Goal: Navigation & Orientation: Find specific page/section

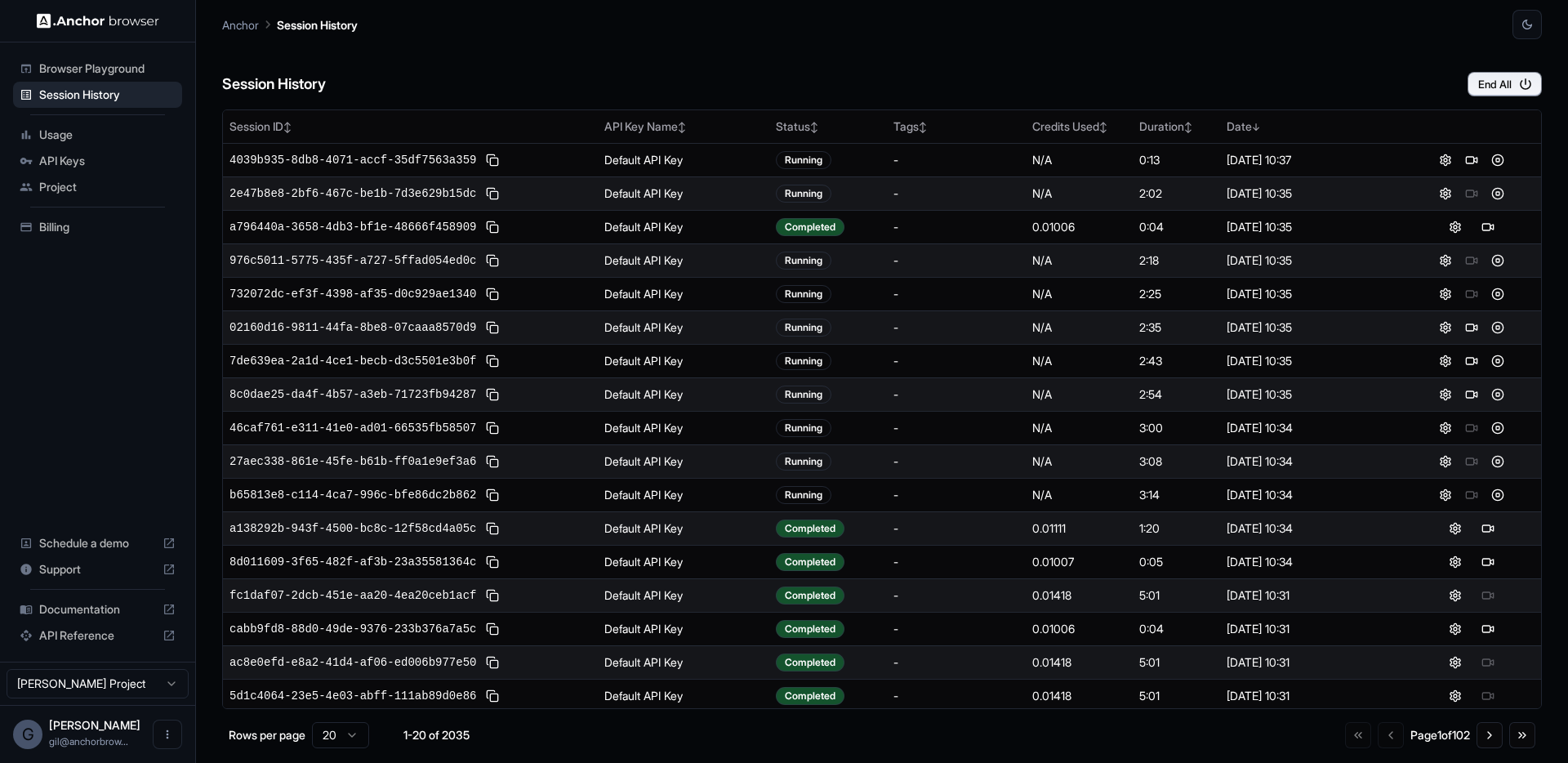
click at [584, 47] on div "Session History End All" at bounding box center [882, 68] width 1320 height 57
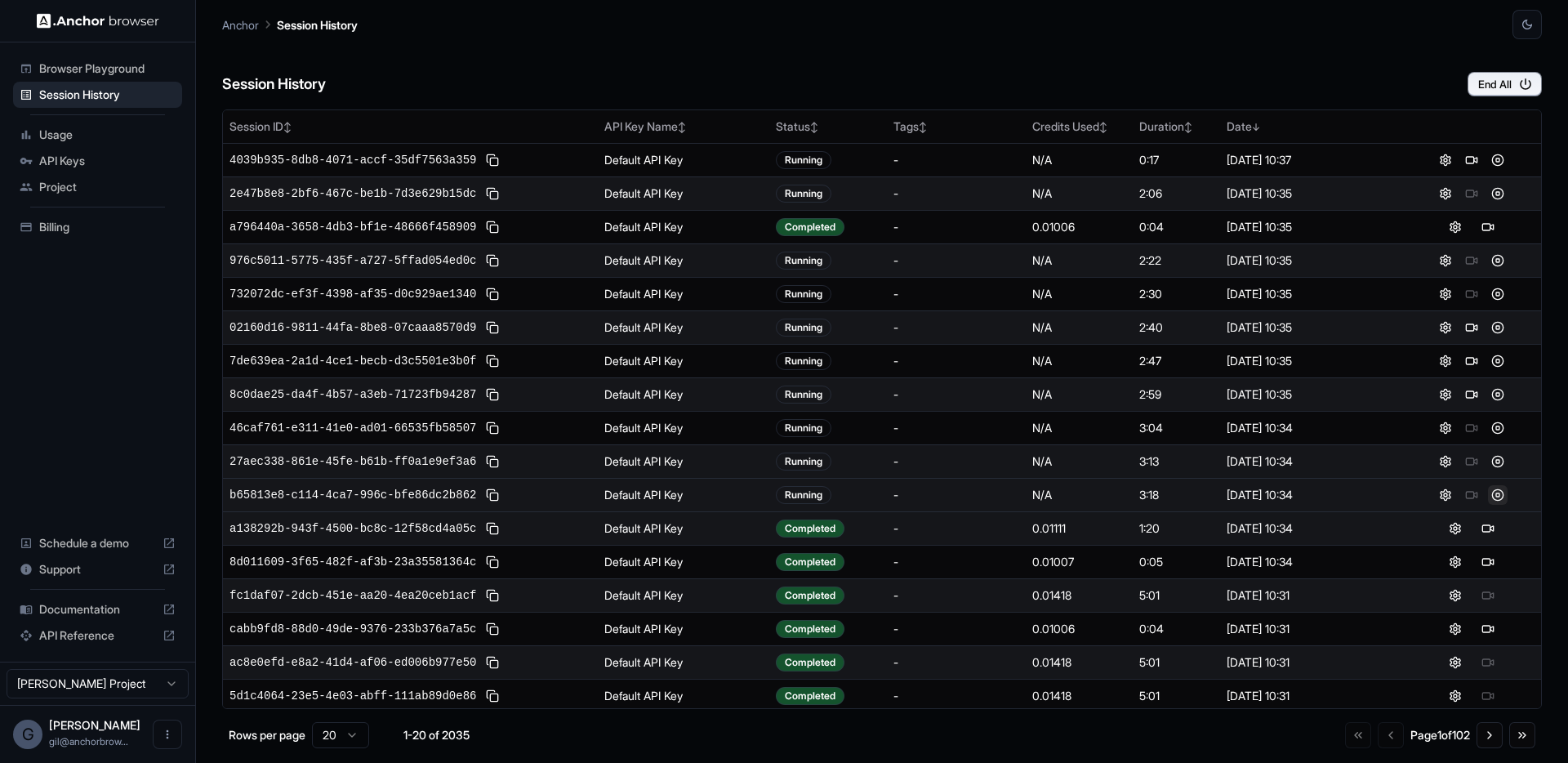
click at [1488, 494] on button at bounding box center [1498, 495] width 20 height 20
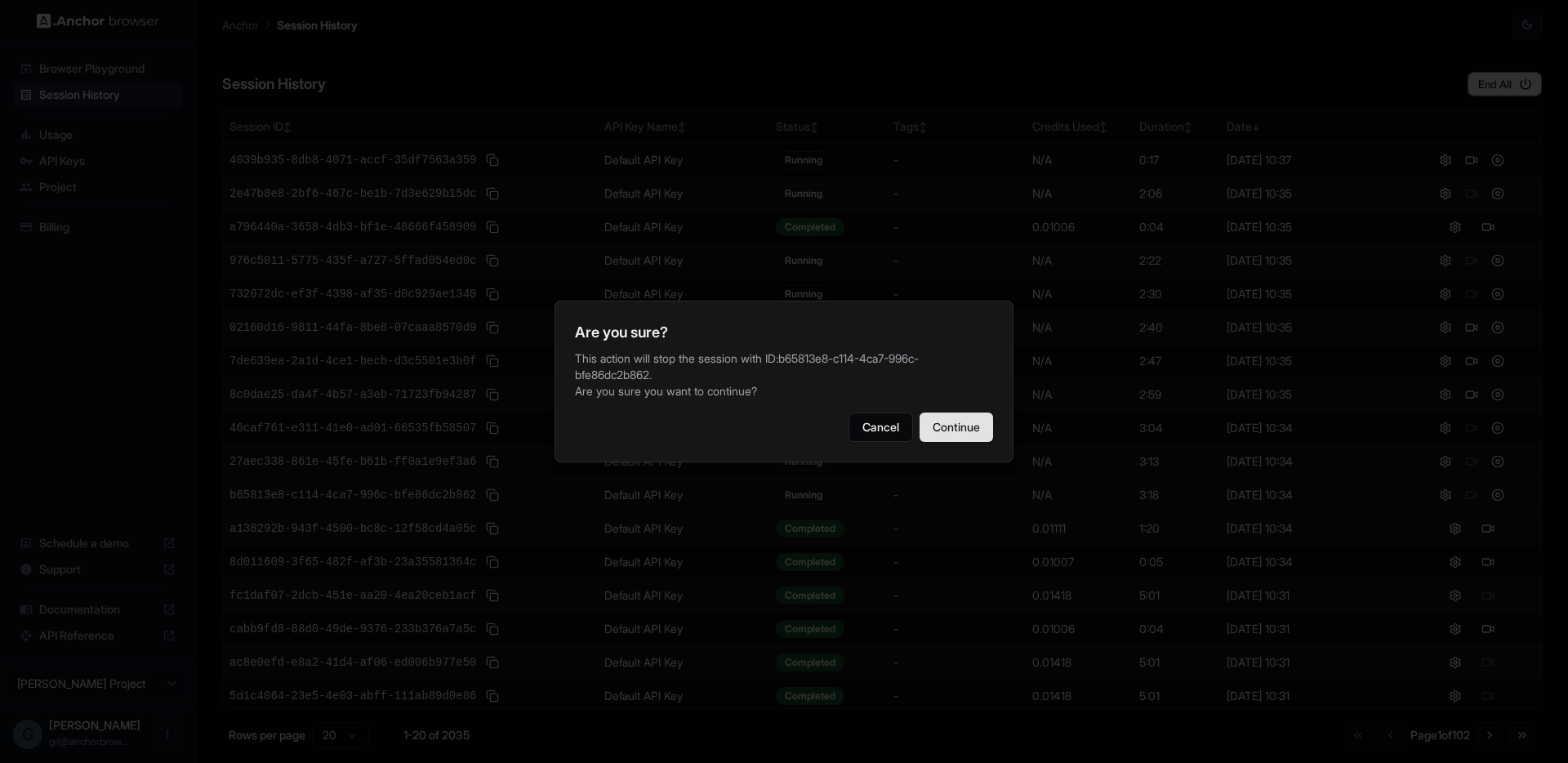
click at [964, 421] on button "Continue" at bounding box center [956, 427] width 73 height 30
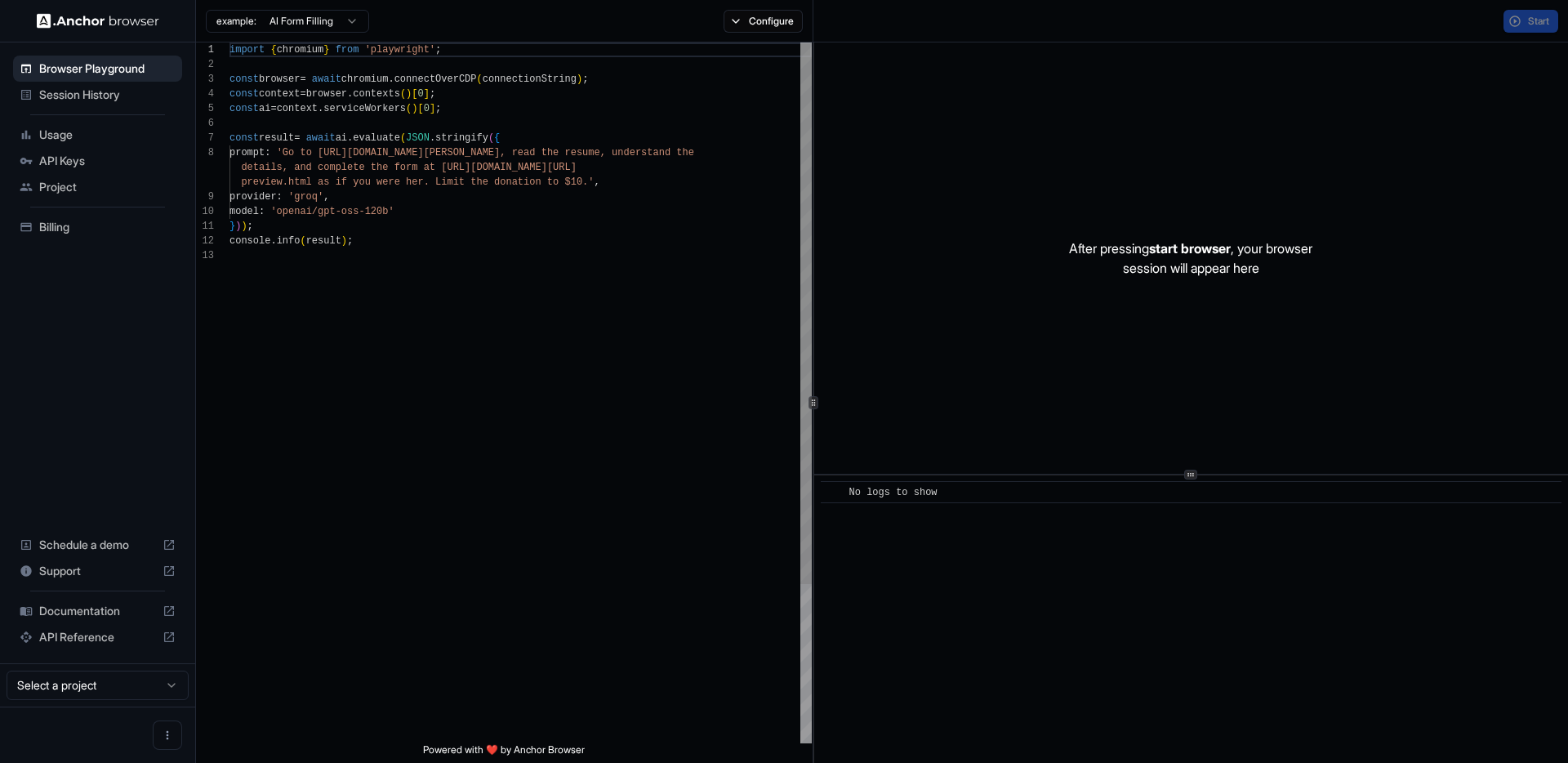
scroll to position [118, 0]
click at [121, 95] on span "Session History" at bounding box center [108, 95] width 136 height 17
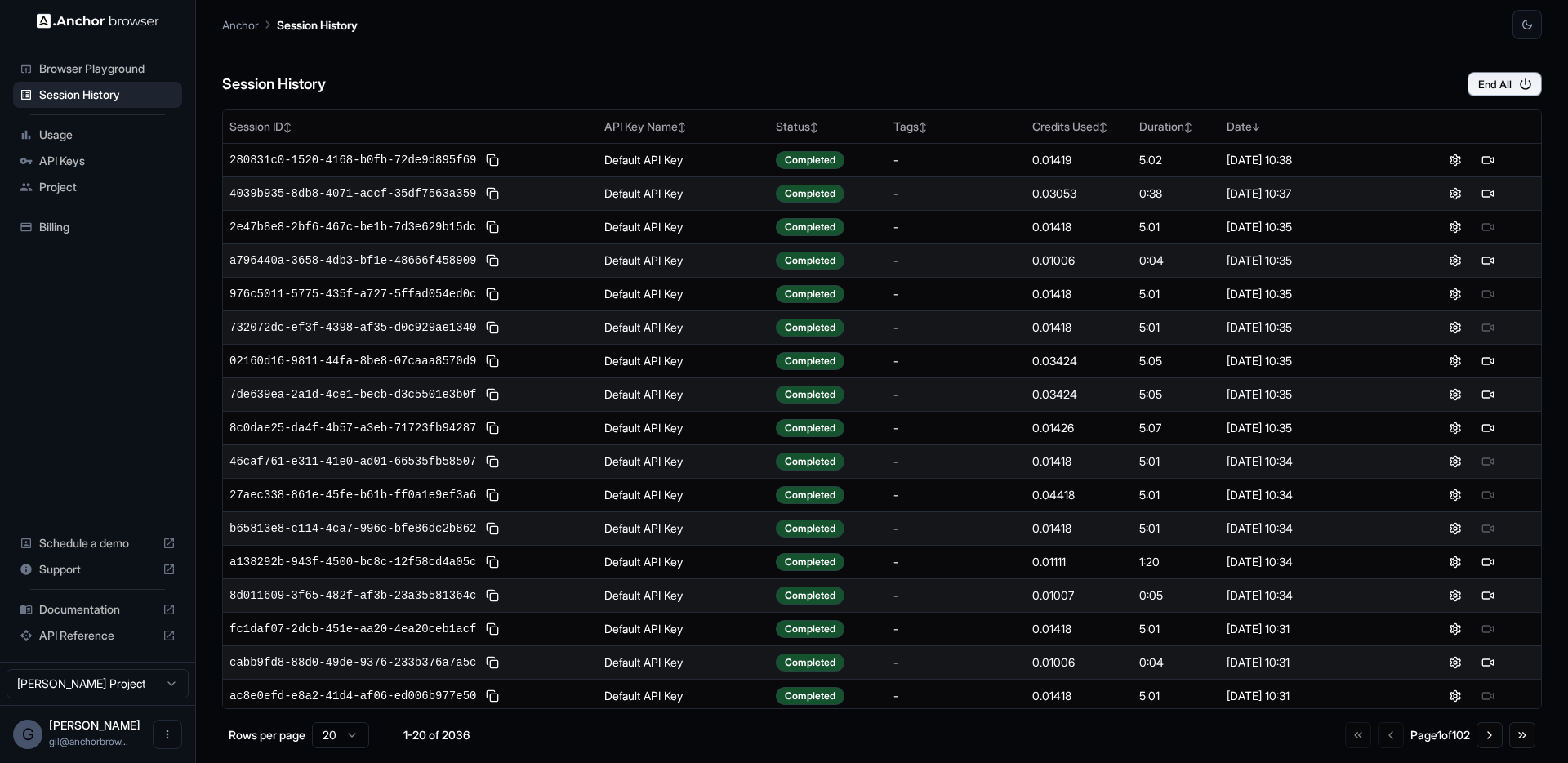
click at [790, 63] on div "Session History End All" at bounding box center [882, 68] width 1320 height 57
click at [780, 42] on div "Session History End All" at bounding box center [882, 68] width 1320 height 57
click at [787, 46] on div "Session History End All" at bounding box center [882, 68] width 1320 height 57
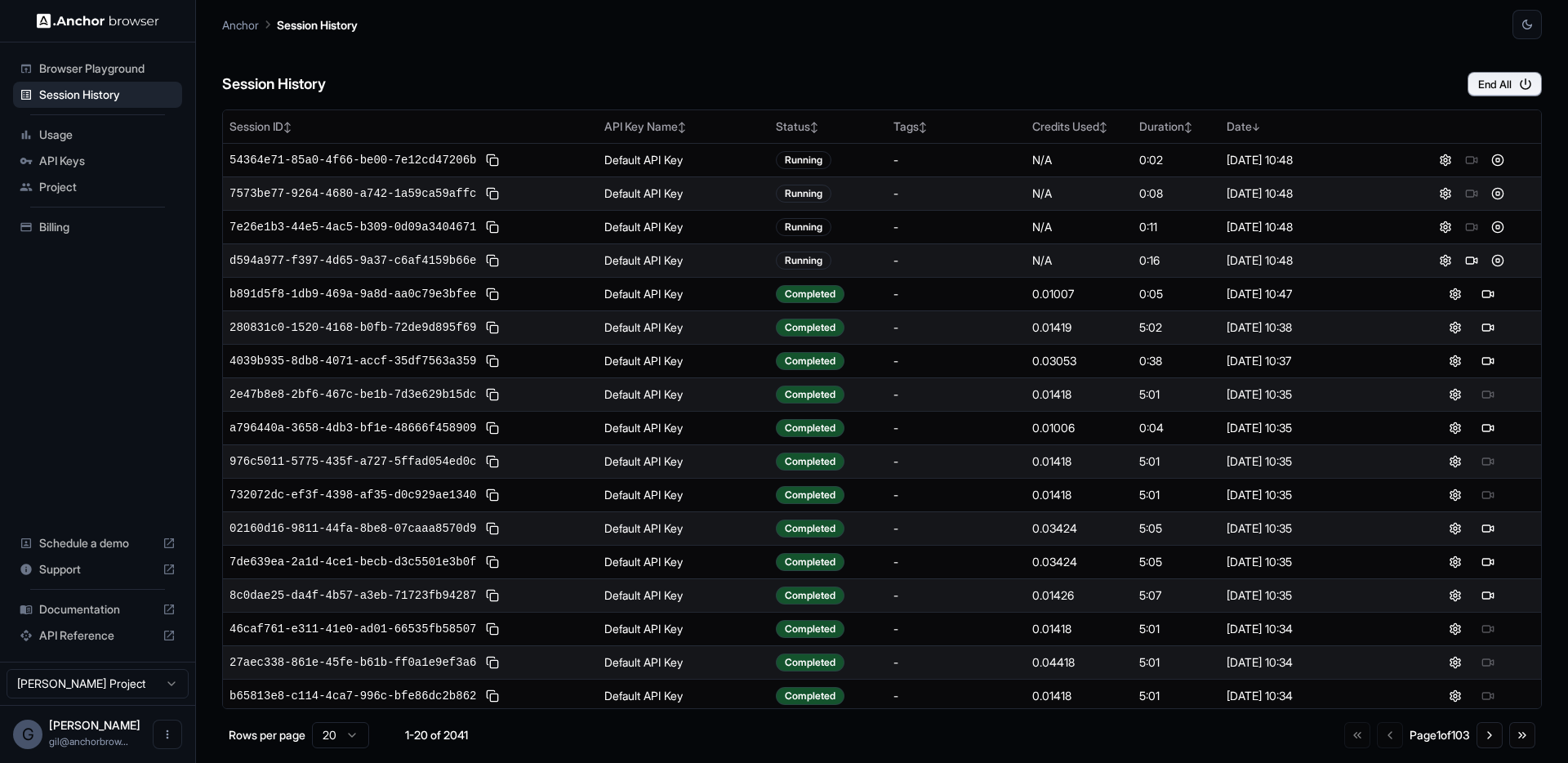
click at [787, 46] on div "Session History End All" at bounding box center [882, 68] width 1320 height 57
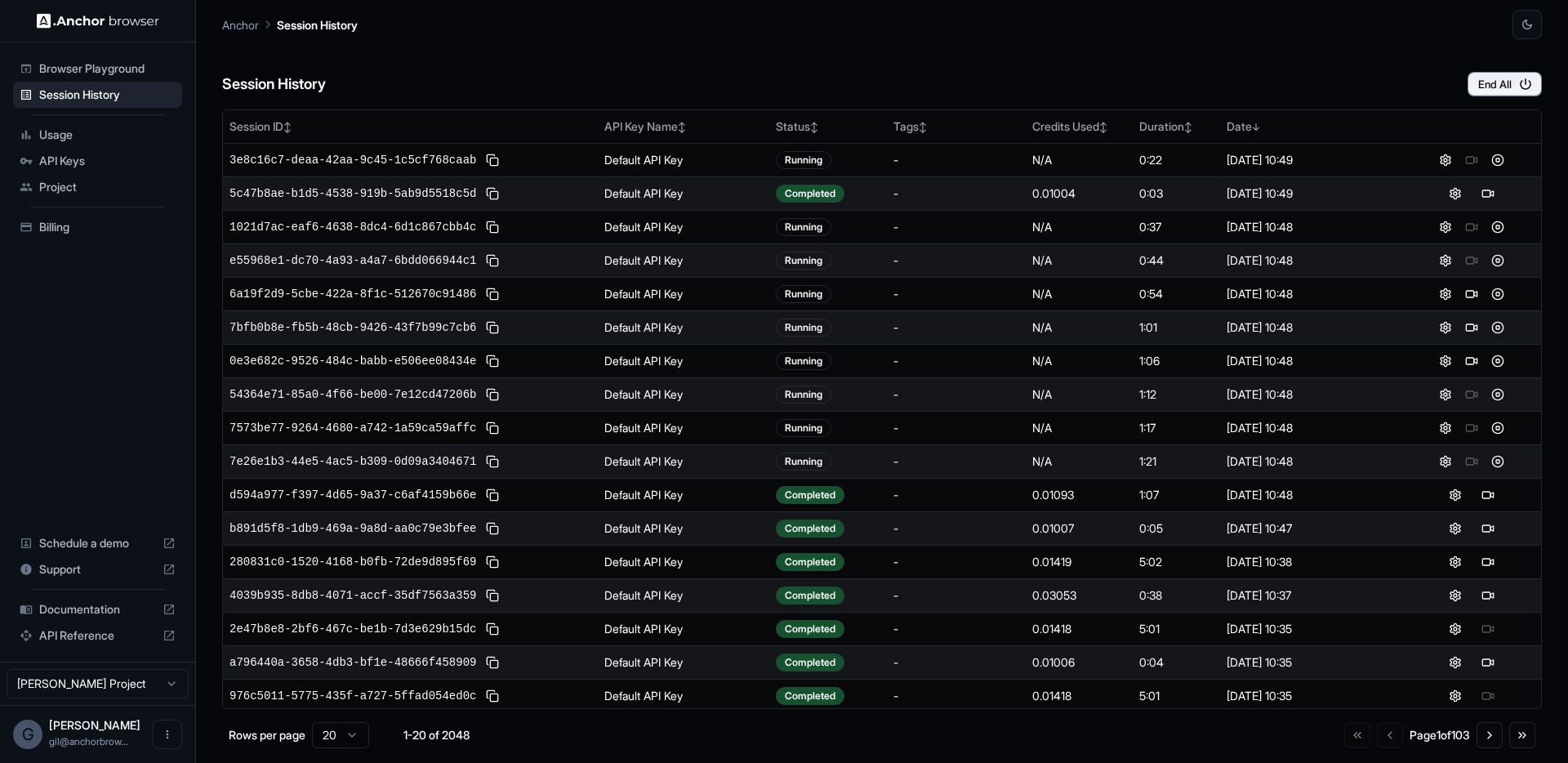
click at [798, 49] on div "Session History End All" at bounding box center [882, 68] width 1320 height 57
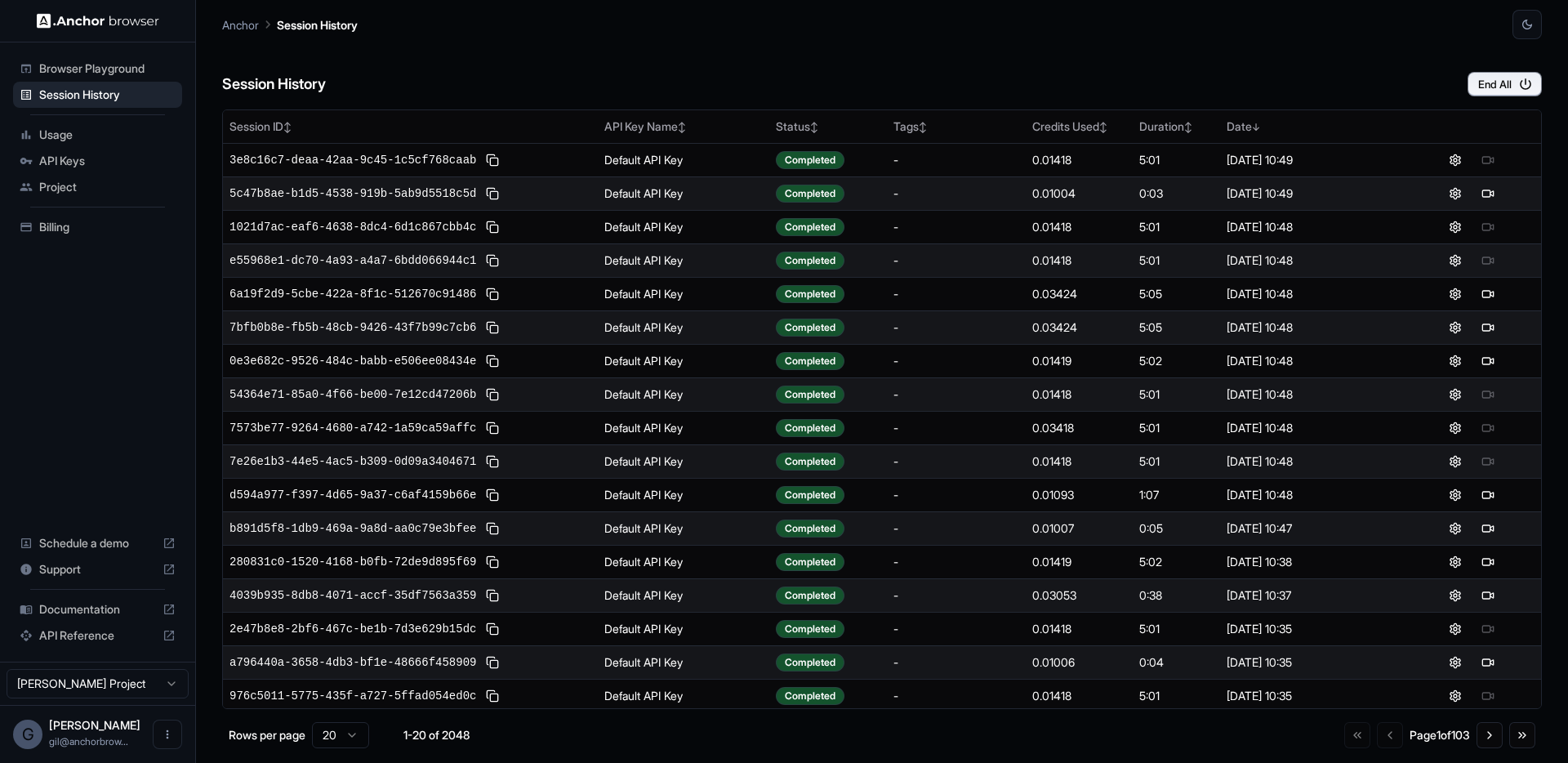
click at [526, 36] on div "Anchor Session History" at bounding box center [882, 20] width 1320 height 40
click at [575, 63] on div "Session History End All" at bounding box center [882, 68] width 1320 height 57
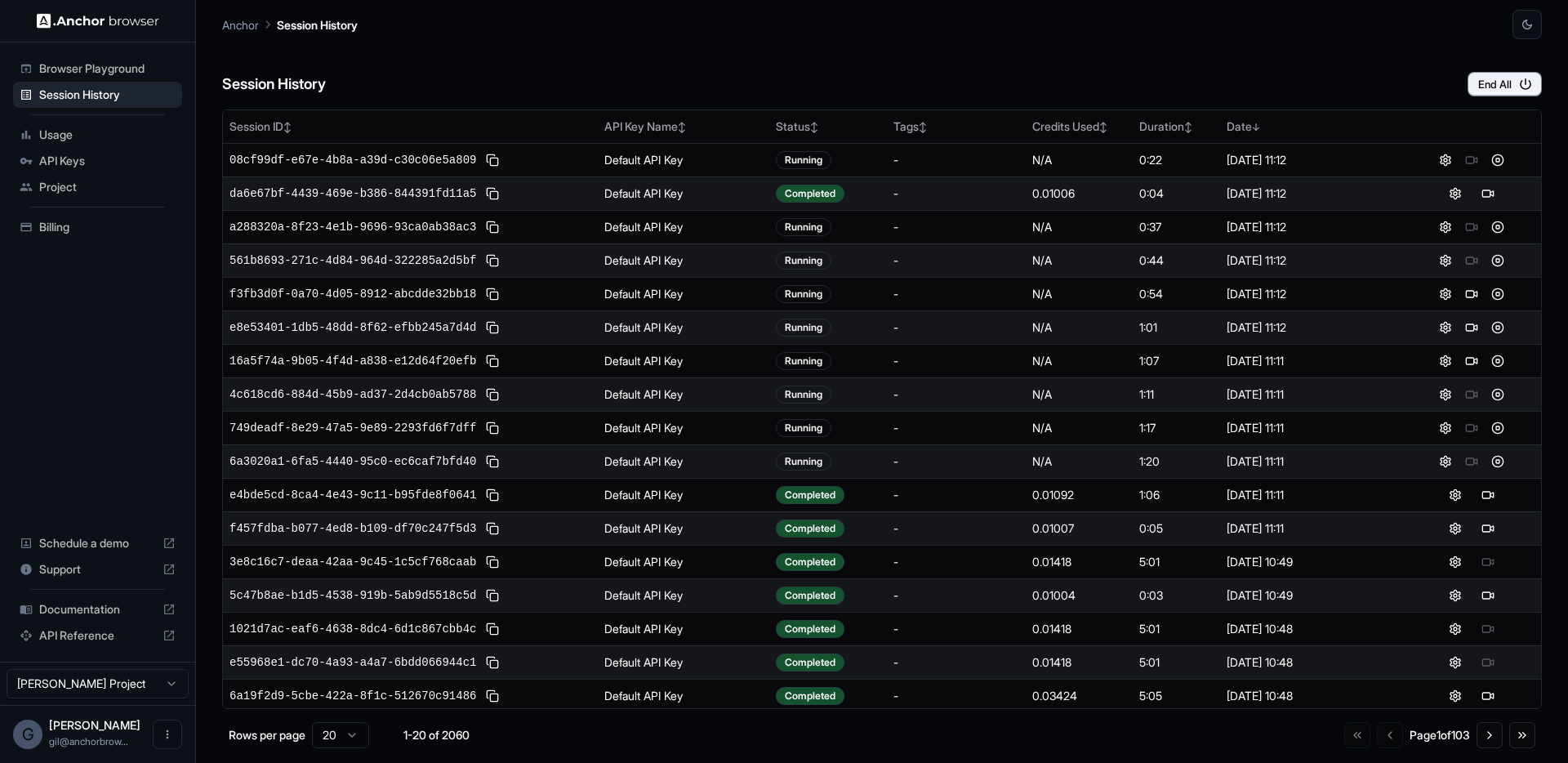
click at [716, 64] on div "Session History End All" at bounding box center [882, 68] width 1320 height 57
click at [1491, 463] on button at bounding box center [1498, 462] width 20 height 20
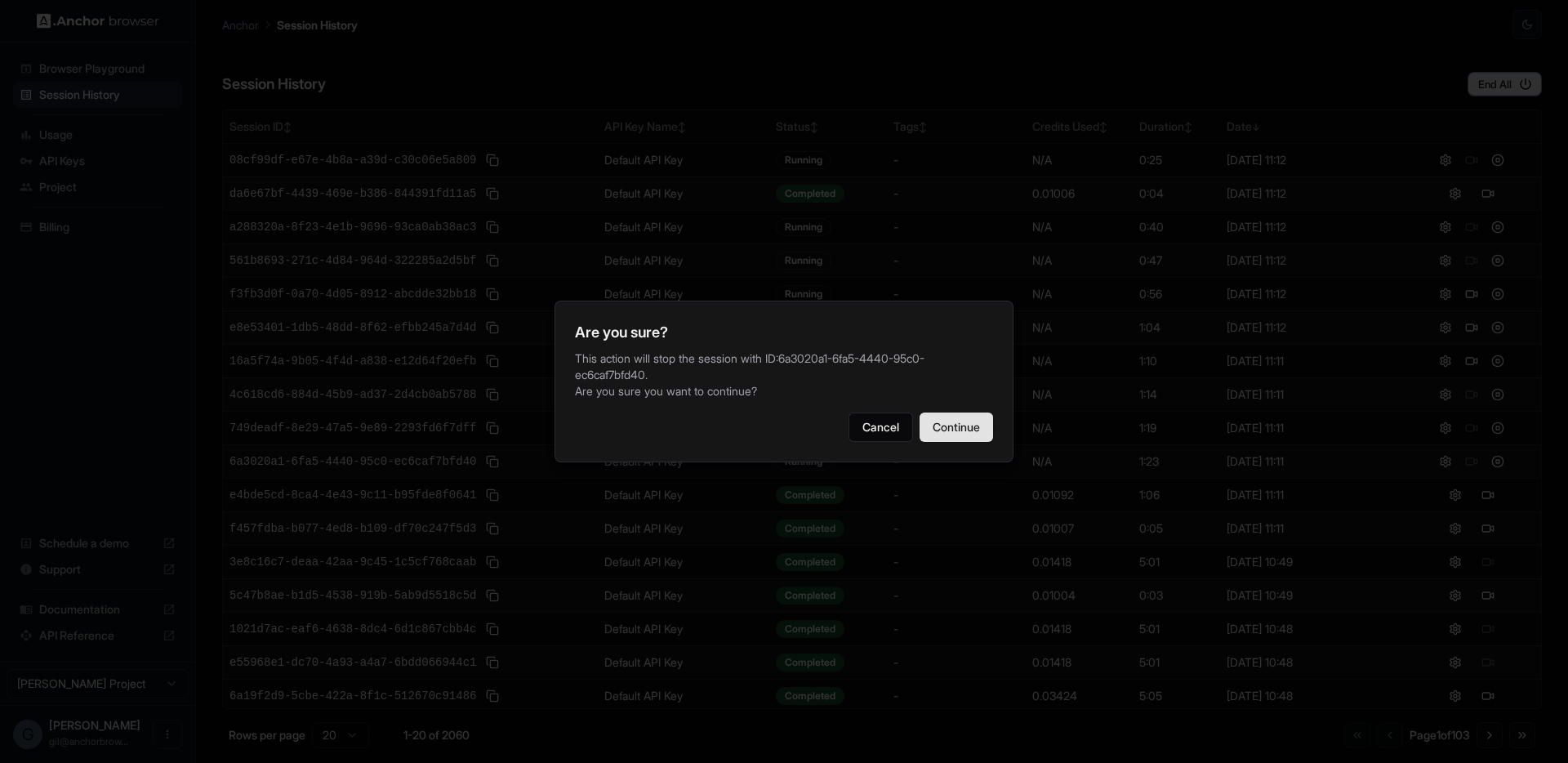
click at [963, 426] on button "Continue" at bounding box center [956, 427] width 73 height 30
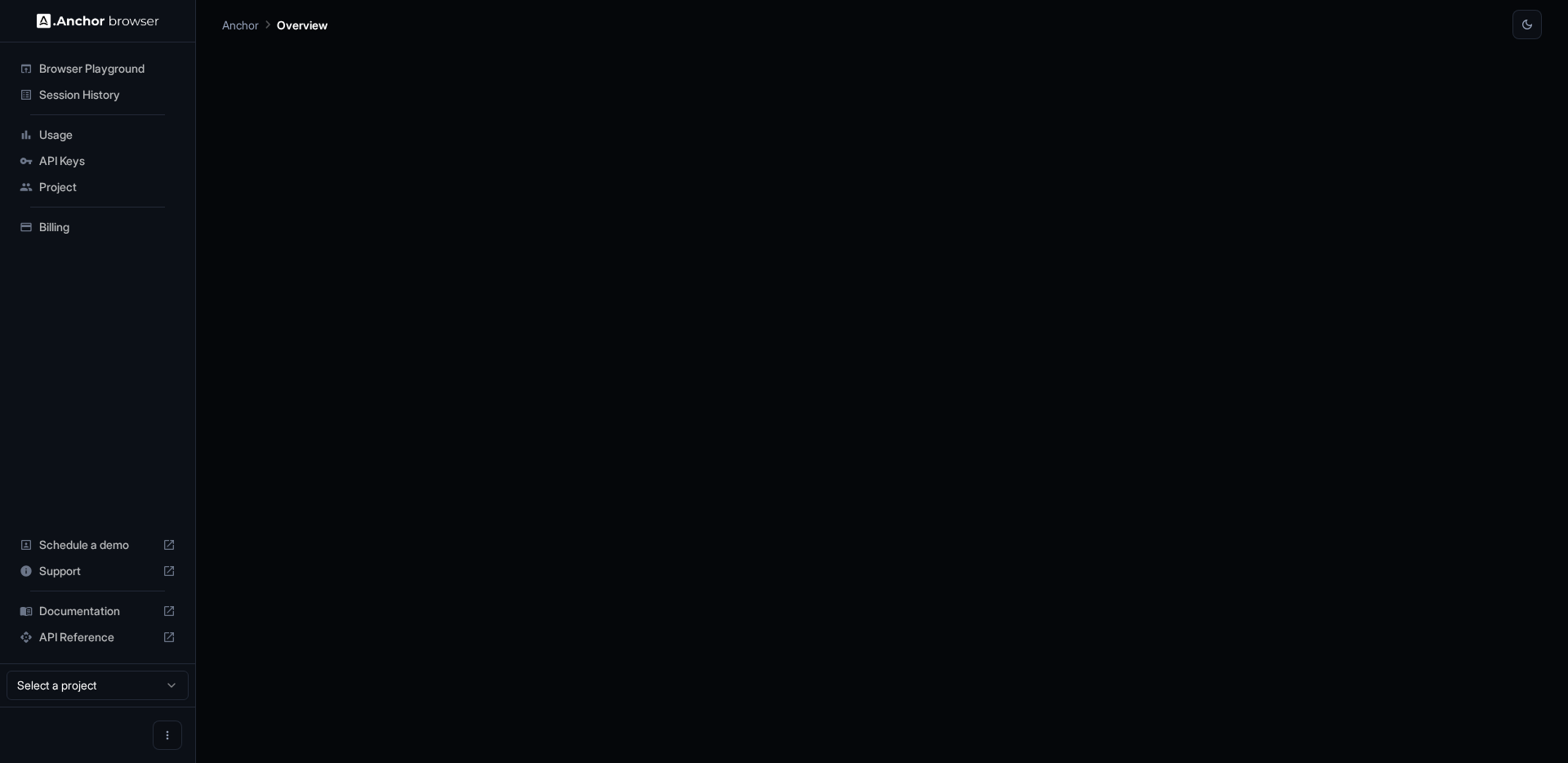
click at [1490, 428] on div at bounding box center [882, 401] width 1320 height 723
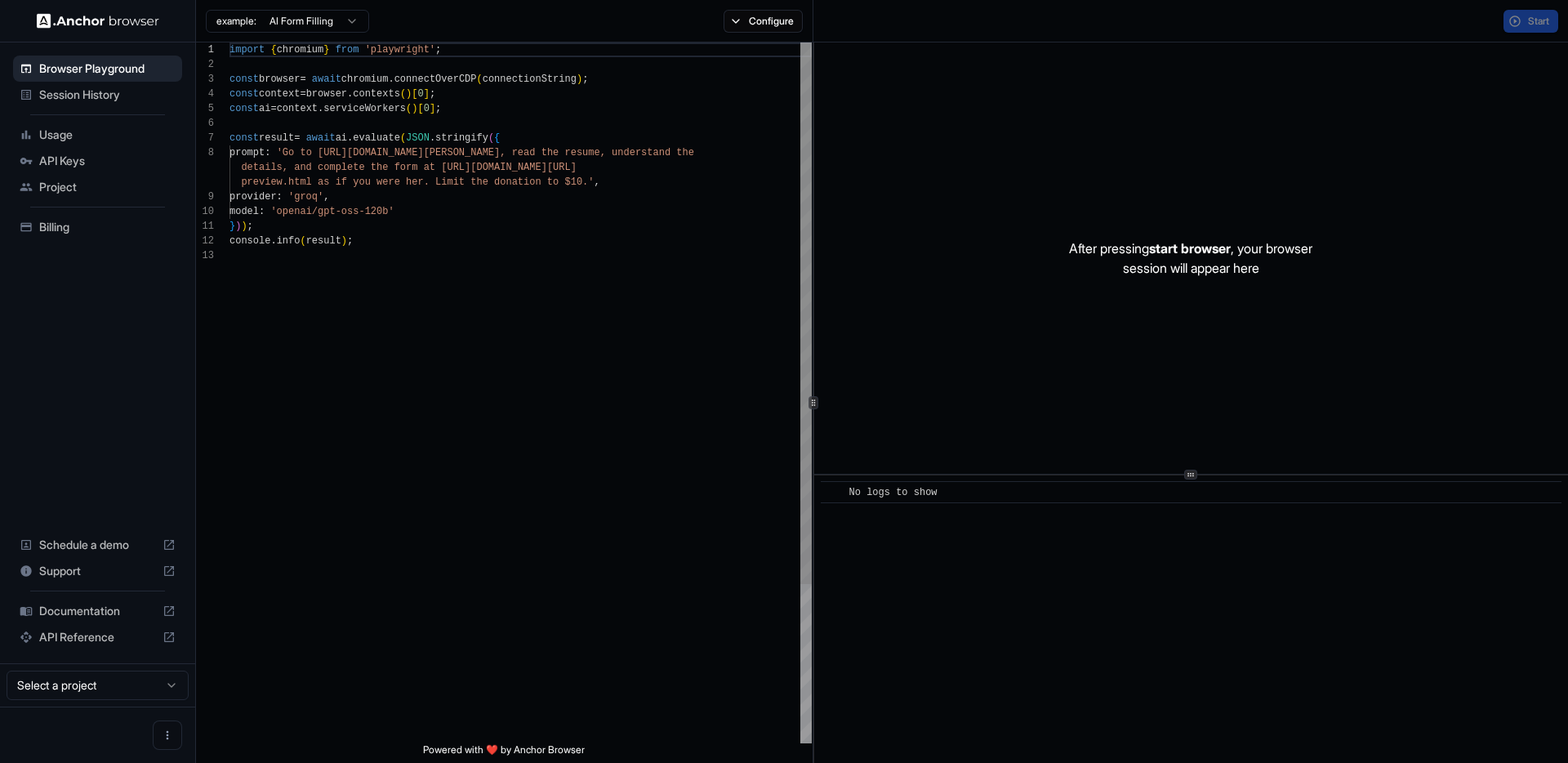
scroll to position [118, 0]
click at [107, 101] on span "Session History" at bounding box center [108, 95] width 136 height 17
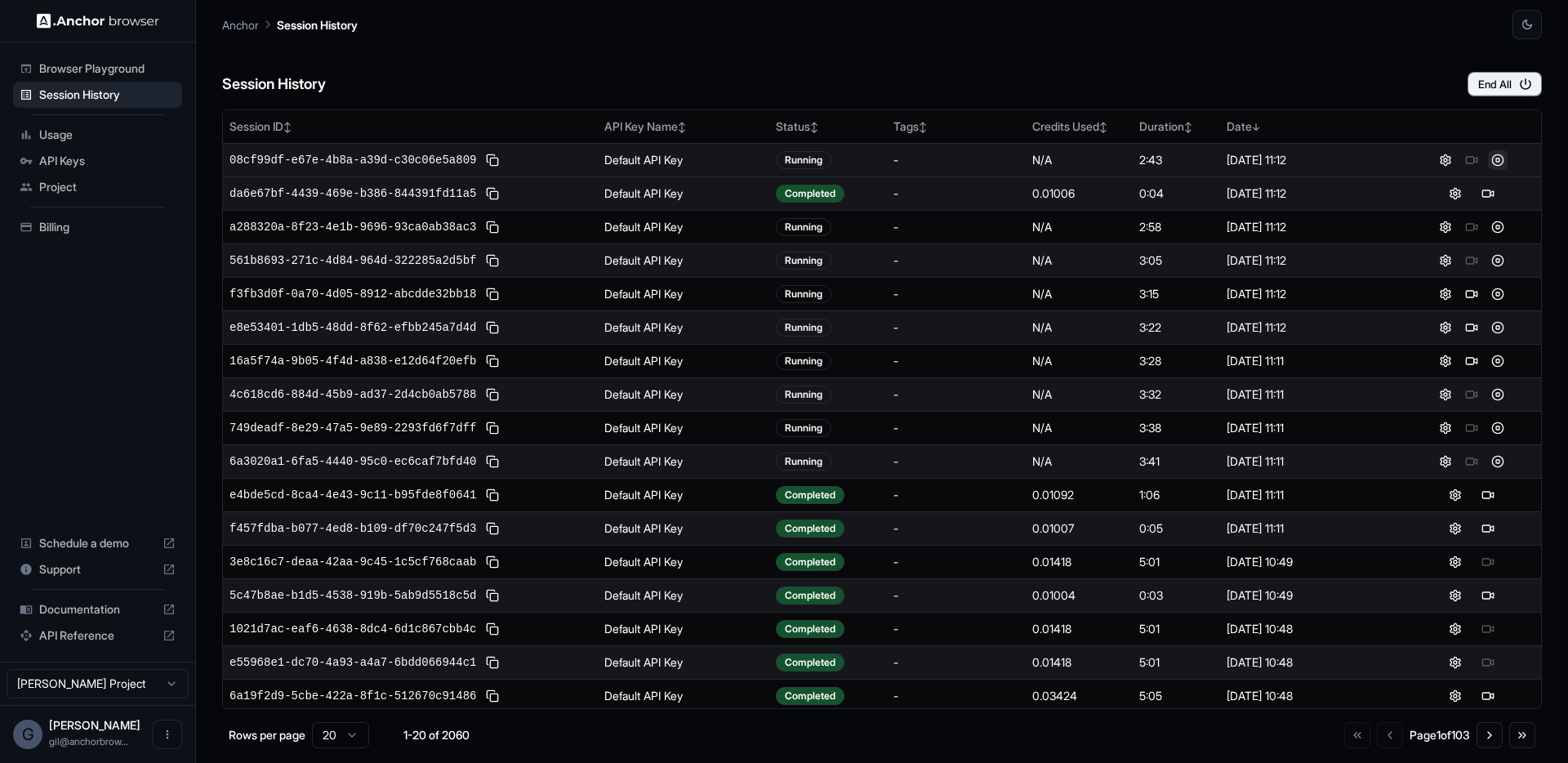
click at [1490, 162] on button at bounding box center [1498, 160] width 20 height 20
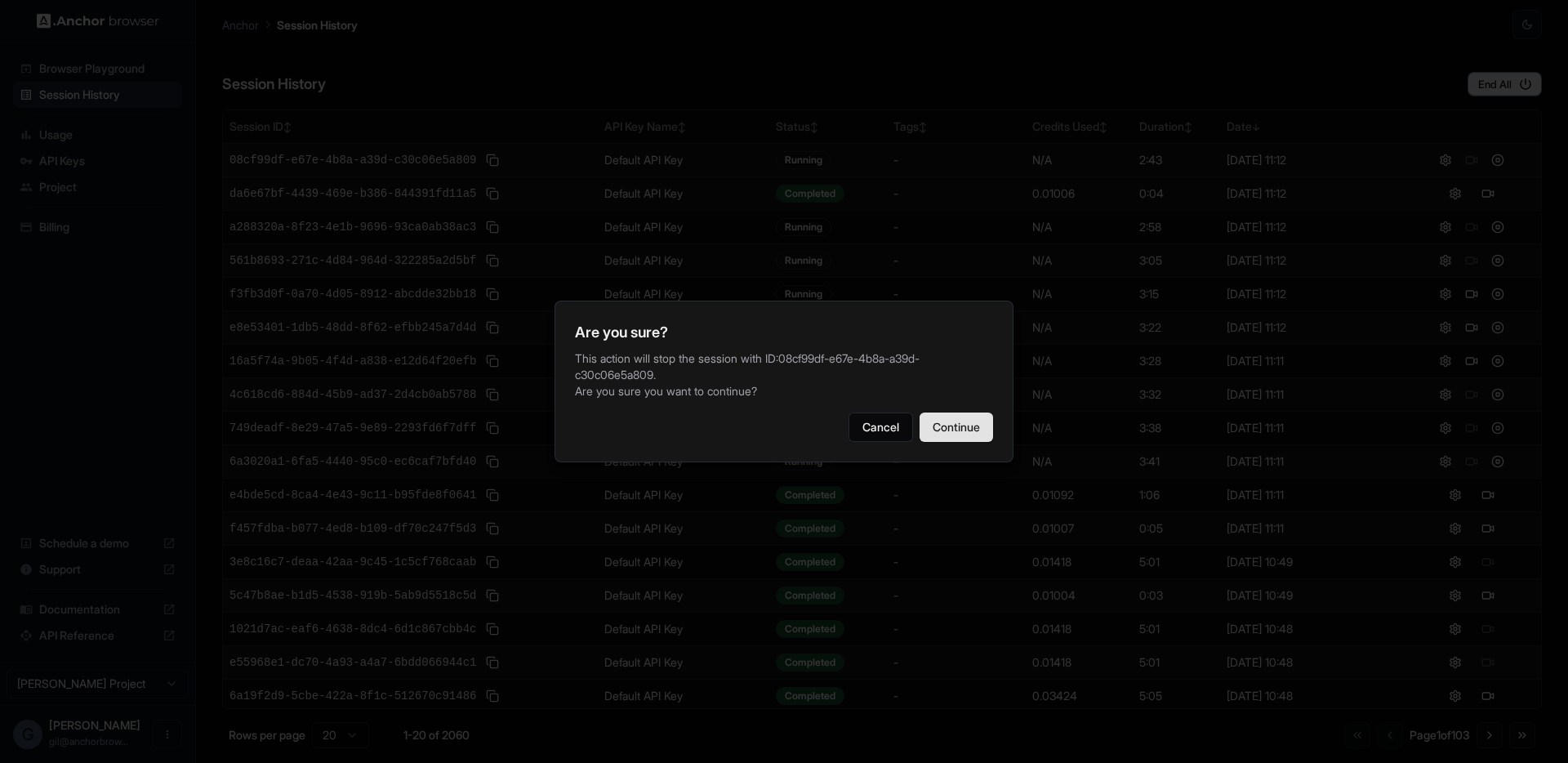
click at [956, 415] on button "Continue" at bounding box center [956, 427] width 73 height 30
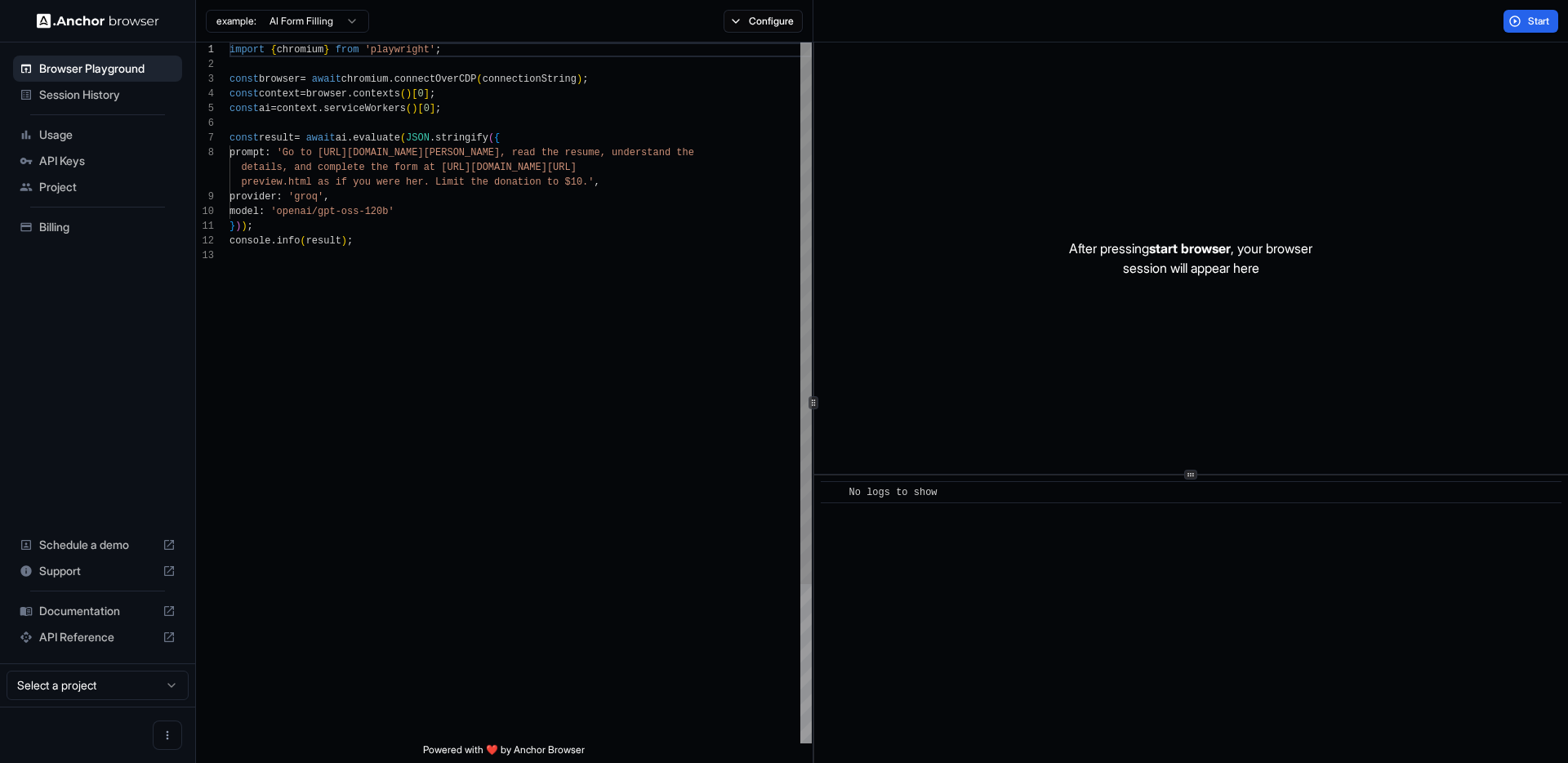
scroll to position [118, 0]
click at [116, 101] on span "Session History" at bounding box center [108, 95] width 136 height 17
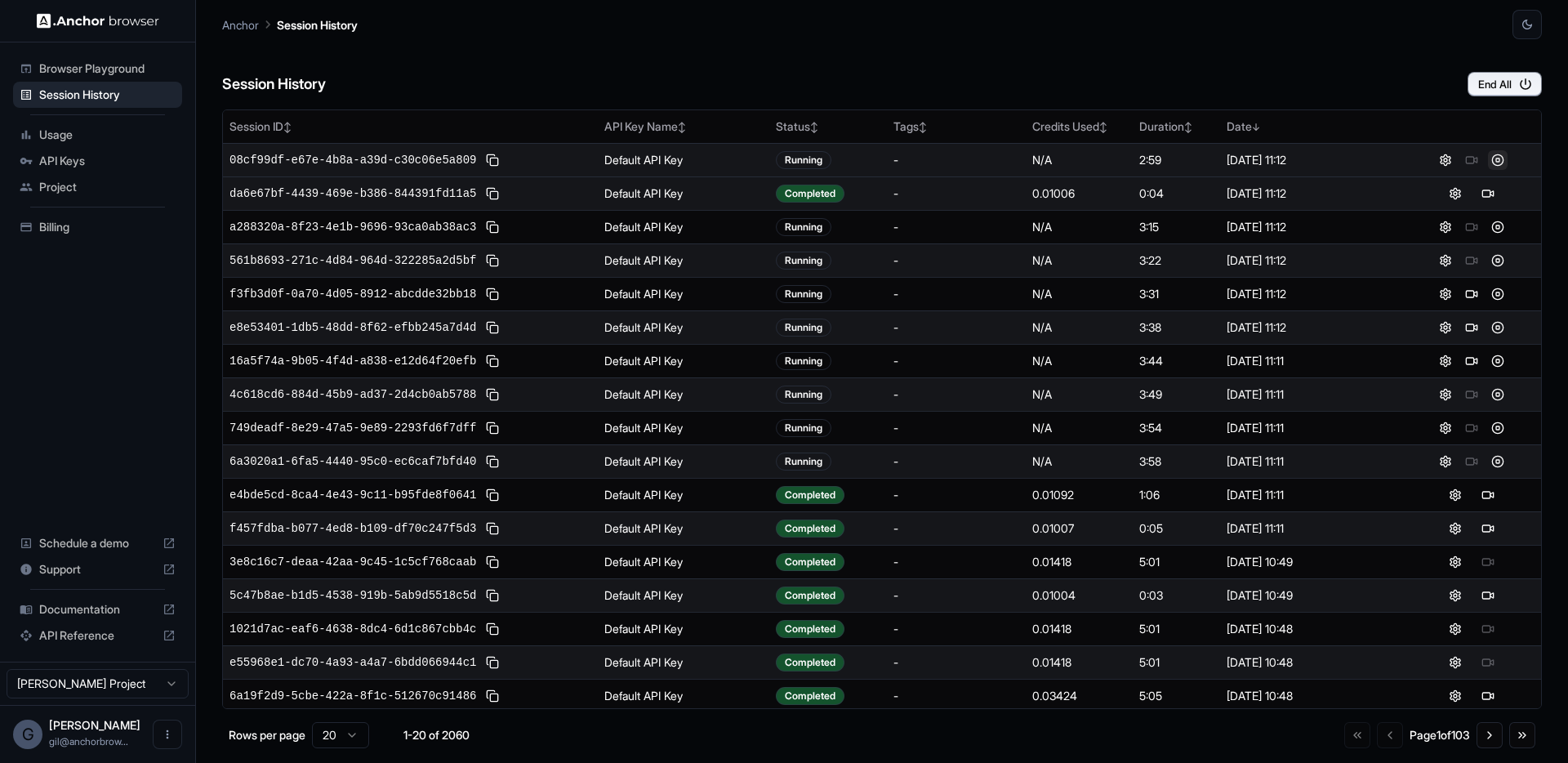
click at [1491, 162] on button at bounding box center [1498, 160] width 20 height 20
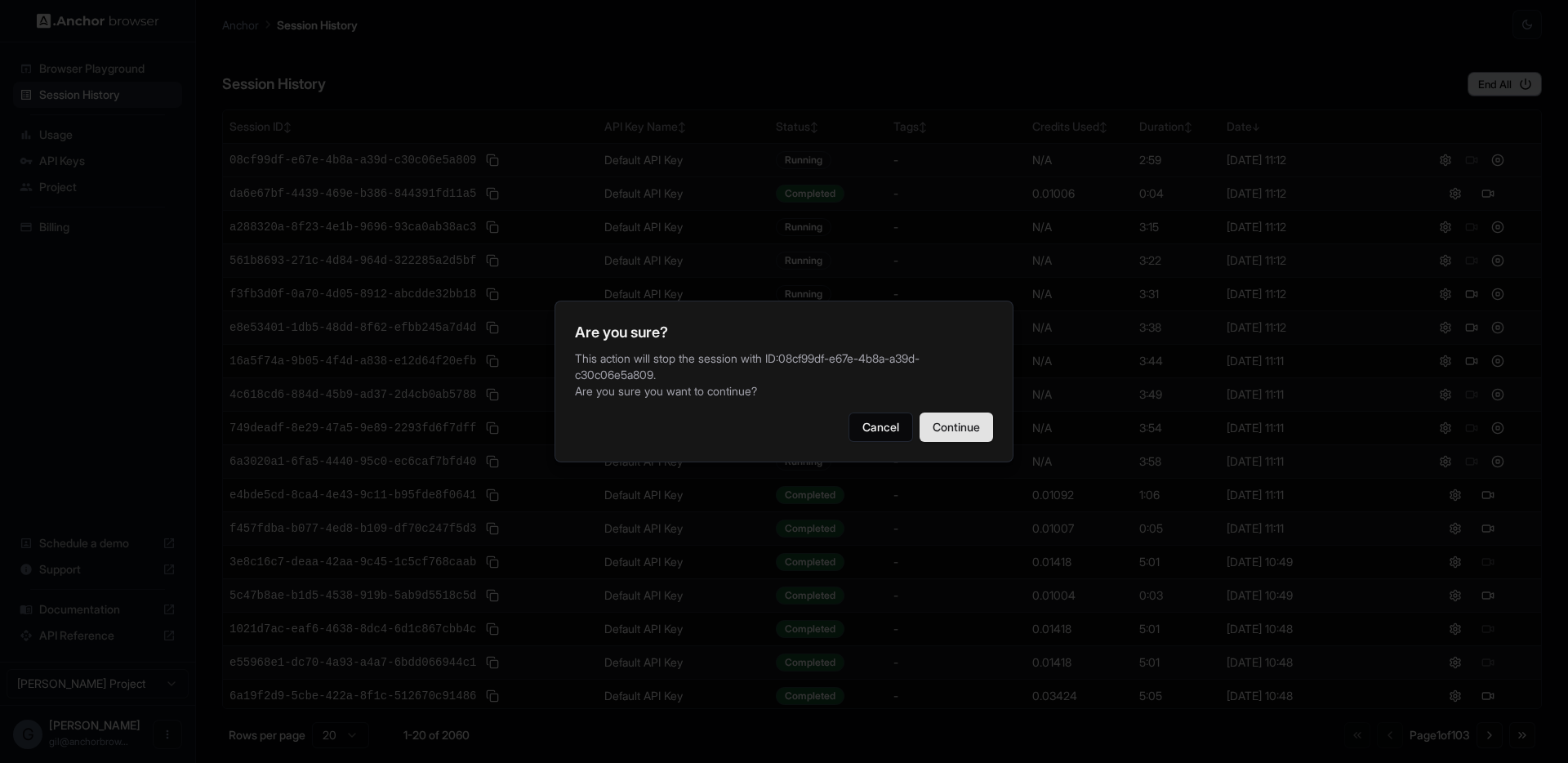
click at [984, 420] on button "Continue" at bounding box center [956, 427] width 73 height 30
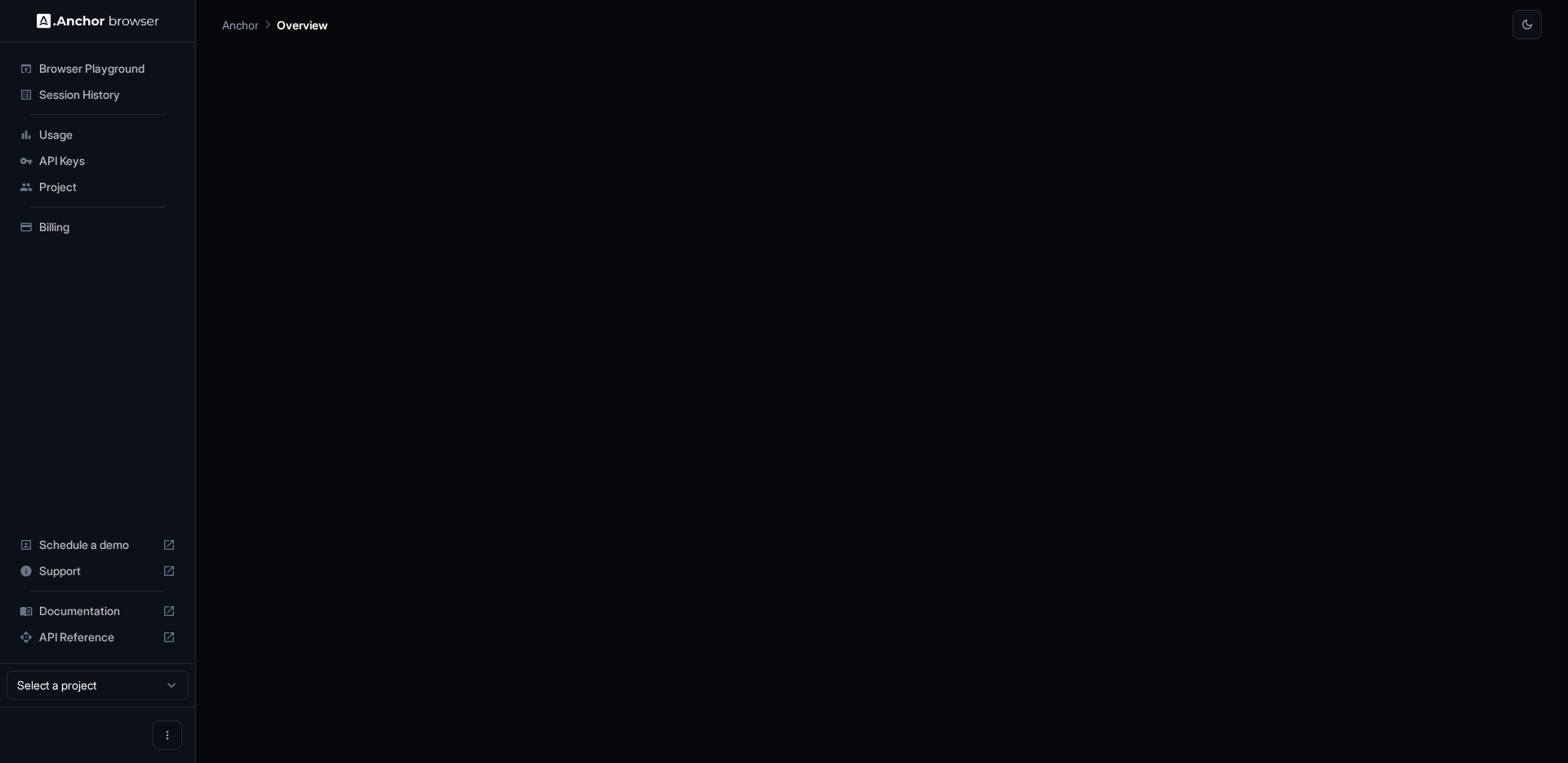
click at [1493, 226] on div at bounding box center [882, 401] width 1320 height 723
click at [113, 99] on span "Session History" at bounding box center [108, 95] width 136 height 17
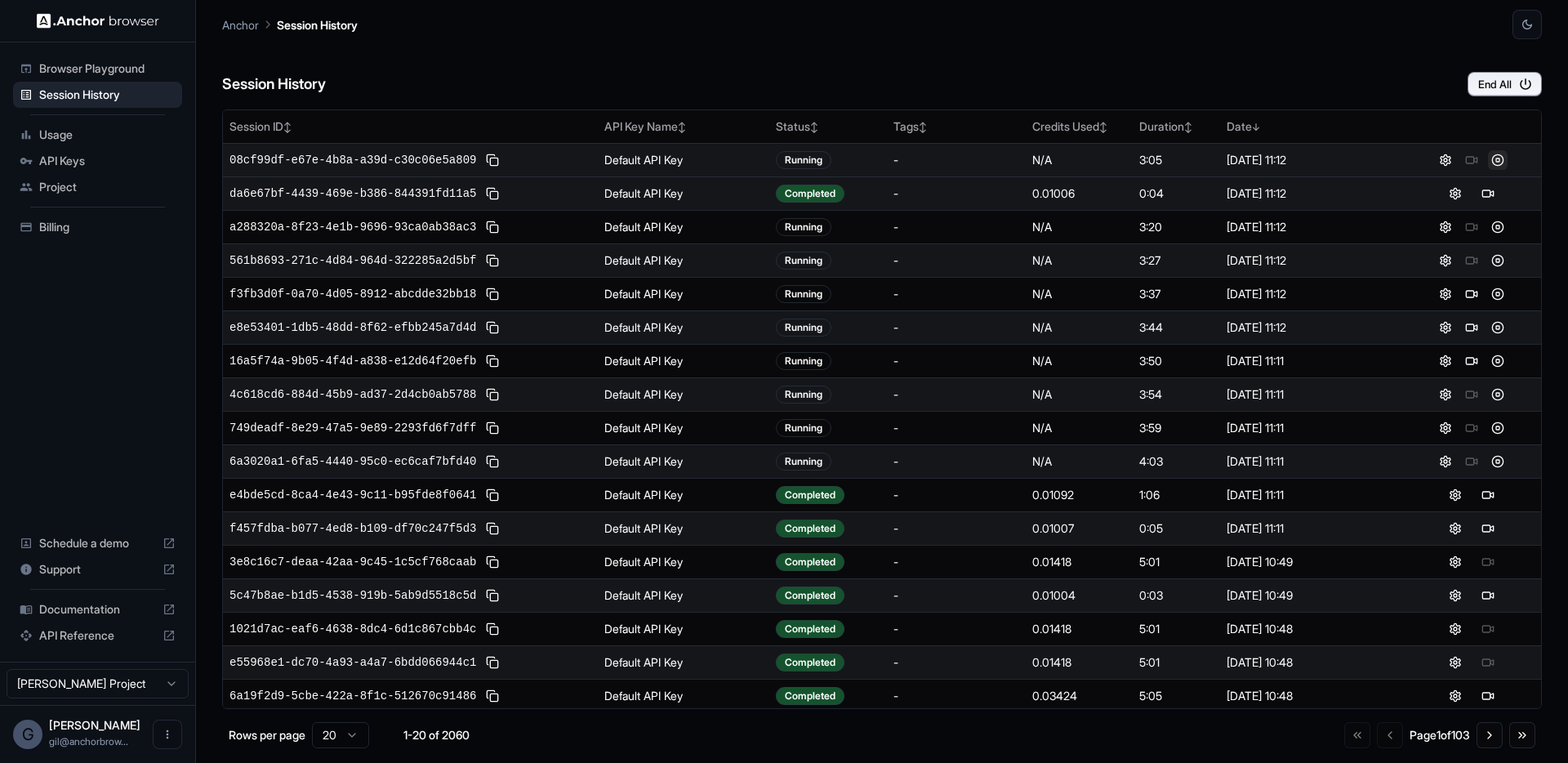
click at [1488, 159] on button at bounding box center [1498, 160] width 20 height 20
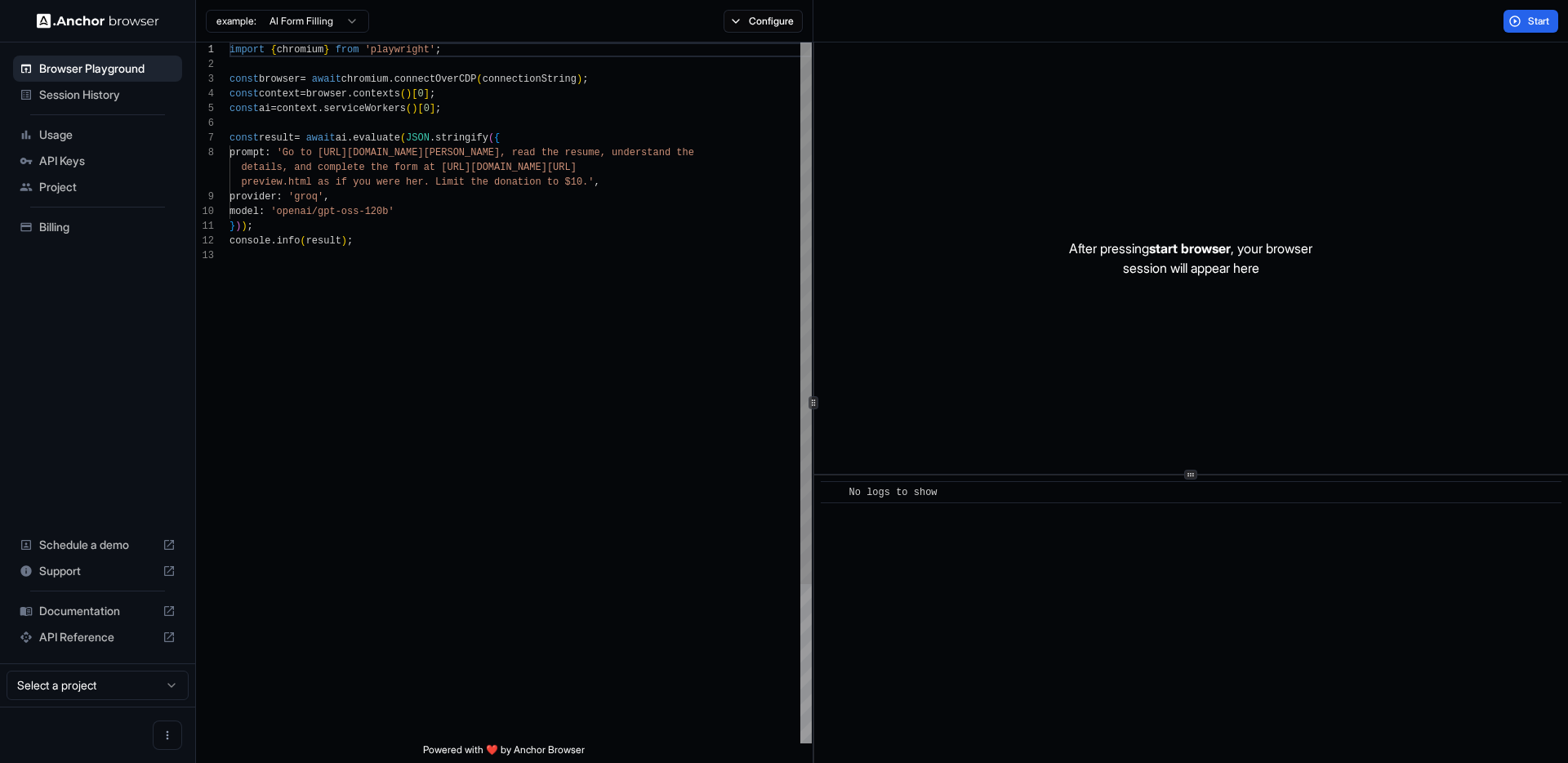
scroll to position [118, 0]
click at [90, 100] on span "Session History" at bounding box center [108, 95] width 136 height 17
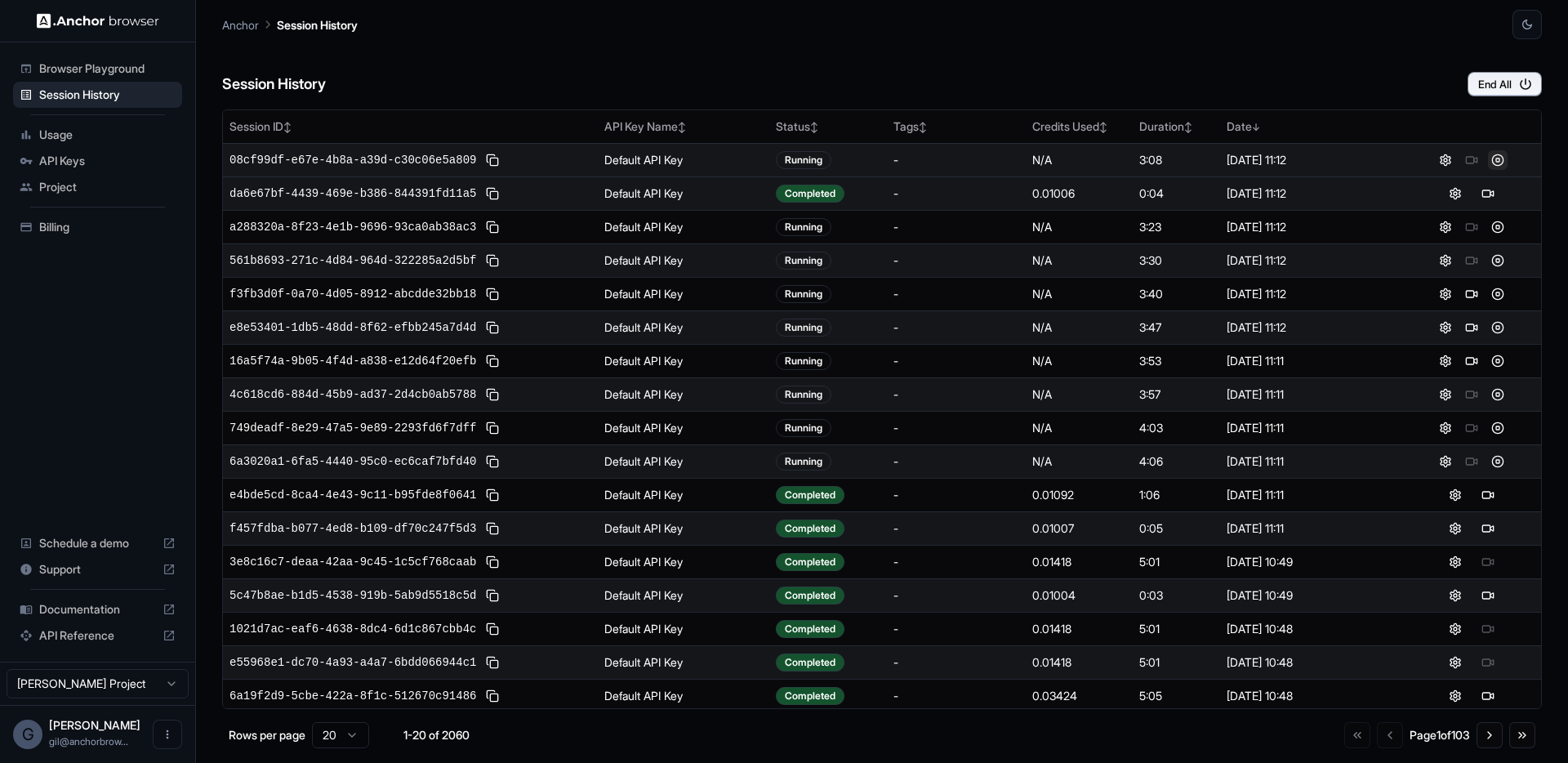
click at [1488, 158] on button at bounding box center [1498, 160] width 20 height 20
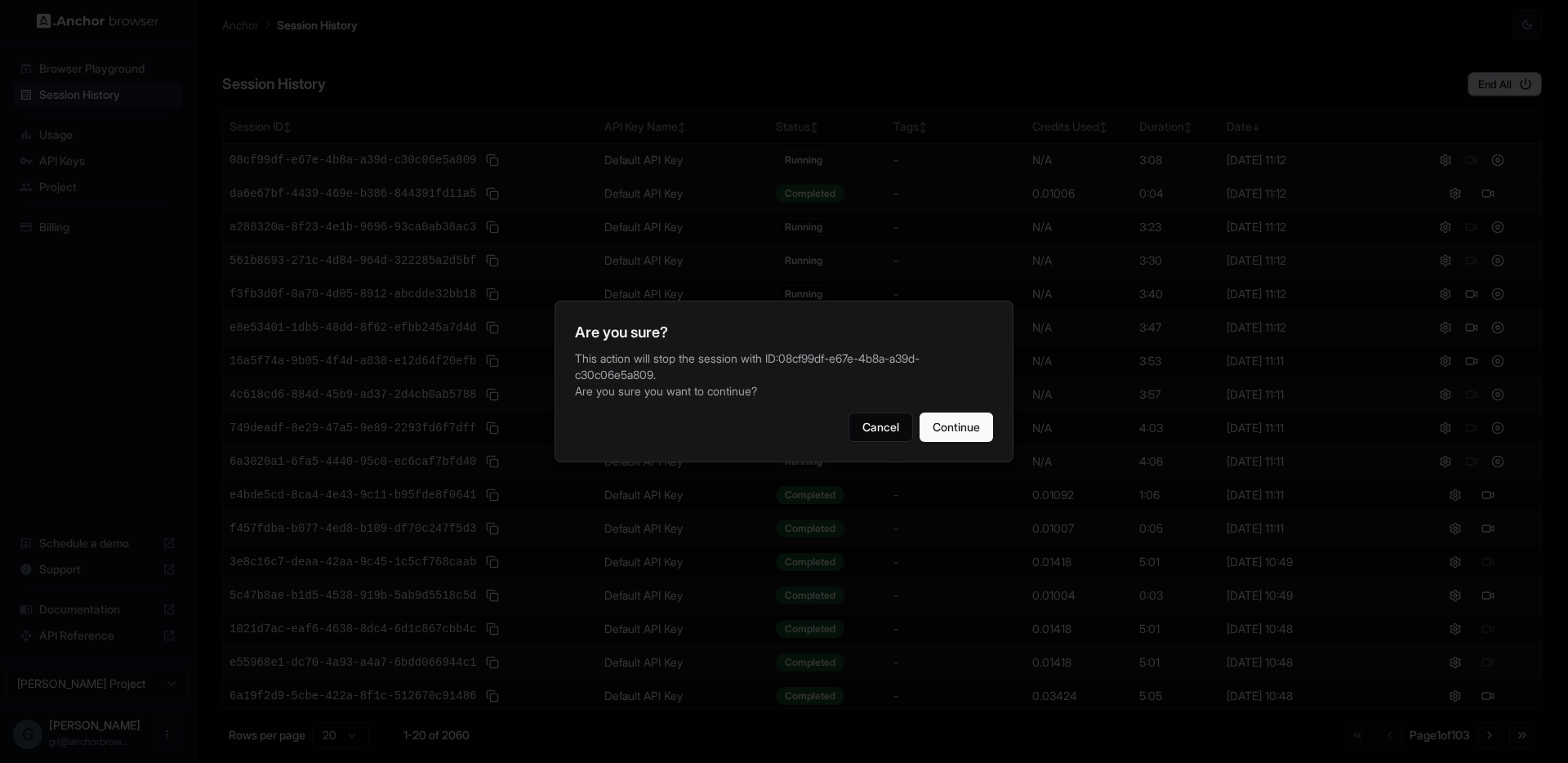
drag, startPoint x: 965, startPoint y: 419, endPoint x: 989, endPoint y: 407, distance: 26.8
click at [966, 419] on button "Continue" at bounding box center [956, 427] width 73 height 30
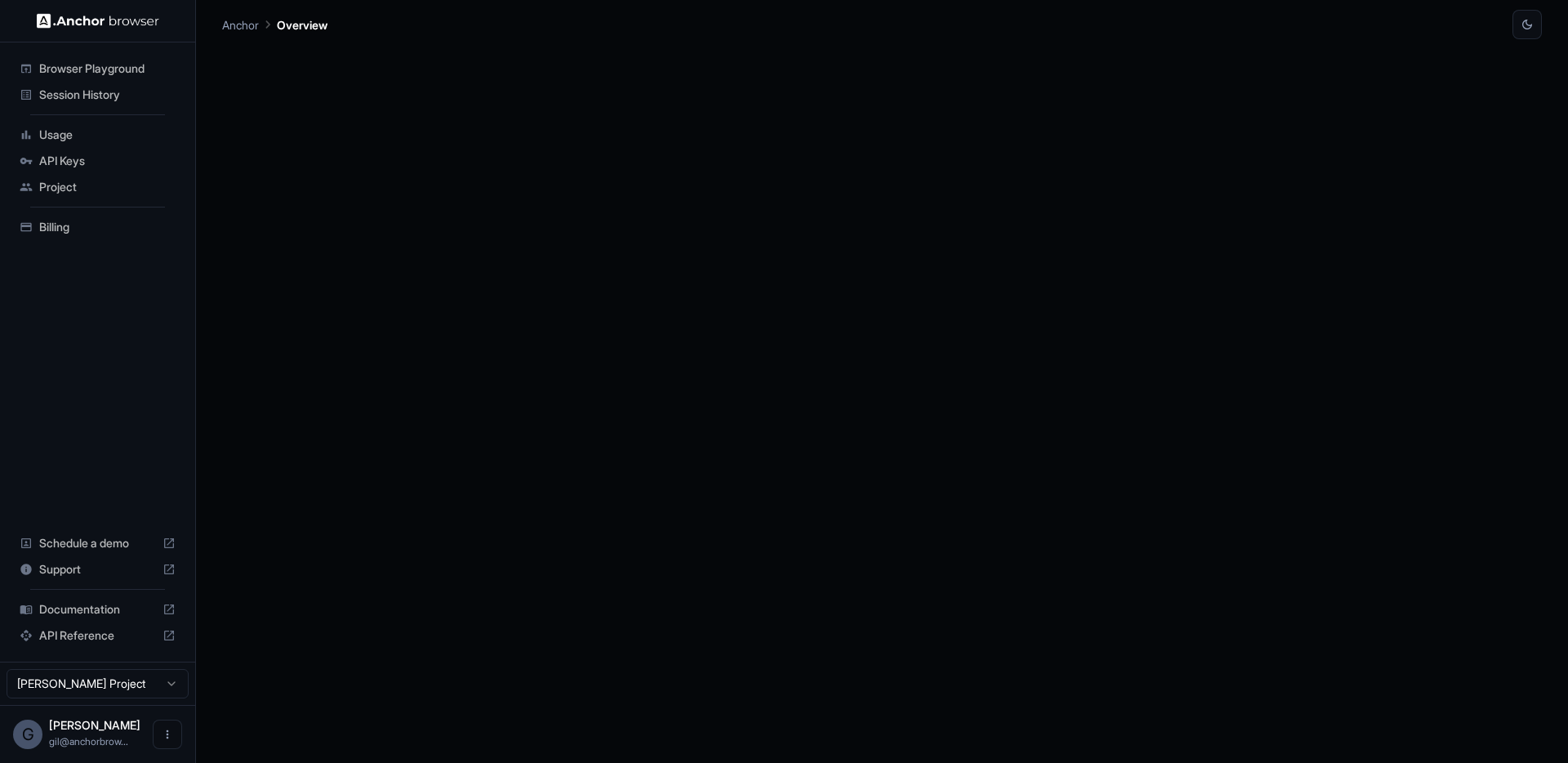
click at [82, 89] on span "Session History" at bounding box center [108, 95] width 136 height 17
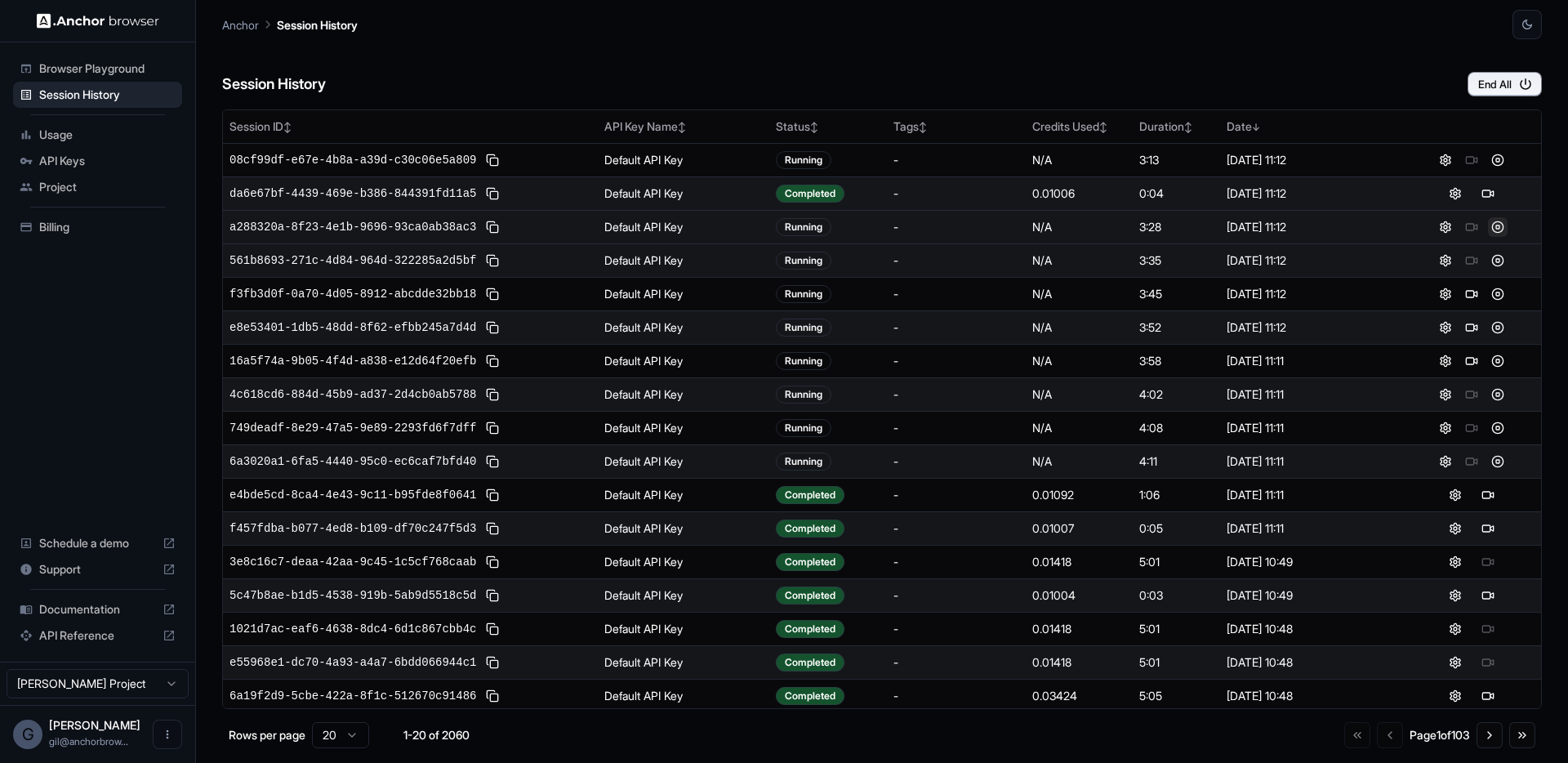
click at [1488, 225] on button at bounding box center [1498, 227] width 20 height 20
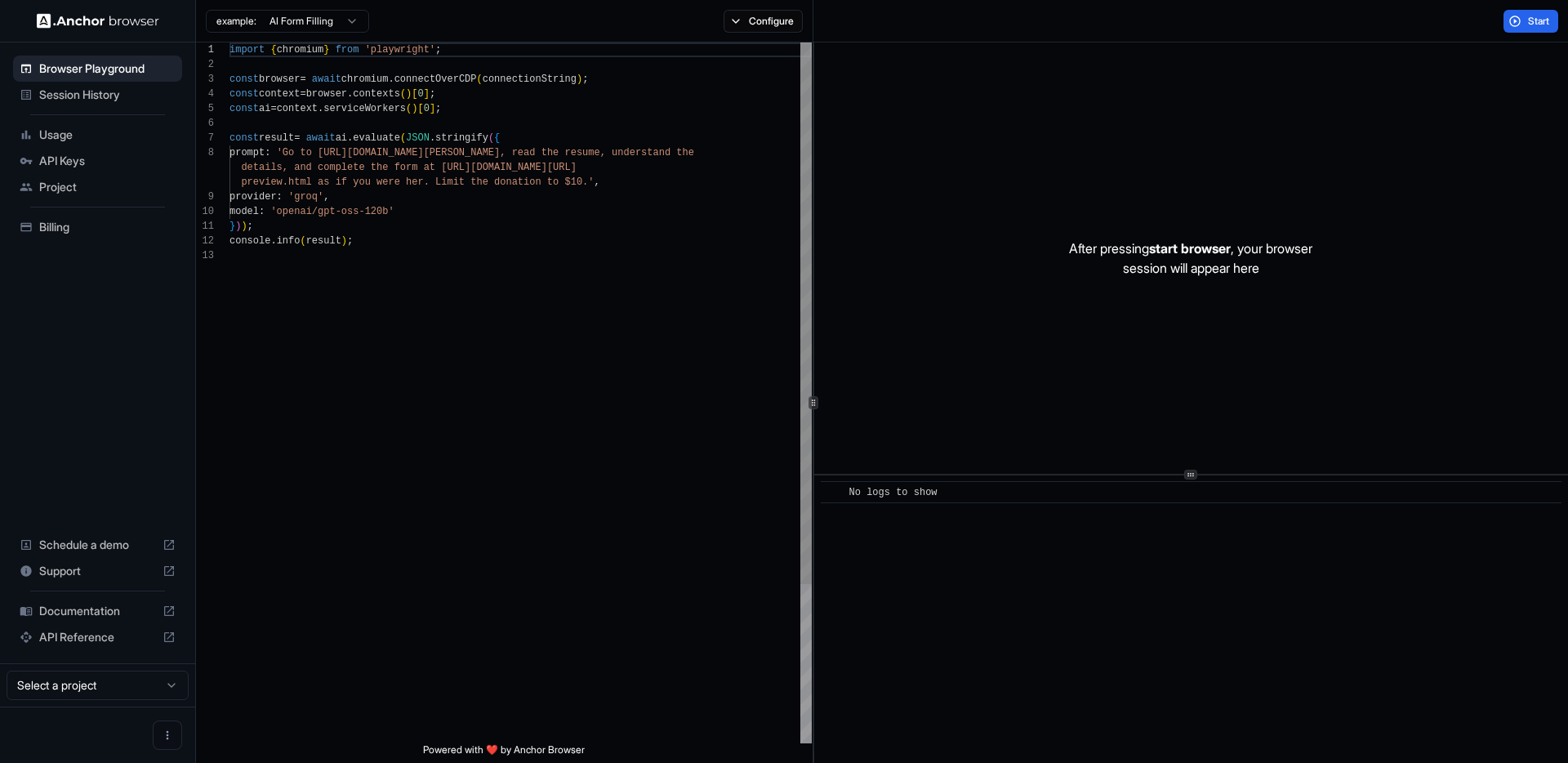
click at [978, 415] on div "After pressing start browser , your browser session will appear here" at bounding box center [1191, 258] width 753 height 431
click at [92, 102] on span "Session History" at bounding box center [108, 95] width 136 height 17
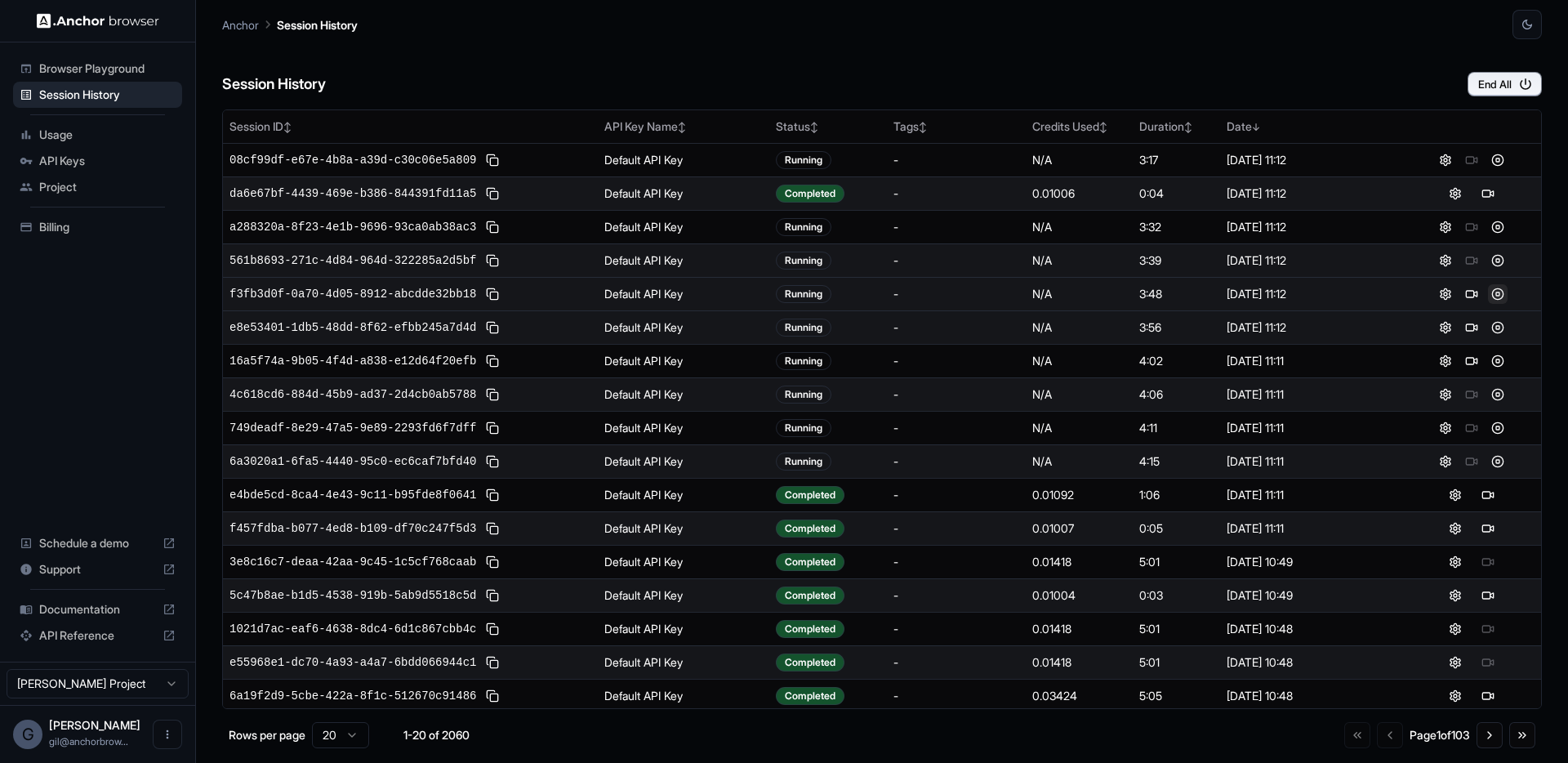
click at [1490, 295] on button at bounding box center [1498, 294] width 20 height 20
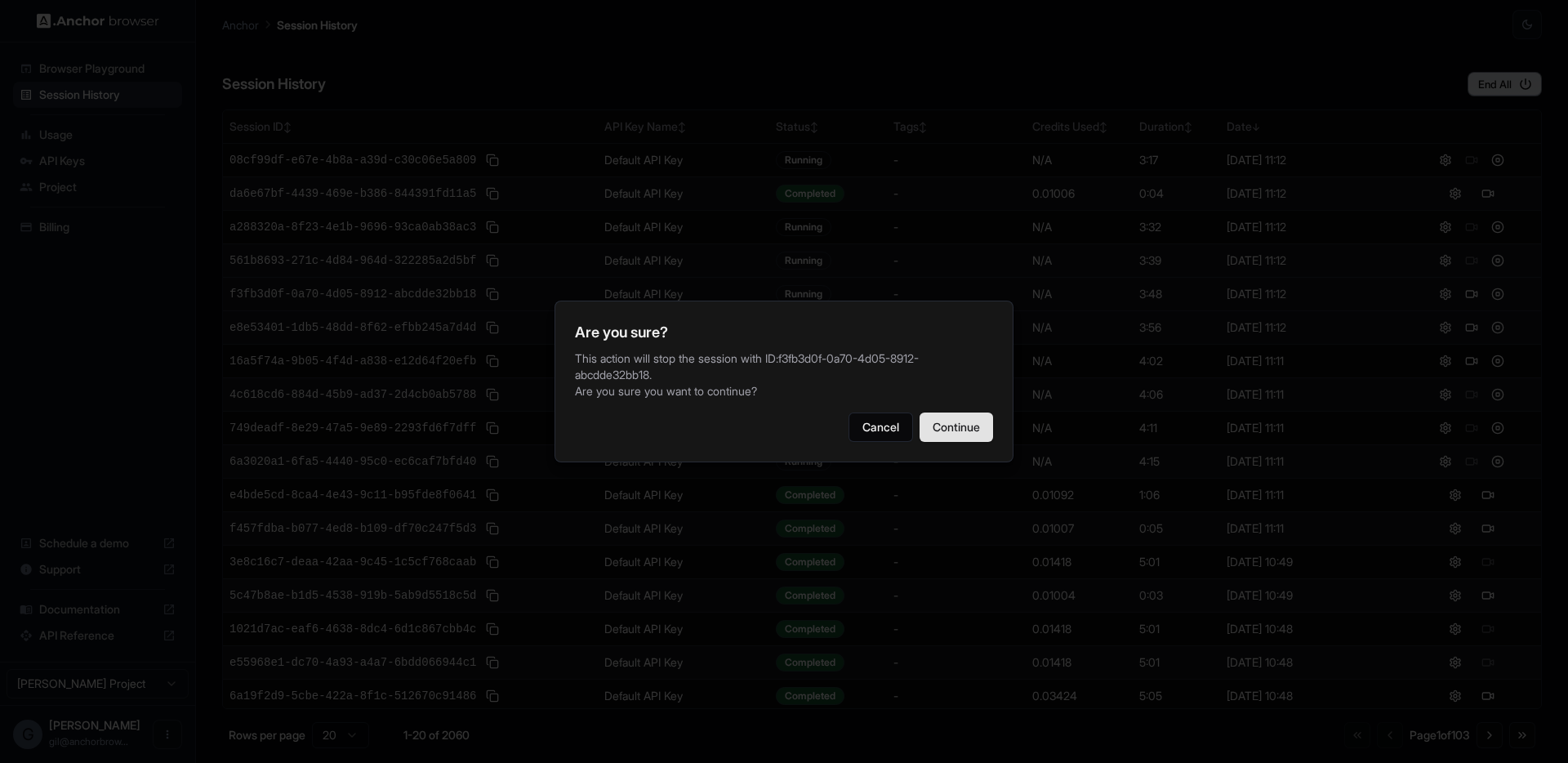
click at [959, 416] on button "Continue" at bounding box center [956, 427] width 73 height 30
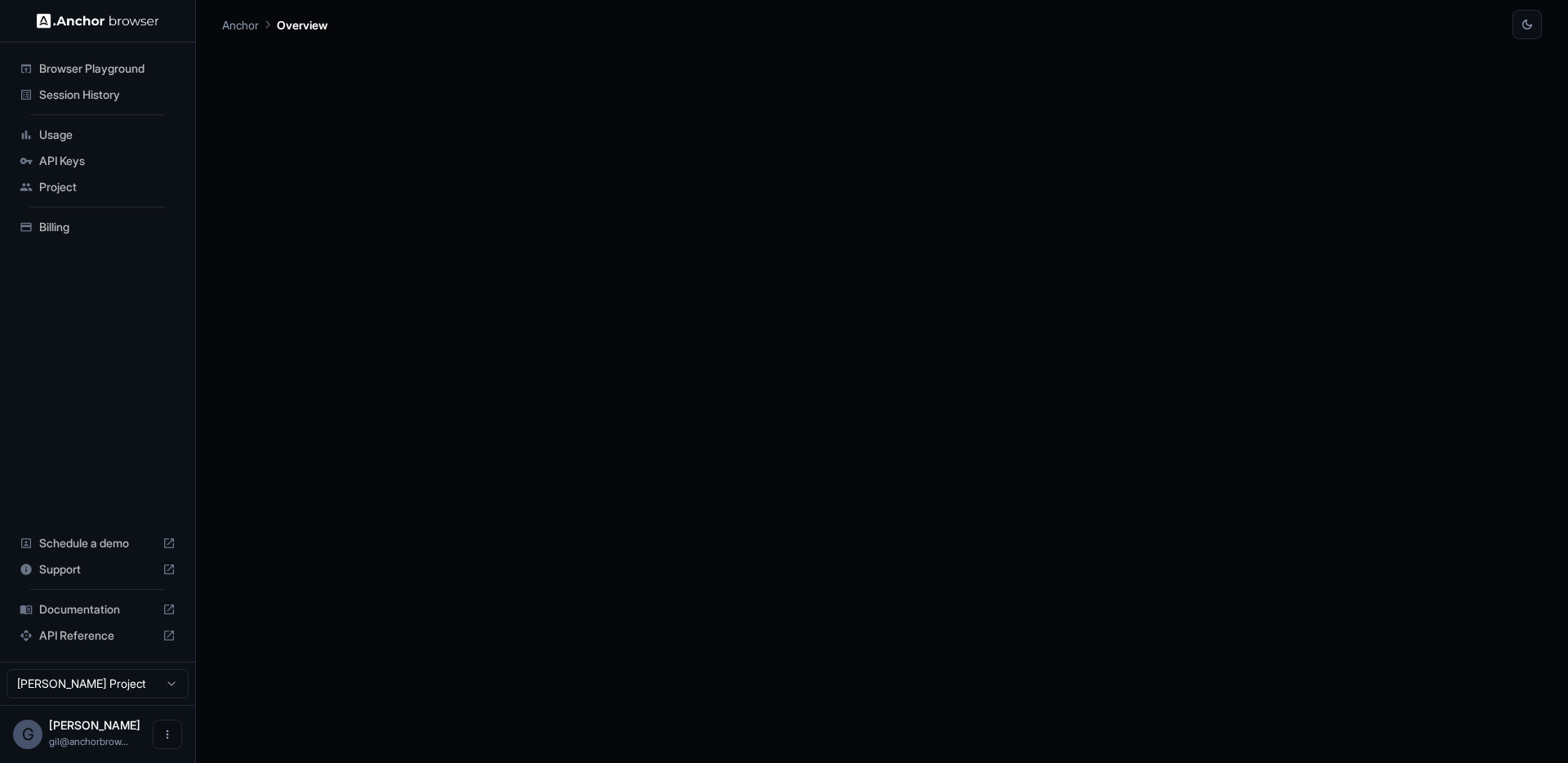
click at [125, 93] on span "Session History" at bounding box center [108, 95] width 136 height 17
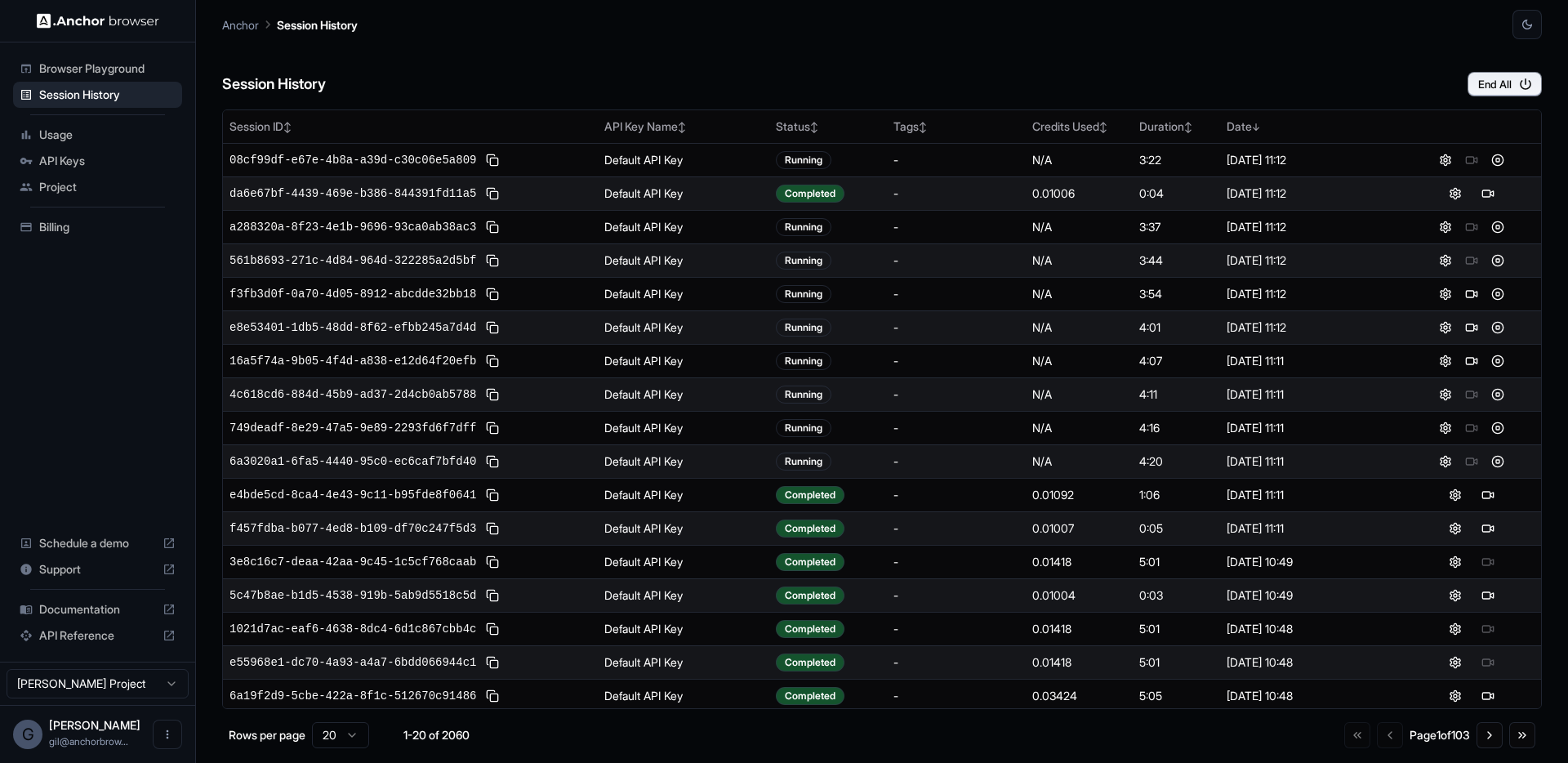
click at [1257, 65] on div "Session History End All" at bounding box center [882, 68] width 1320 height 57
click at [1490, 462] on button at bounding box center [1498, 462] width 20 height 20
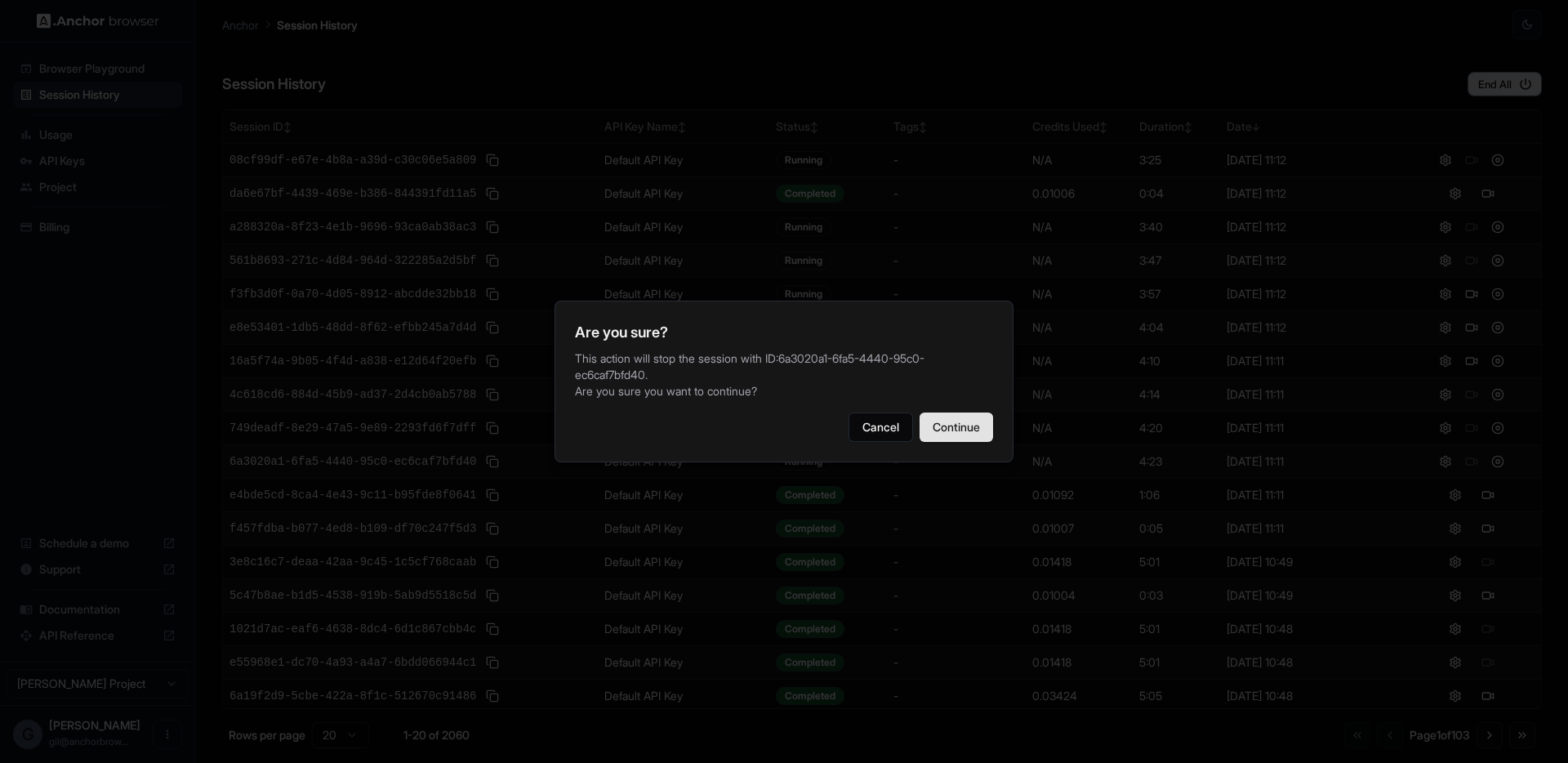
click at [951, 418] on button "Continue" at bounding box center [956, 427] width 73 height 30
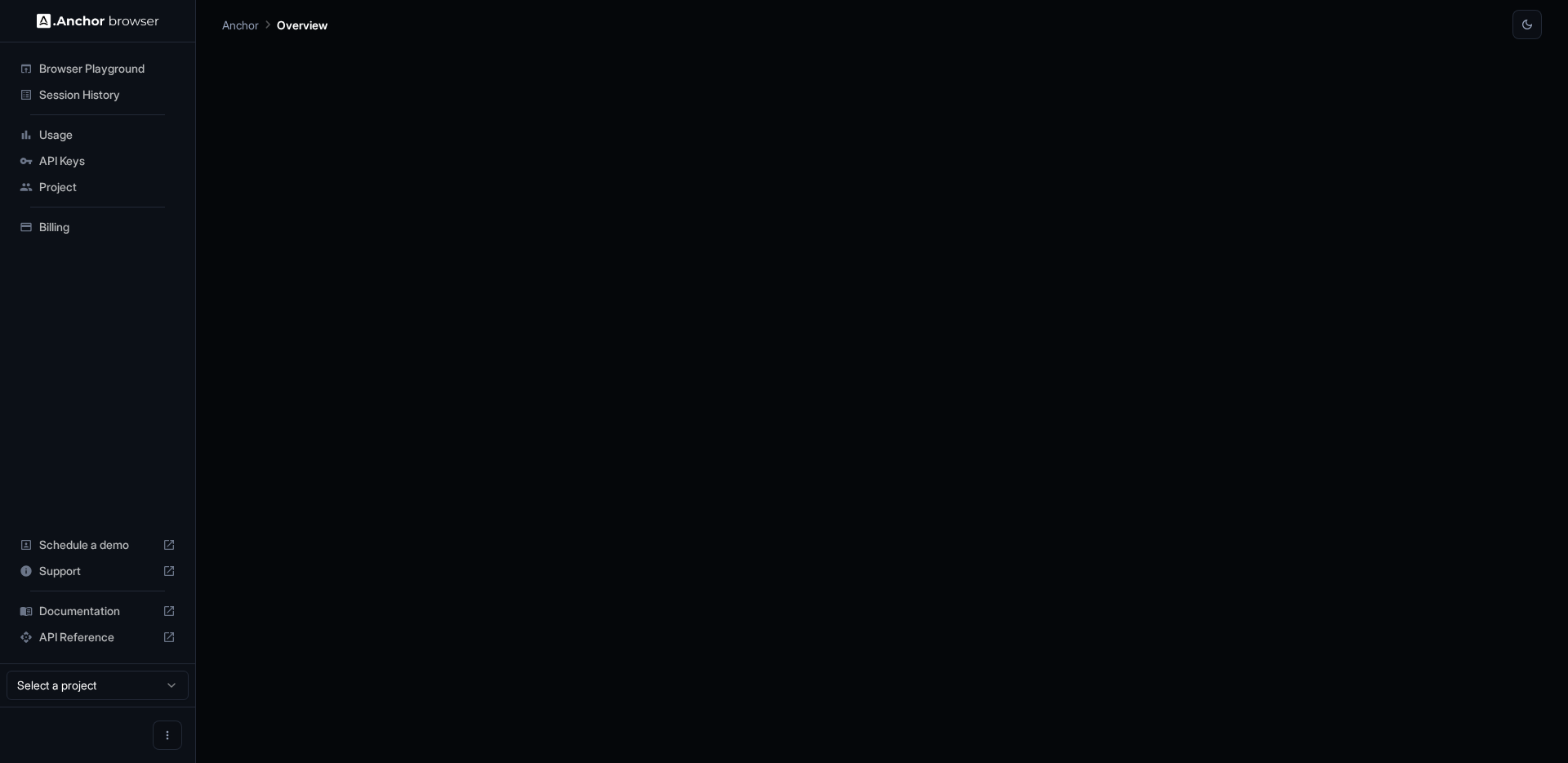
click at [1493, 430] on div at bounding box center [882, 401] width 1320 height 723
click at [91, 92] on span "Session History" at bounding box center [108, 95] width 136 height 17
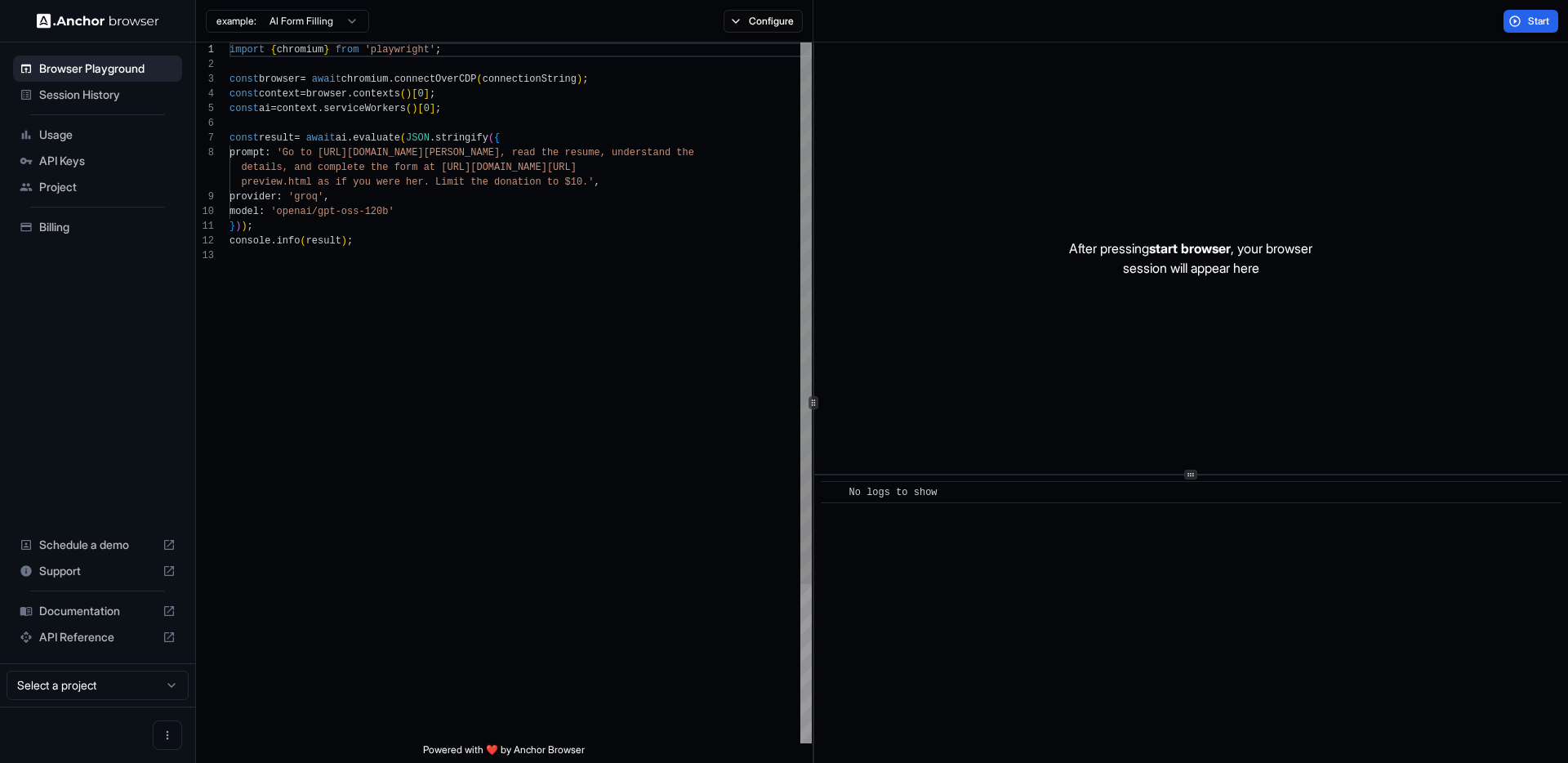
scroll to position [118, 0]
click at [86, 102] on span "Session History" at bounding box center [108, 95] width 136 height 17
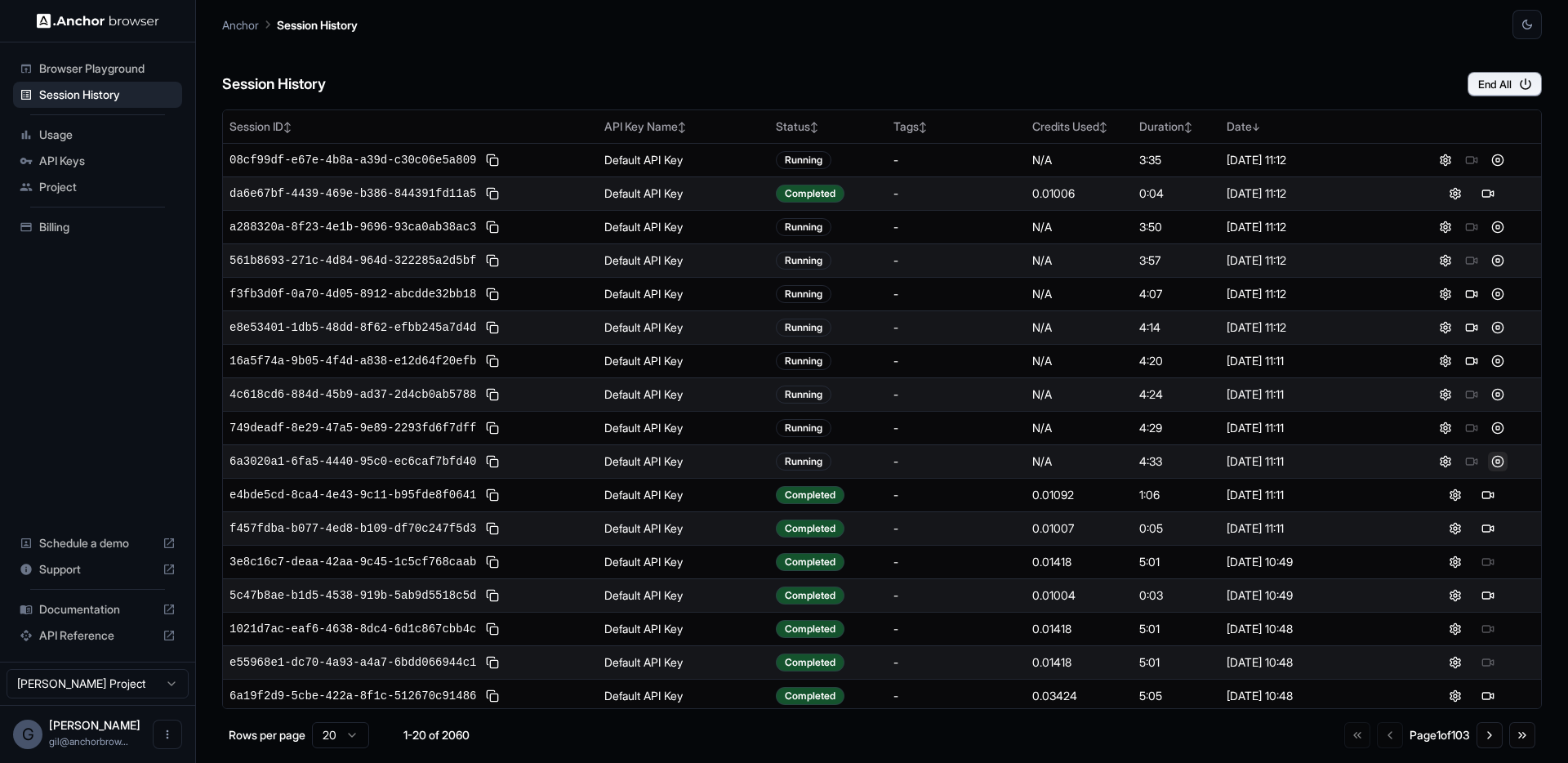
click at [1493, 462] on button at bounding box center [1498, 462] width 20 height 20
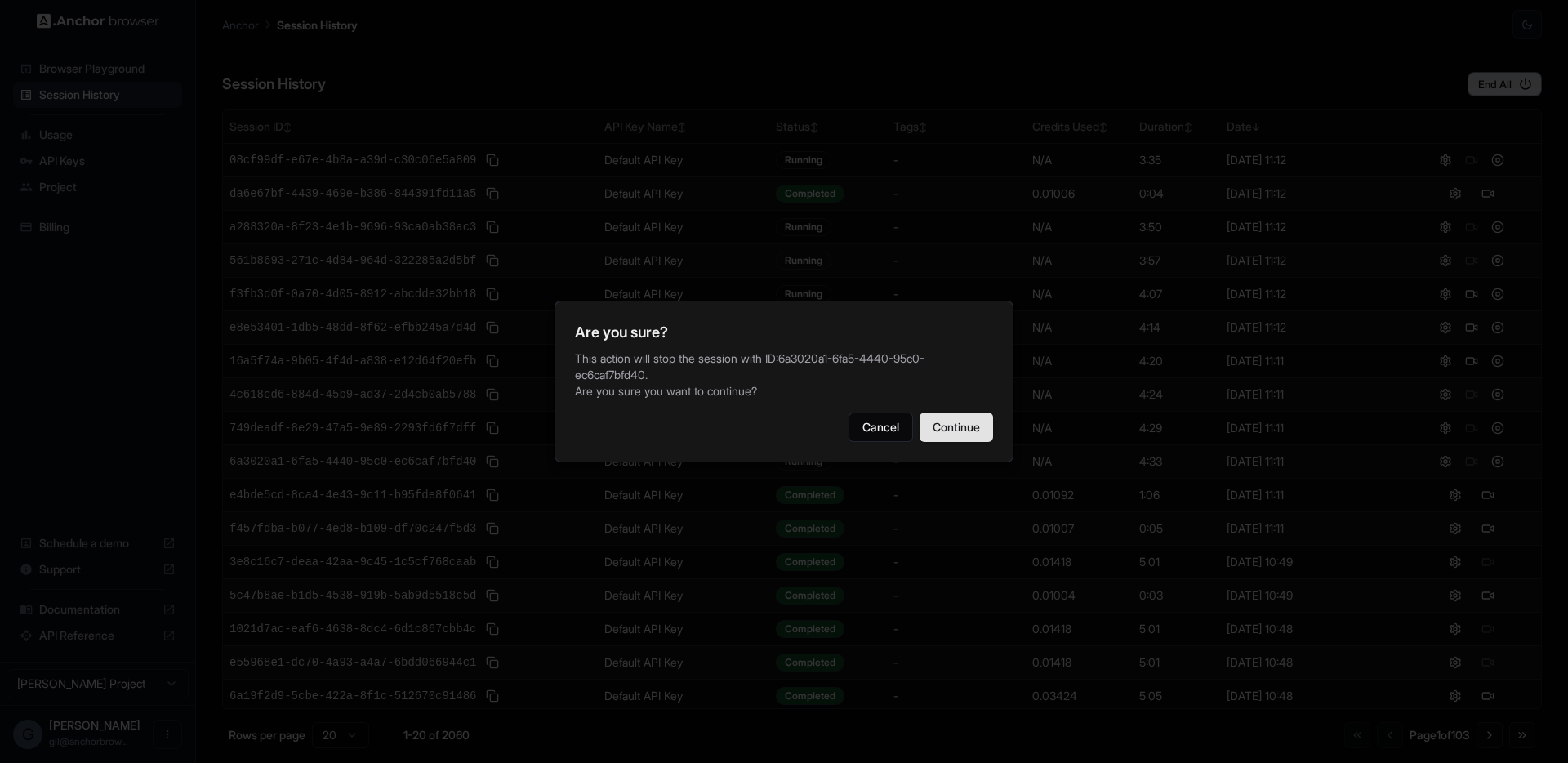
click at [990, 425] on button "Continue" at bounding box center [956, 427] width 73 height 30
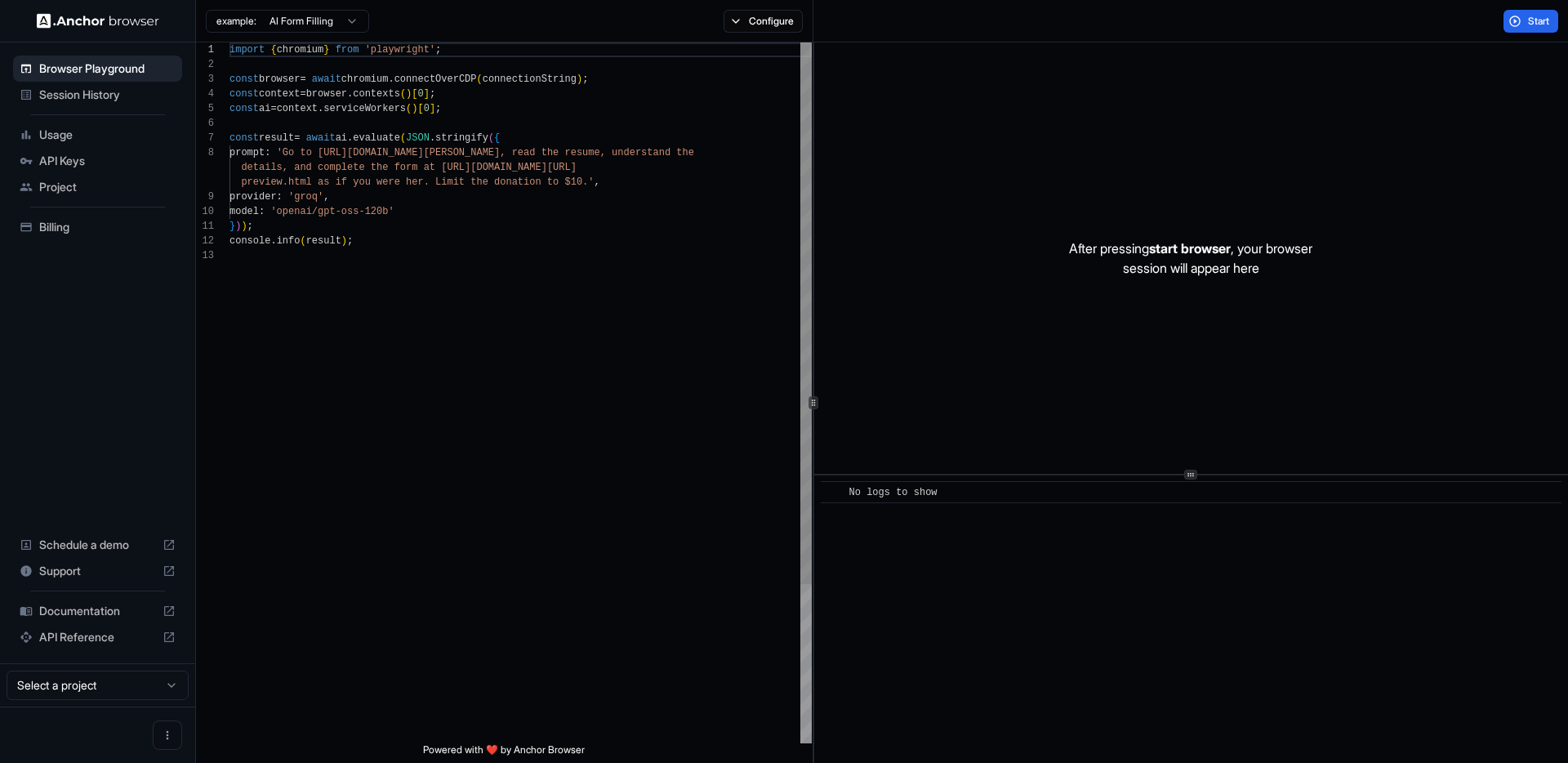
scroll to position [118, 0]
click at [115, 98] on span "Session History" at bounding box center [108, 95] width 136 height 17
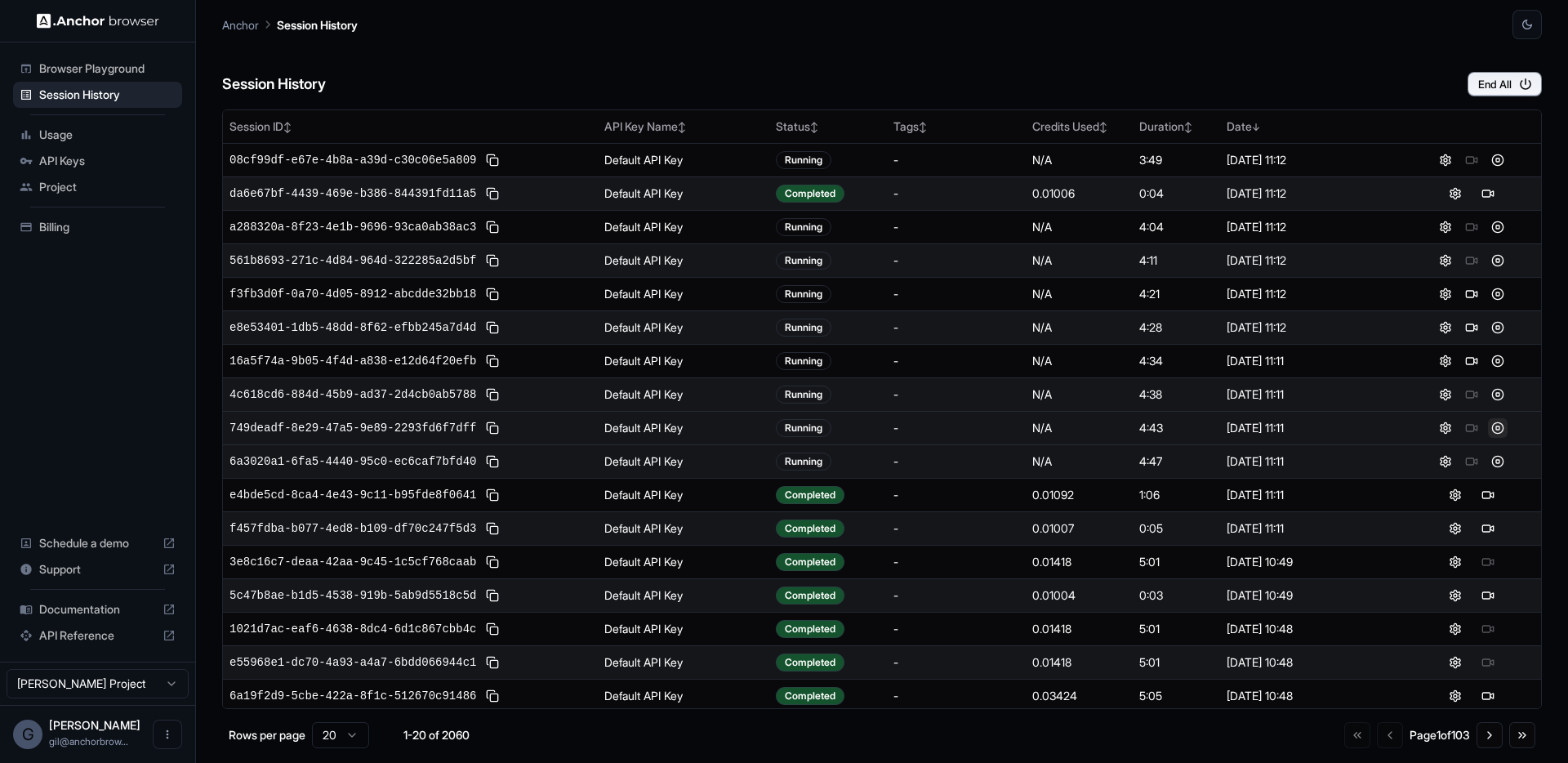
click at [1490, 424] on button at bounding box center [1498, 428] width 20 height 20
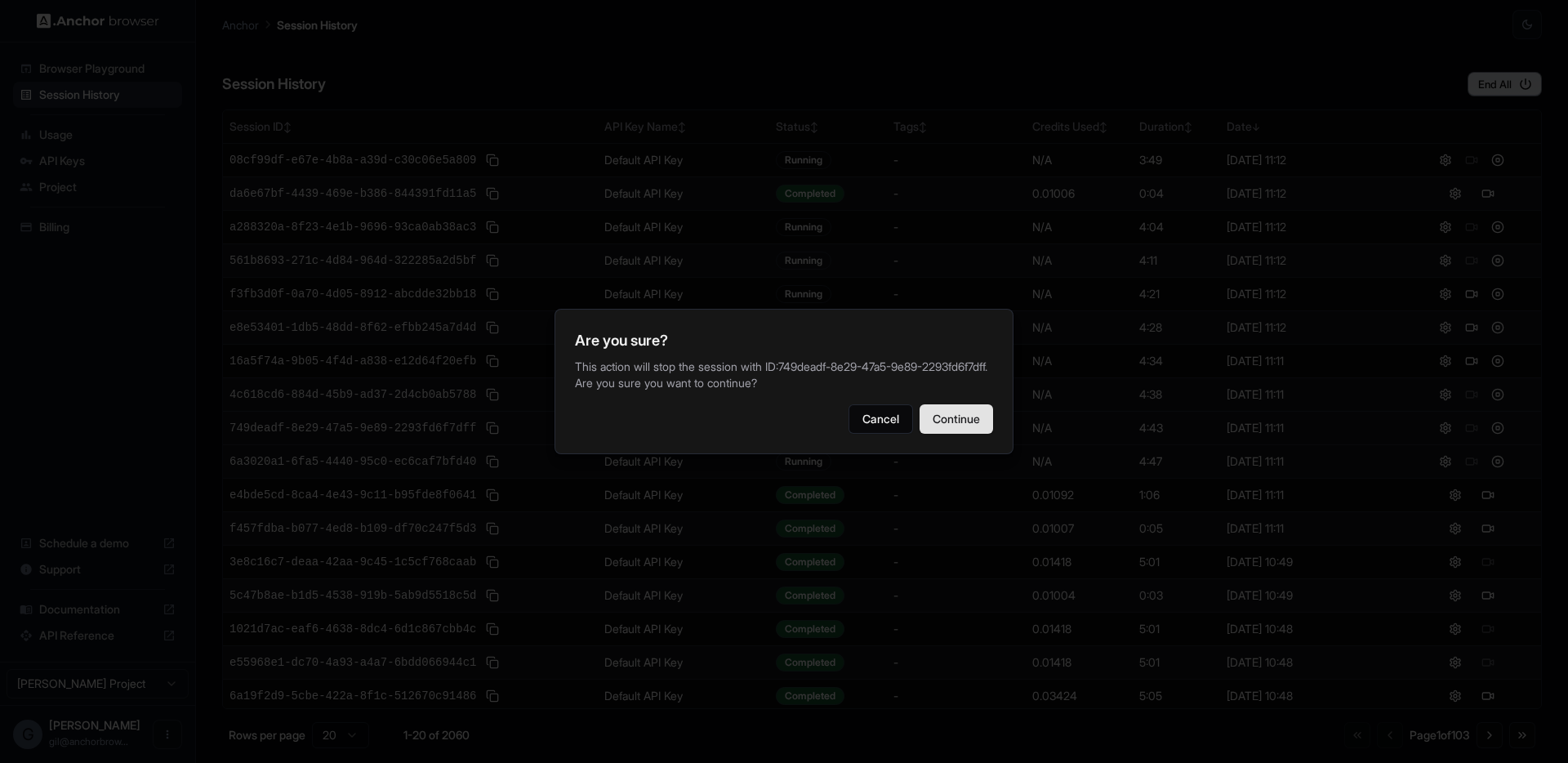
click at [962, 419] on button "Continue" at bounding box center [956, 419] width 73 height 30
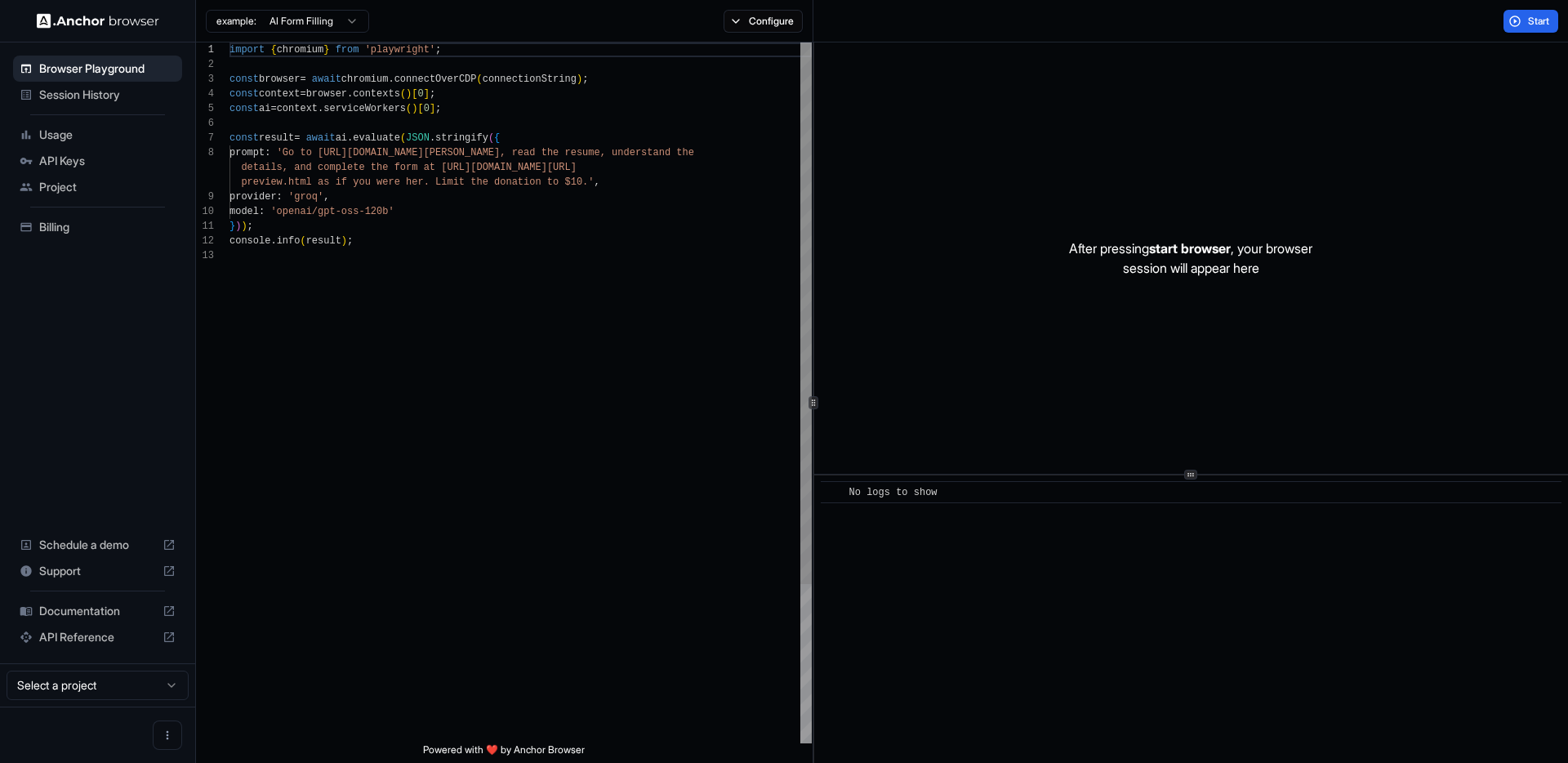
scroll to position [118, 0]
click at [86, 98] on span "Session History" at bounding box center [108, 95] width 136 height 17
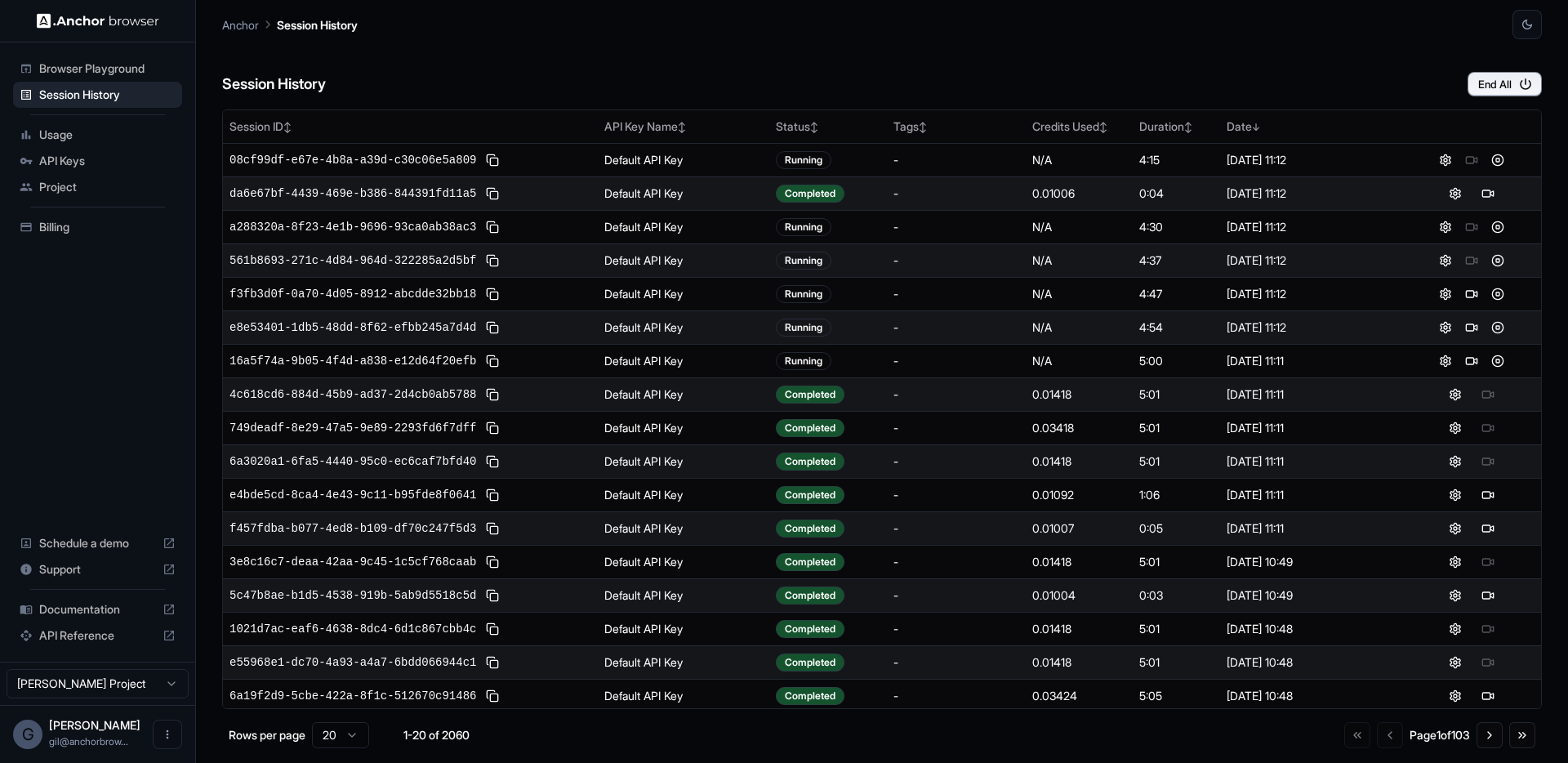
click at [1012, 68] on div "Session History End All" at bounding box center [882, 68] width 1320 height 57
click at [1069, 87] on div "Session History End All" at bounding box center [882, 68] width 1320 height 57
click at [1095, 67] on div "Session History End All" at bounding box center [882, 68] width 1320 height 57
click at [1094, 68] on div "Session History End All" at bounding box center [882, 68] width 1320 height 57
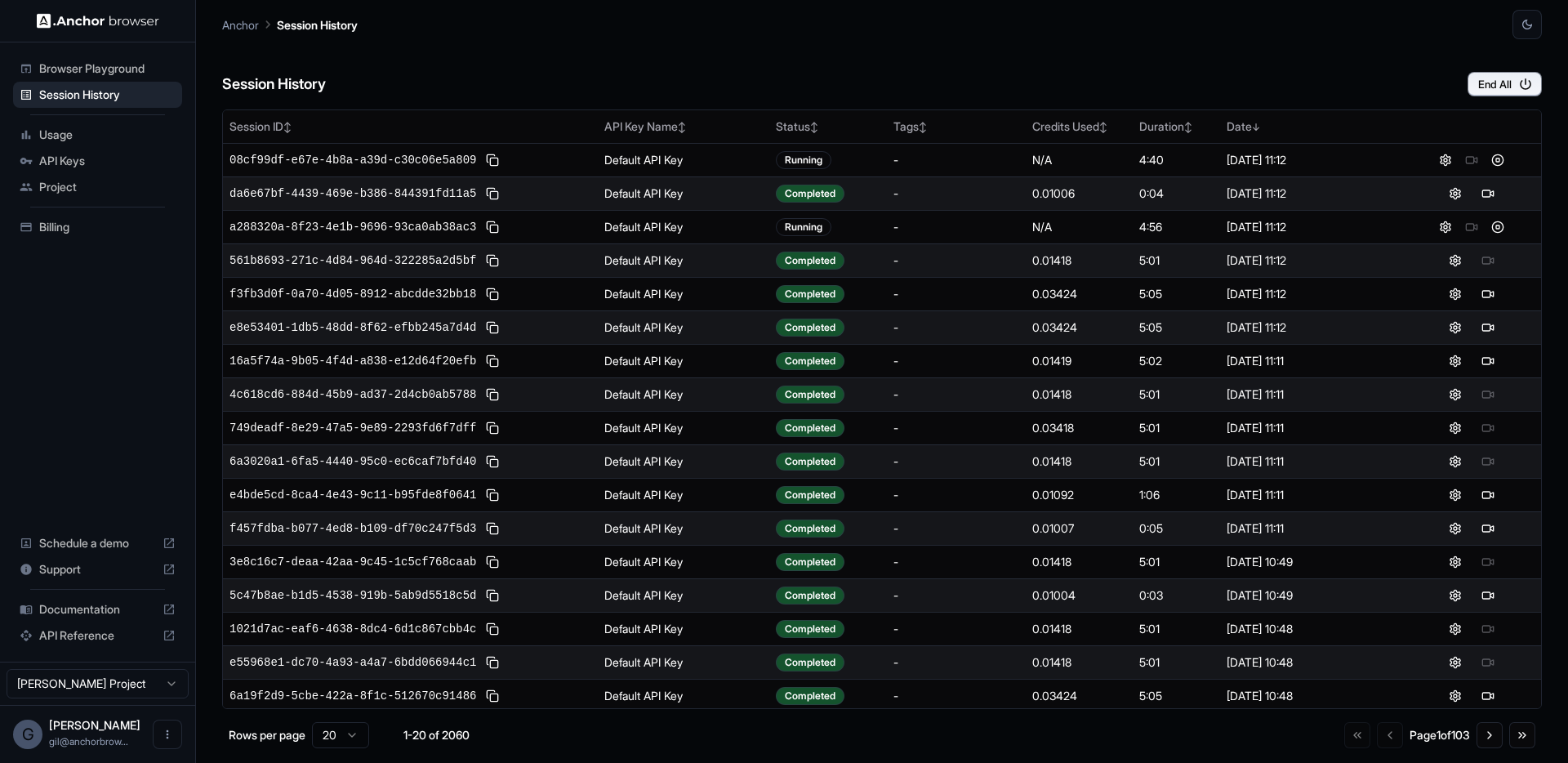
click at [1094, 68] on div "Session History End All" at bounding box center [882, 68] width 1320 height 57
click at [952, 68] on div "Session History End All" at bounding box center [882, 68] width 1320 height 57
click at [951, 68] on div "Session History End All" at bounding box center [882, 68] width 1320 height 57
click at [664, 42] on div "Session History End All" at bounding box center [882, 68] width 1320 height 57
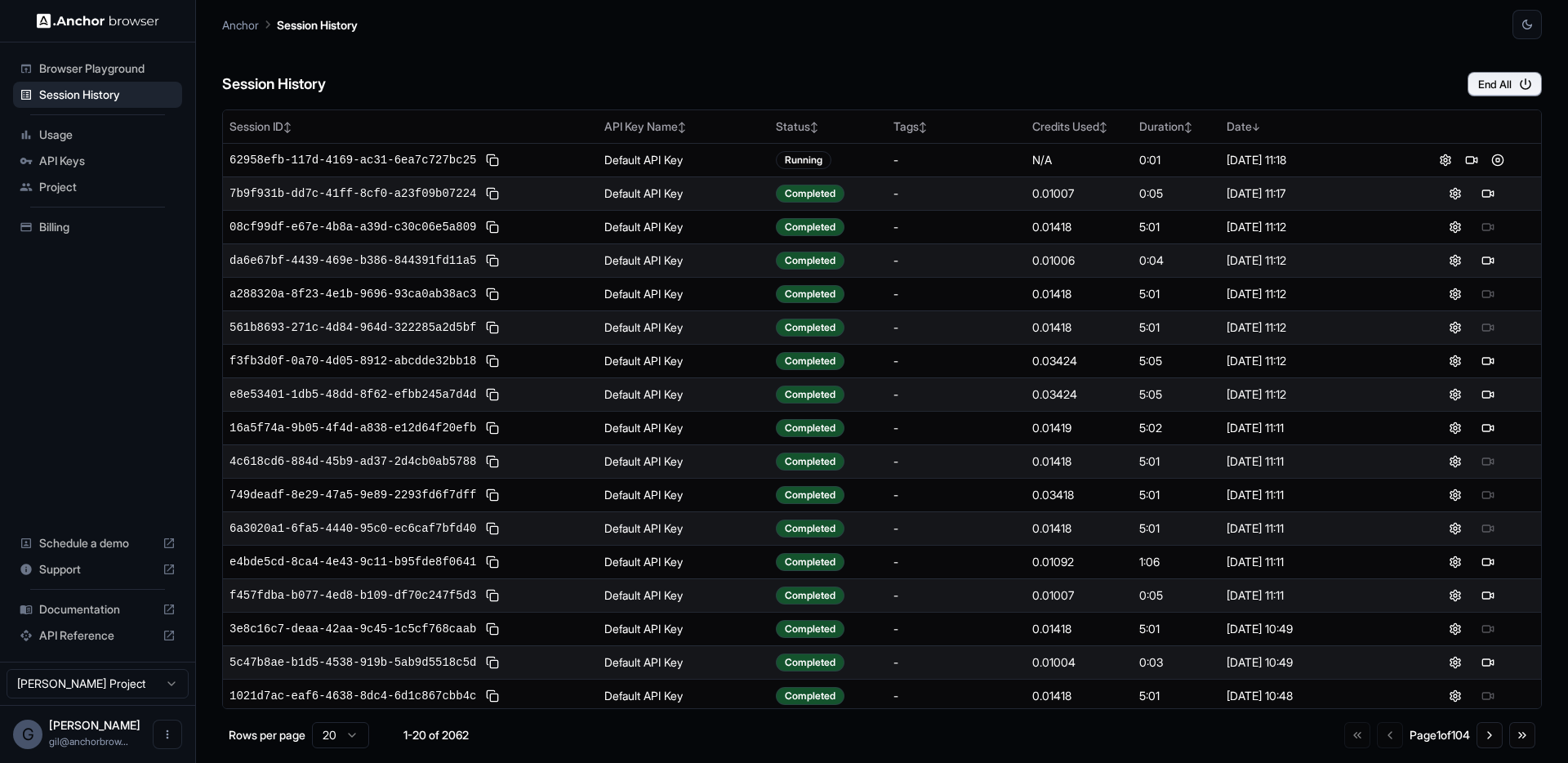
click at [664, 42] on div "Session History End All" at bounding box center [882, 68] width 1320 height 57
click at [661, 46] on div "Session History End All" at bounding box center [882, 68] width 1320 height 57
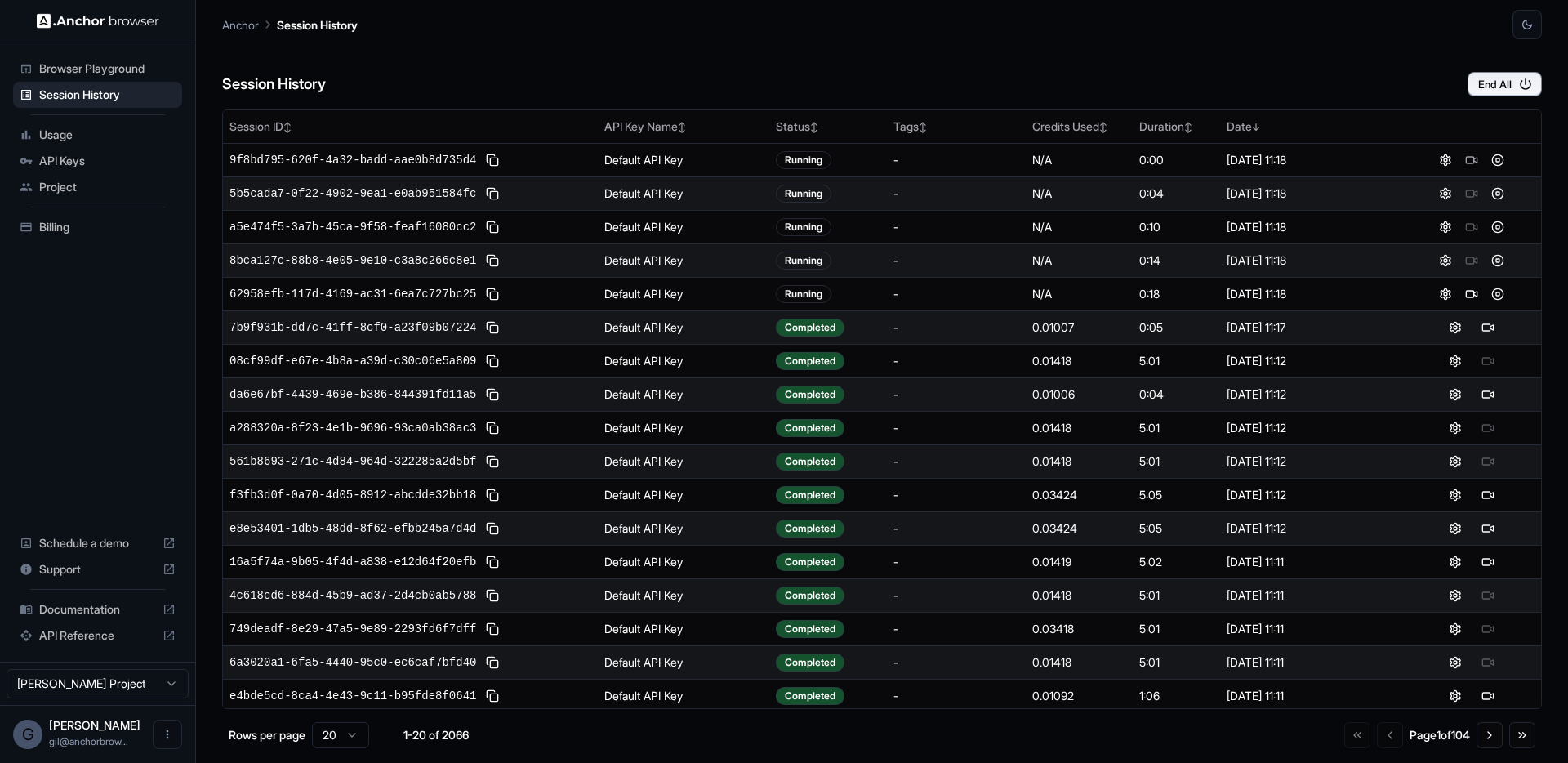
click at [661, 47] on div "Session History End All" at bounding box center [882, 68] width 1320 height 57
click at [653, 49] on div "Session History End All" at bounding box center [882, 68] width 1320 height 57
click at [576, 68] on div "Session History End All" at bounding box center [882, 68] width 1320 height 57
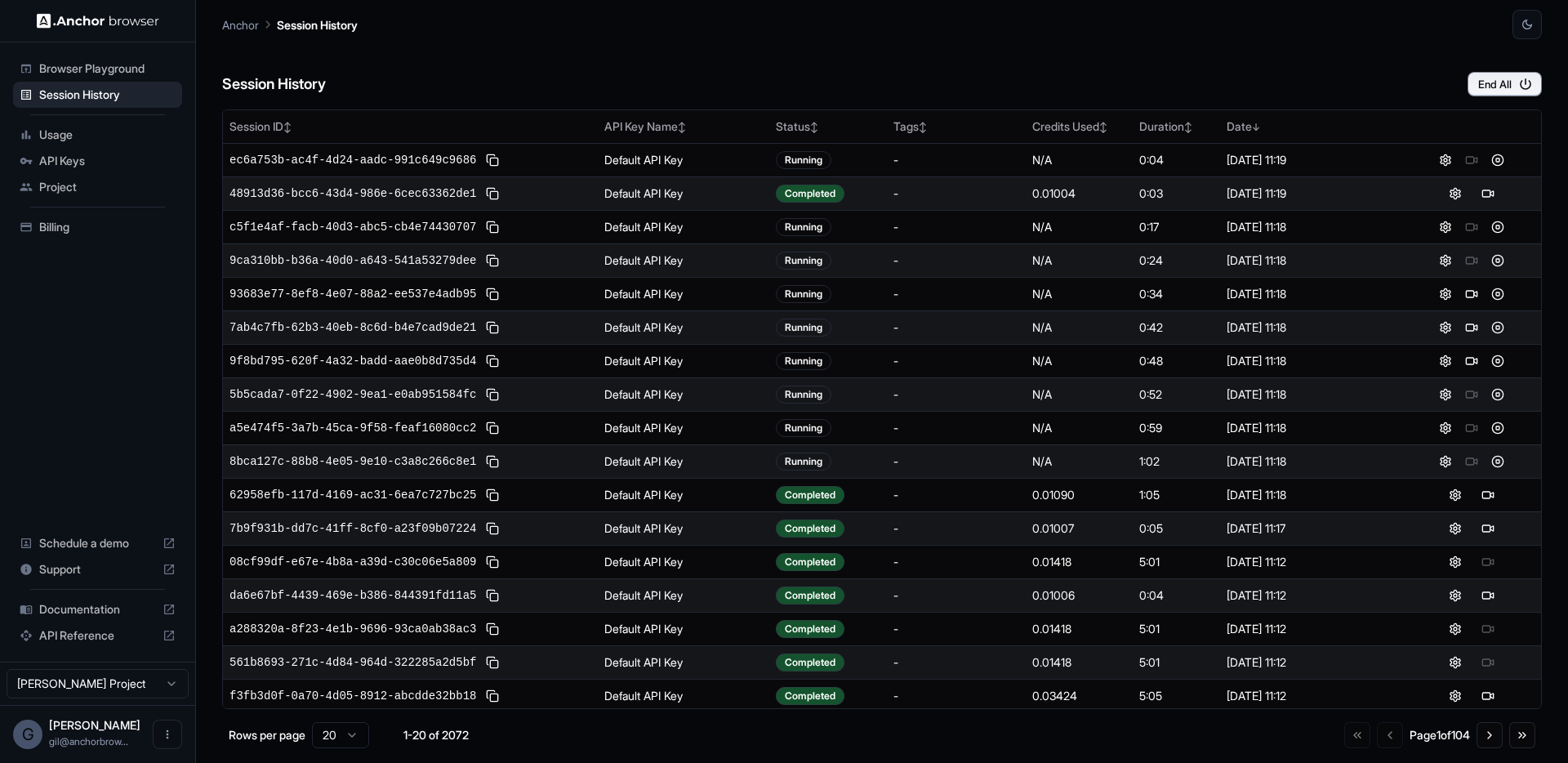
click at [576, 68] on div "Session History End All" at bounding box center [882, 68] width 1320 height 57
click at [823, 73] on div "Session History End All" at bounding box center [882, 68] width 1320 height 57
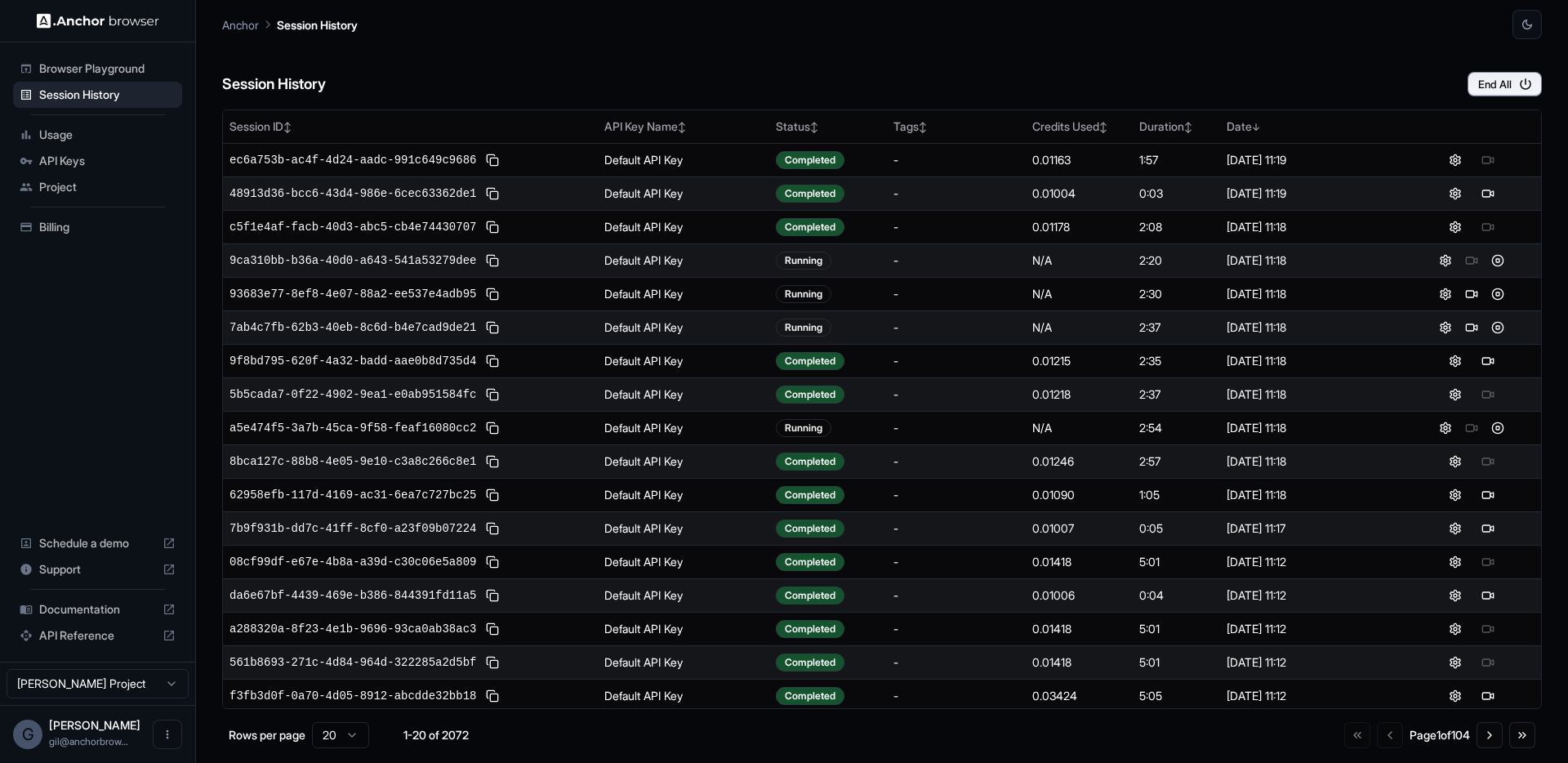
click at [823, 73] on div "Session History End All" at bounding box center [882, 68] width 1320 height 57
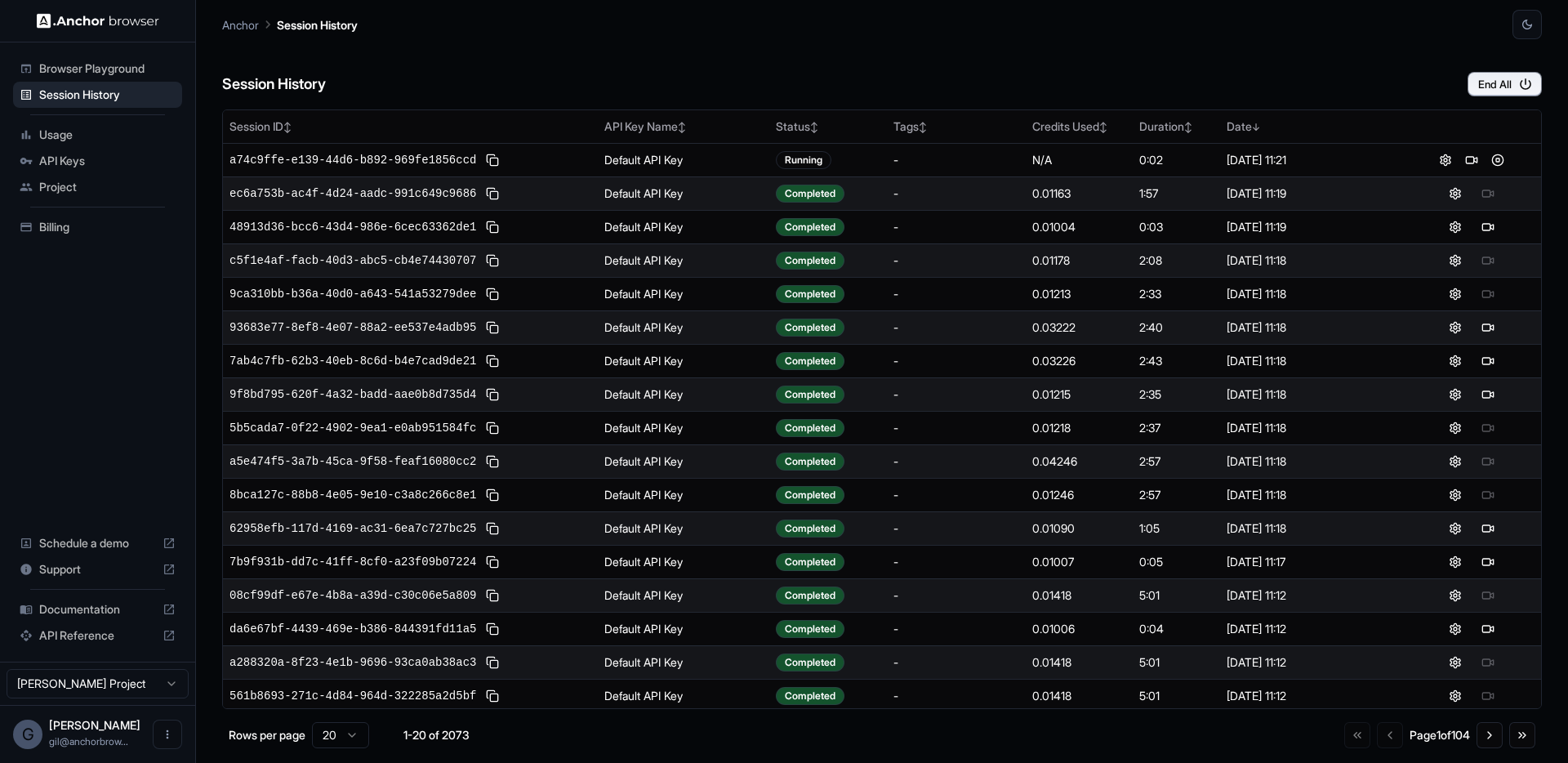
click at [910, 27] on div "Anchor Session History" at bounding box center [882, 20] width 1320 height 40
click at [534, 72] on div "Session History End All" at bounding box center [882, 68] width 1320 height 57
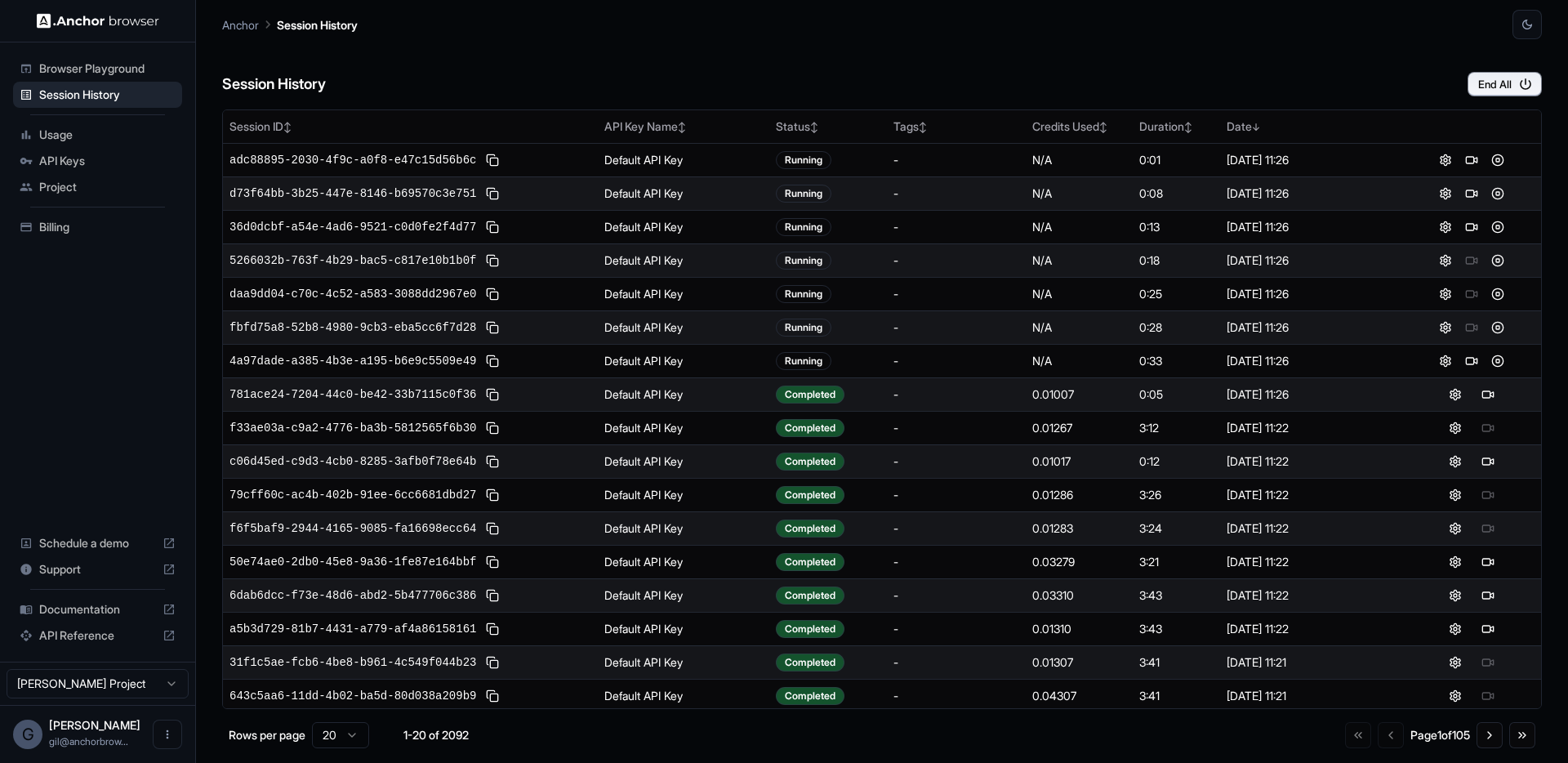
click at [522, 54] on div "Session History End All" at bounding box center [882, 68] width 1320 height 57
click at [491, 52] on div "Session History End All" at bounding box center [882, 68] width 1320 height 57
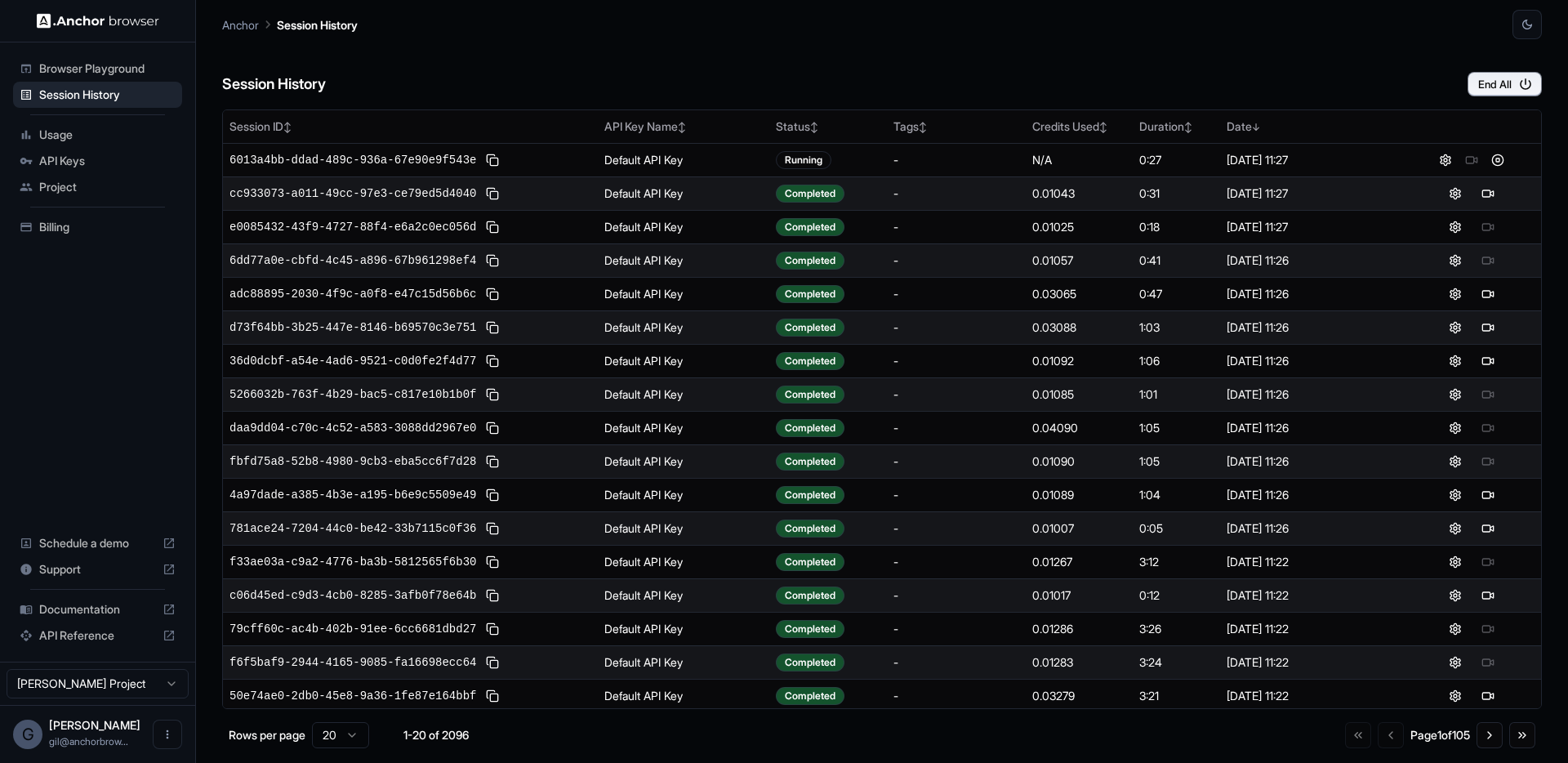
click at [491, 52] on div "Session History End All" at bounding box center [882, 68] width 1320 height 57
click at [115, 72] on span "Browser Playground" at bounding box center [108, 68] width 136 height 17
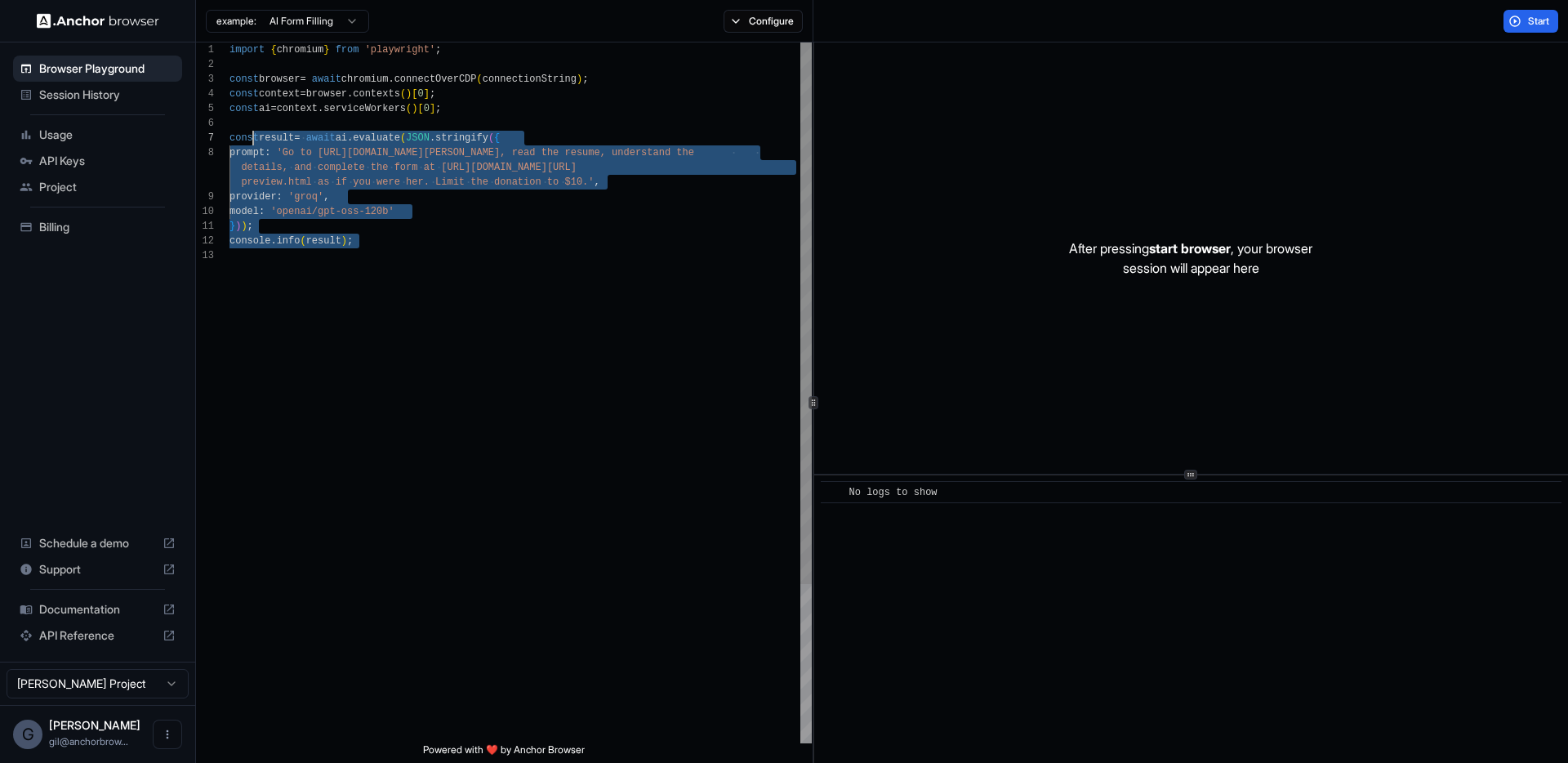
scroll to position [88, 0]
drag, startPoint x: 469, startPoint y: 272, endPoint x: 224, endPoint y: 131, distance: 282.7
click at [229, 131] on div "import { chromium } from 'playwright' ; const browser = await chromium . connec…" at bounding box center [520, 495] width 582 height 906
type textarea "**********"
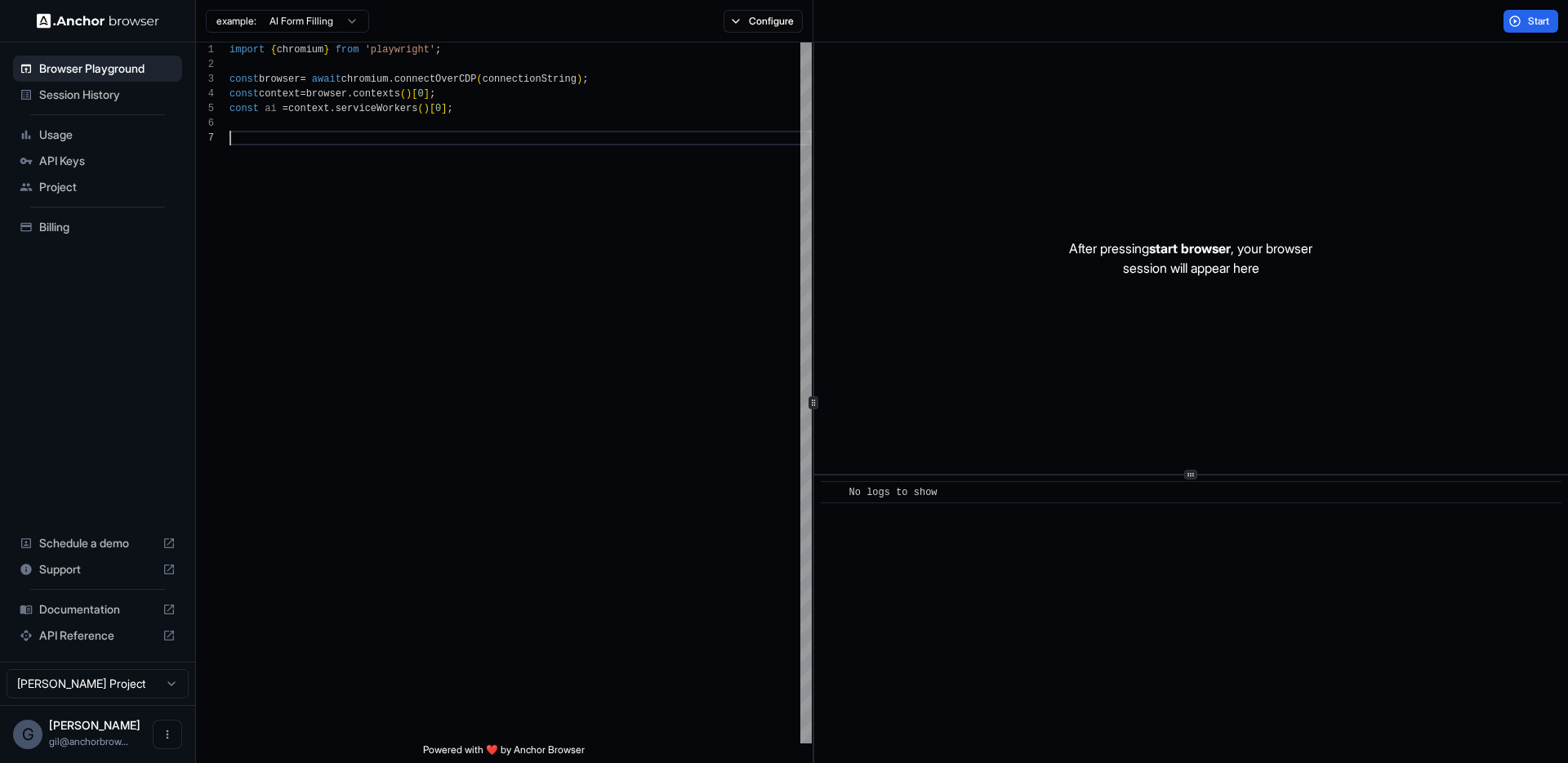
click at [101, 96] on span "Session History" at bounding box center [108, 95] width 136 height 17
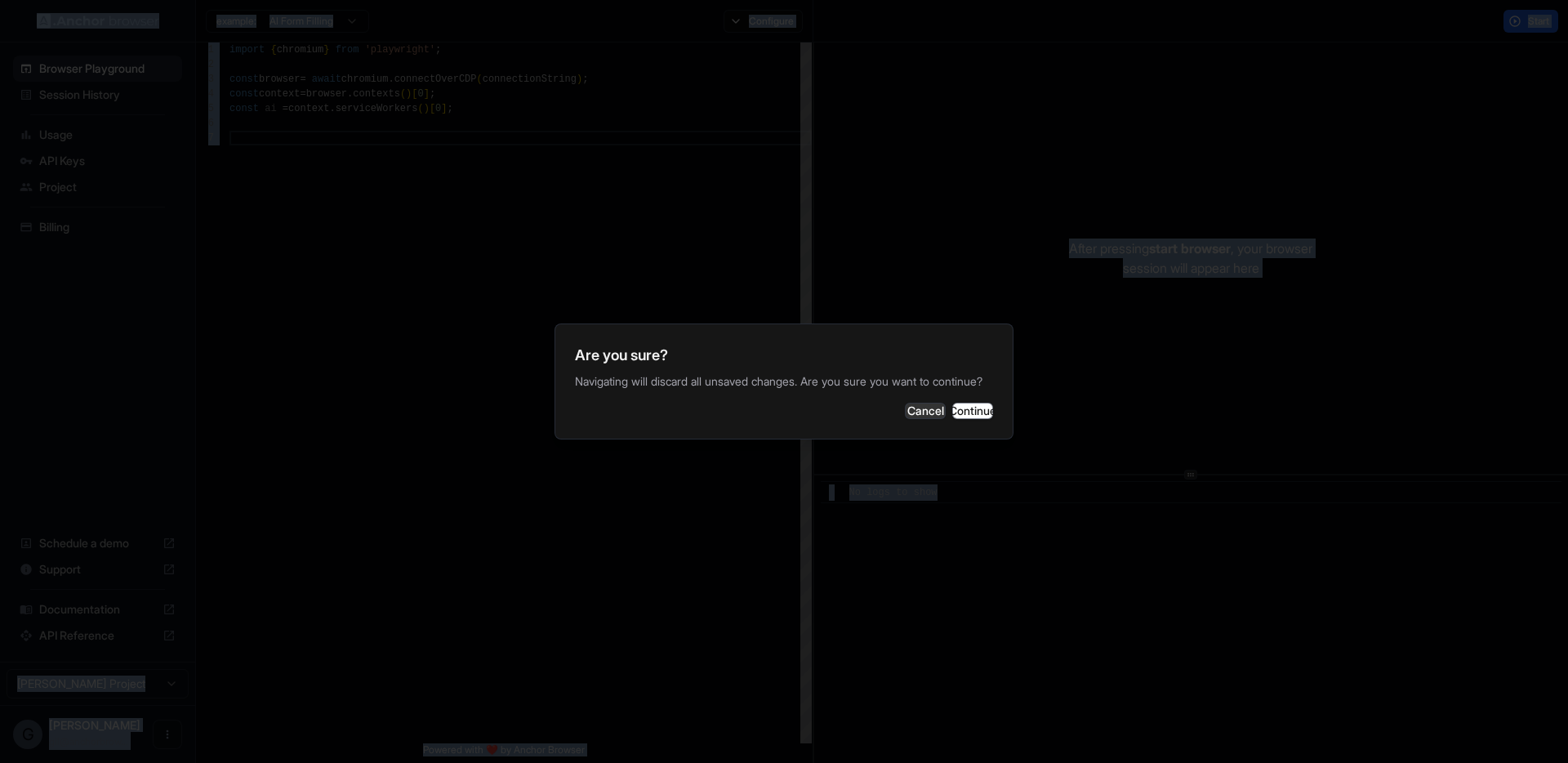
click at [101, 96] on div at bounding box center [784, 382] width 1568 height 763
click at [977, 419] on button "Continue" at bounding box center [972, 410] width 41 height 17
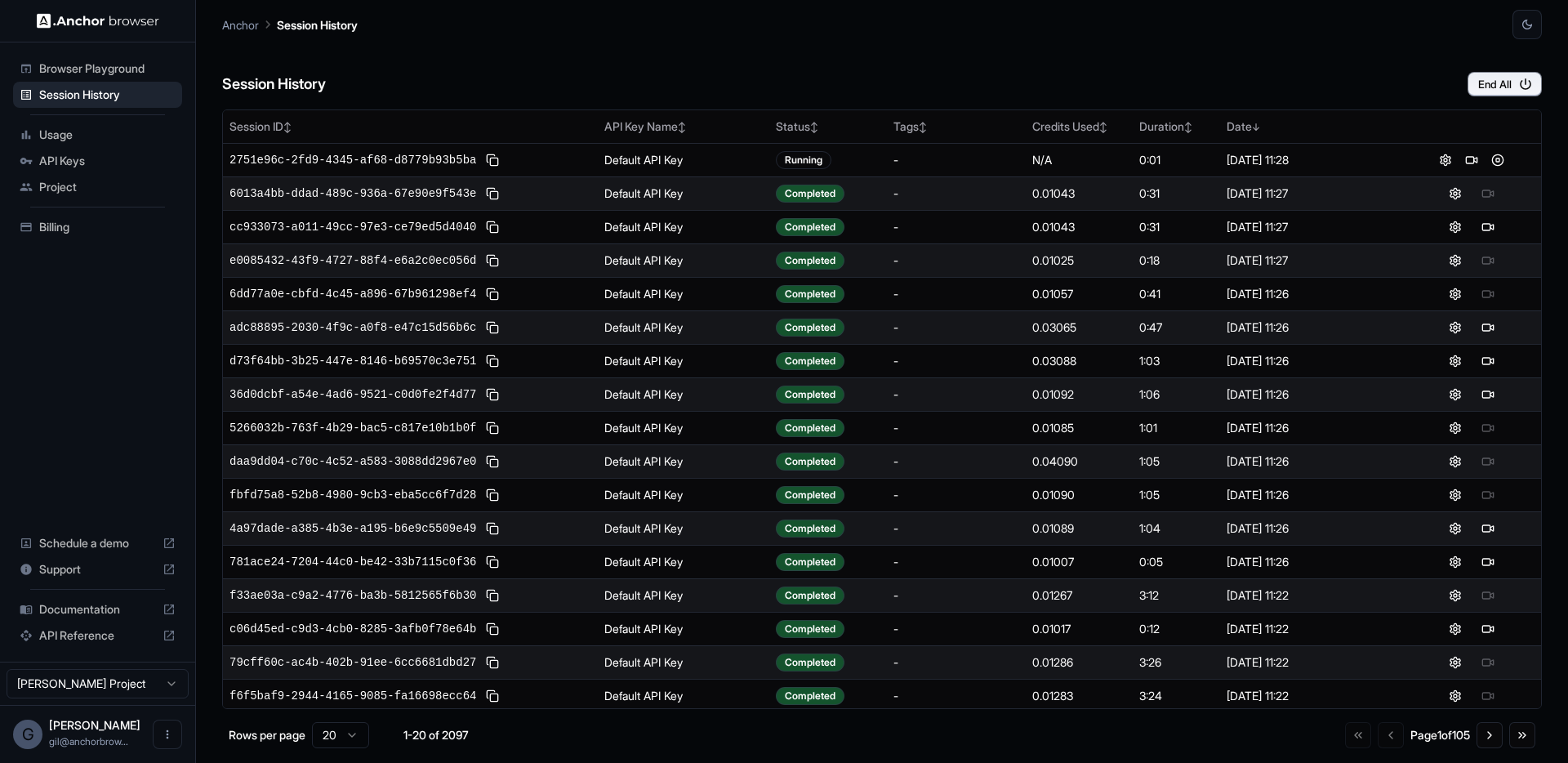
click at [744, 68] on div "Session History End All" at bounding box center [882, 68] width 1320 height 57
click at [538, 85] on div "Session History End All" at bounding box center [882, 68] width 1320 height 57
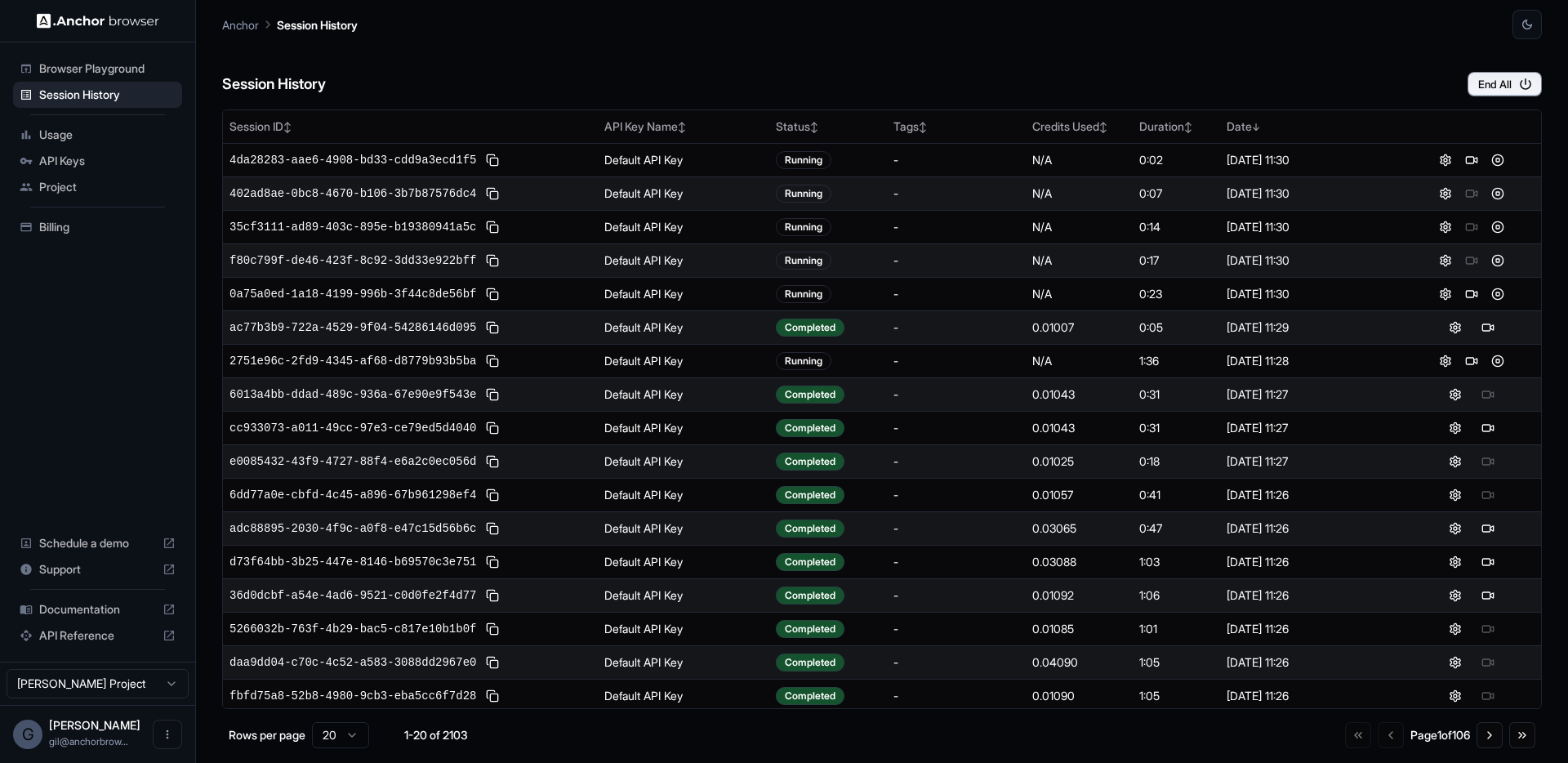
click at [574, 41] on div "Session History End All" at bounding box center [882, 68] width 1320 height 57
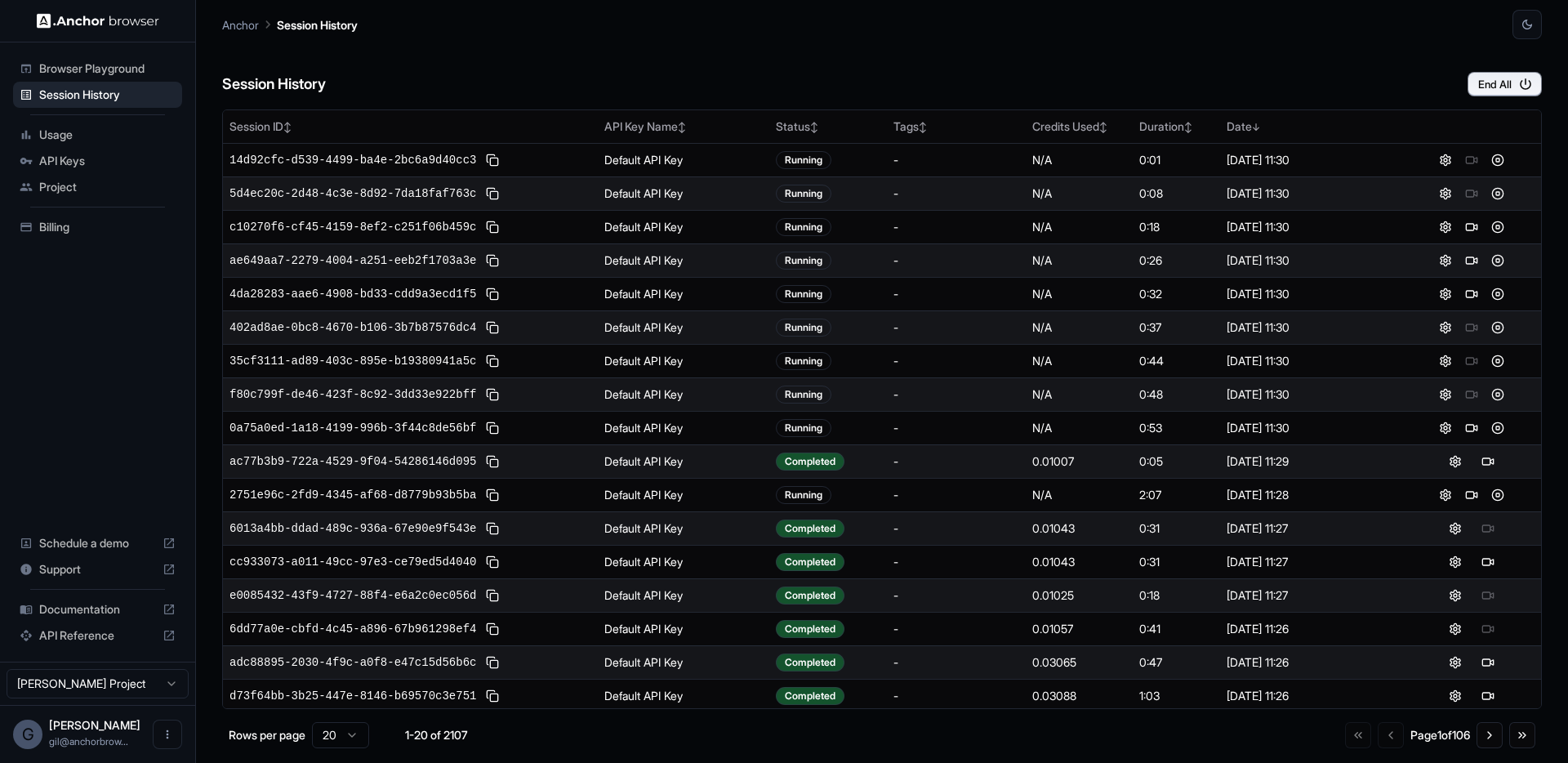
click at [575, 47] on div "Session History End All" at bounding box center [882, 68] width 1320 height 57
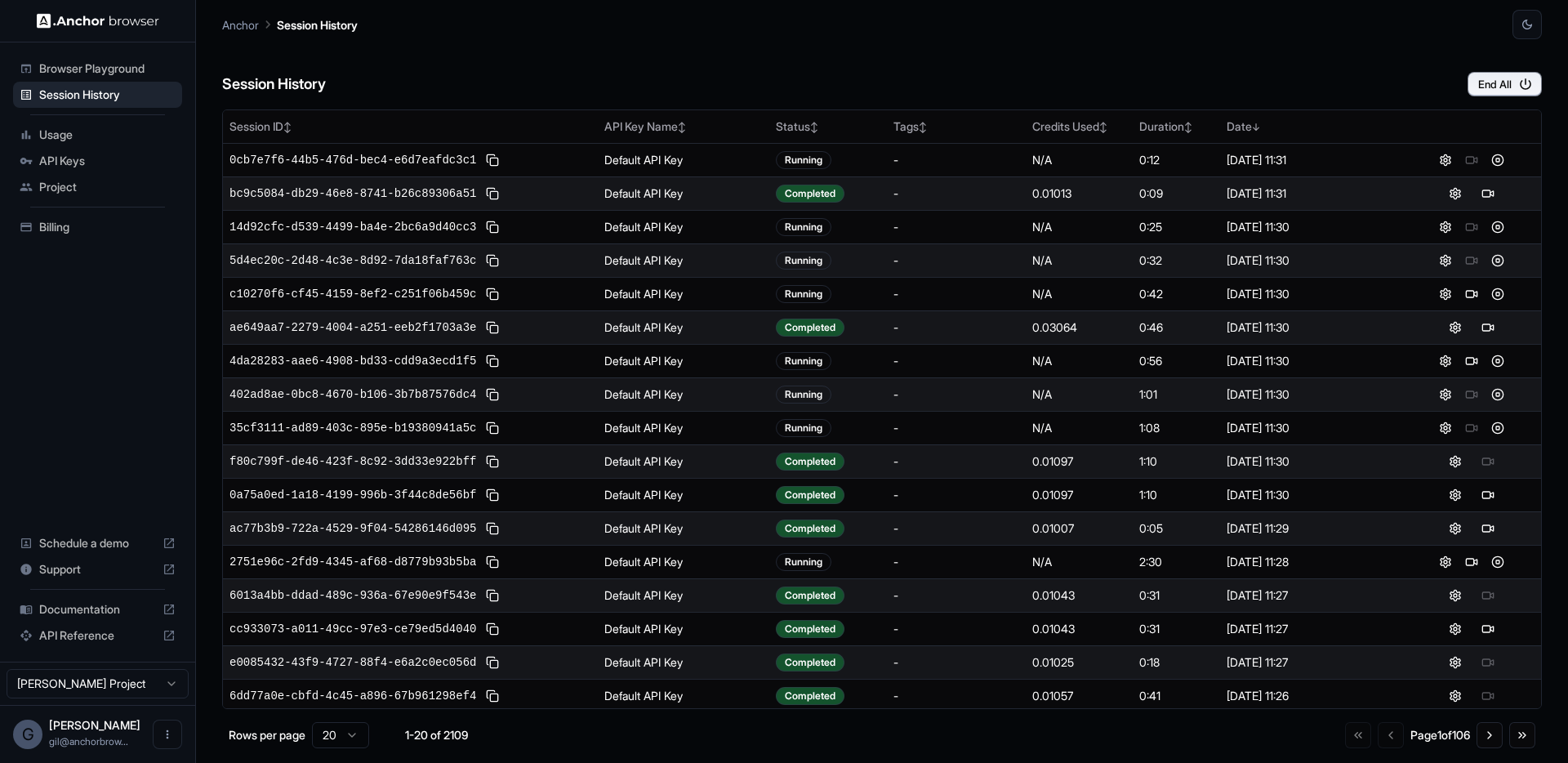
click at [463, 74] on div "Session History End All" at bounding box center [882, 68] width 1320 height 57
click at [516, 54] on div "Session History End All" at bounding box center [882, 68] width 1320 height 57
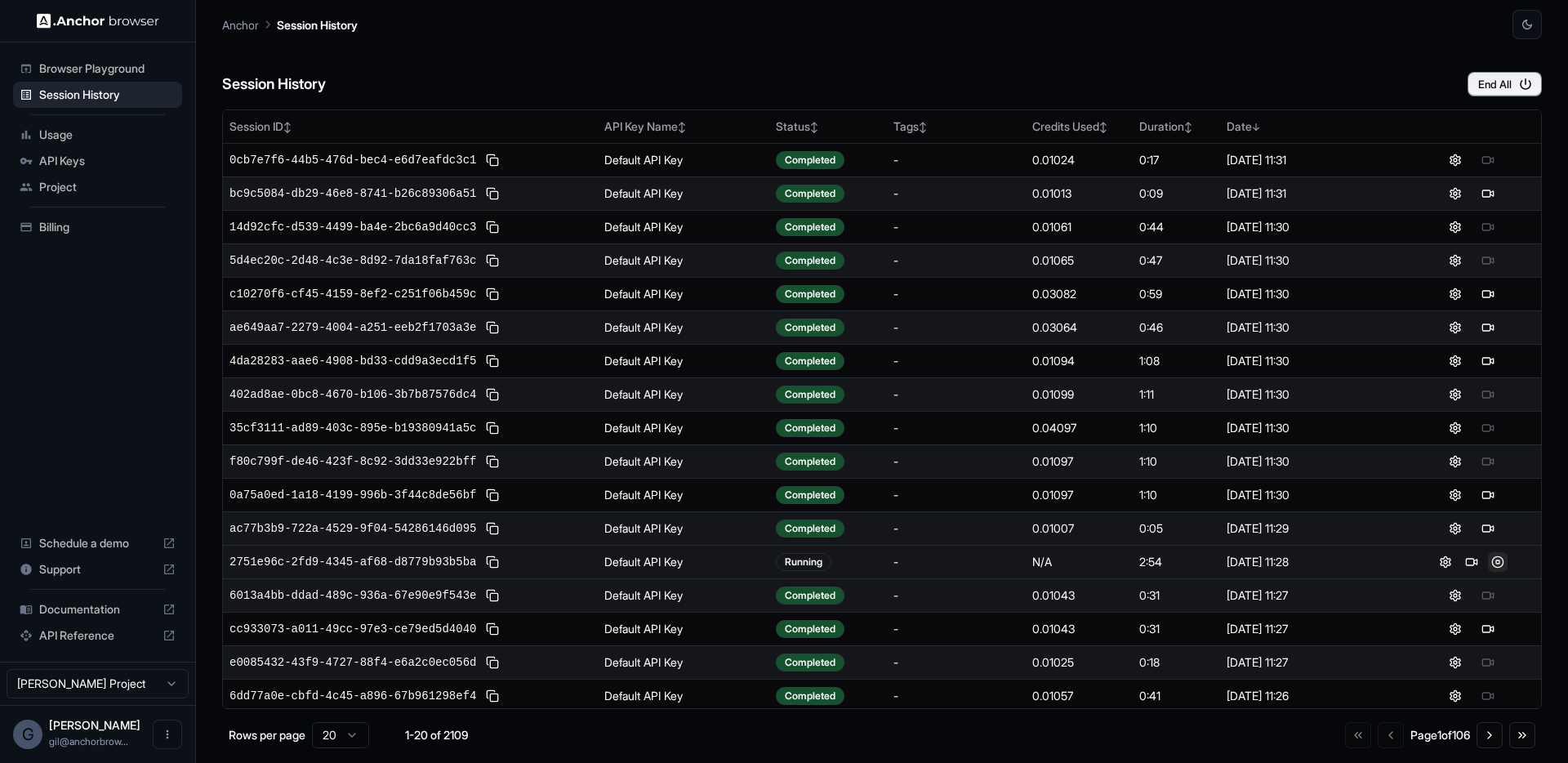
click at [1491, 556] on button at bounding box center [1498, 561] width 20 height 20
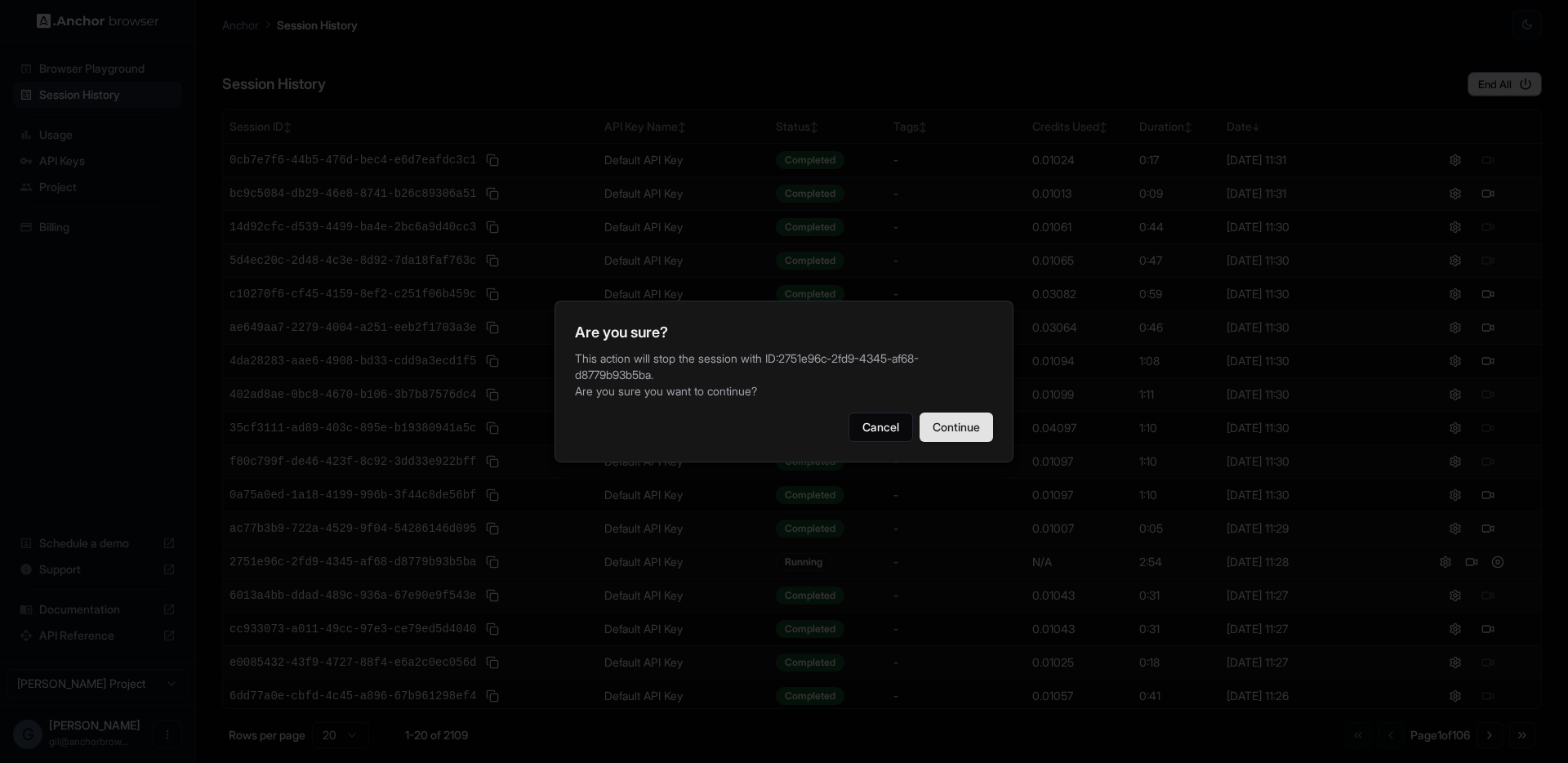
click at [961, 430] on button "Continue" at bounding box center [956, 427] width 73 height 30
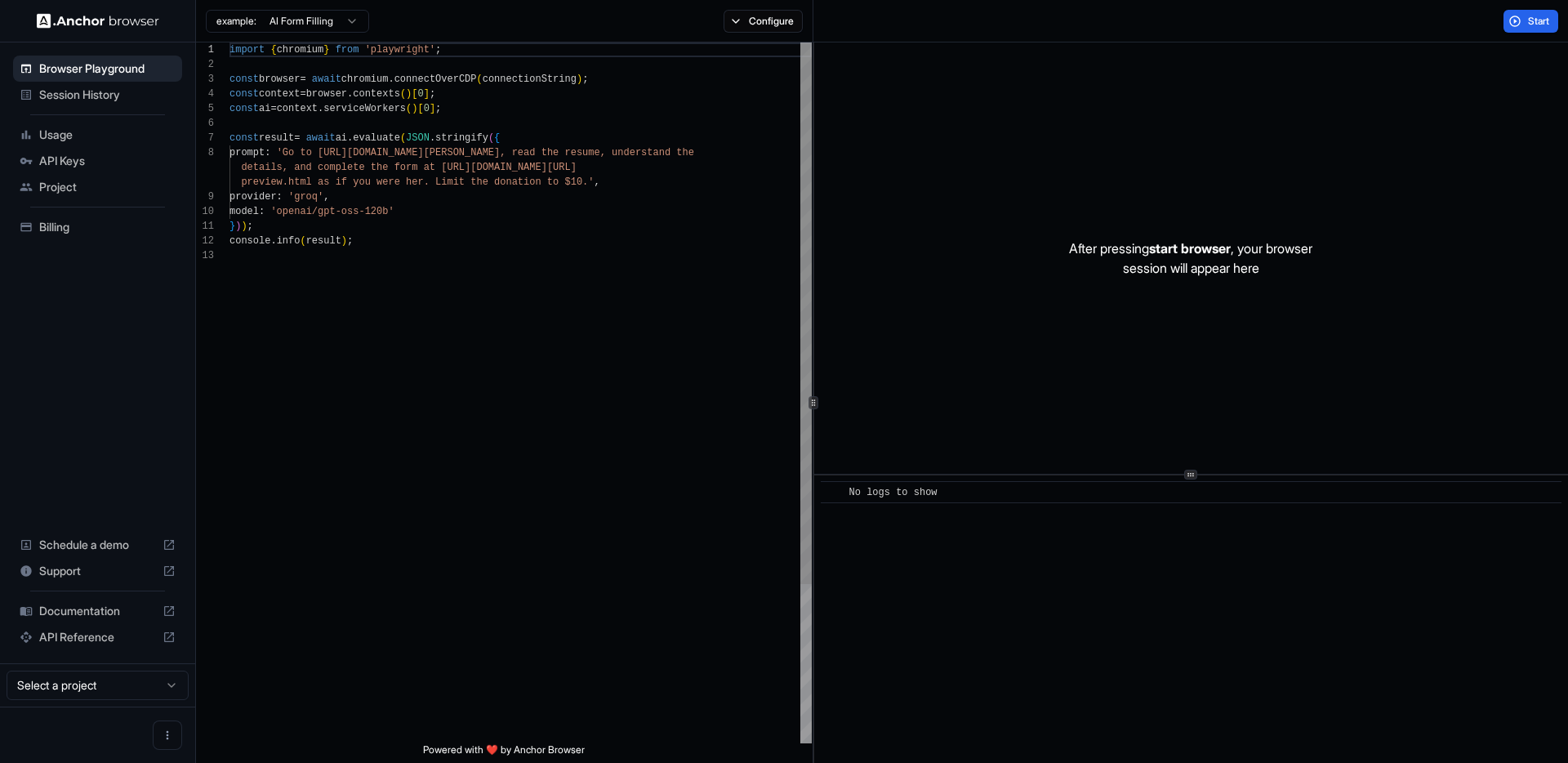
scroll to position [118, 0]
click at [82, 101] on span "Session History" at bounding box center [108, 95] width 136 height 17
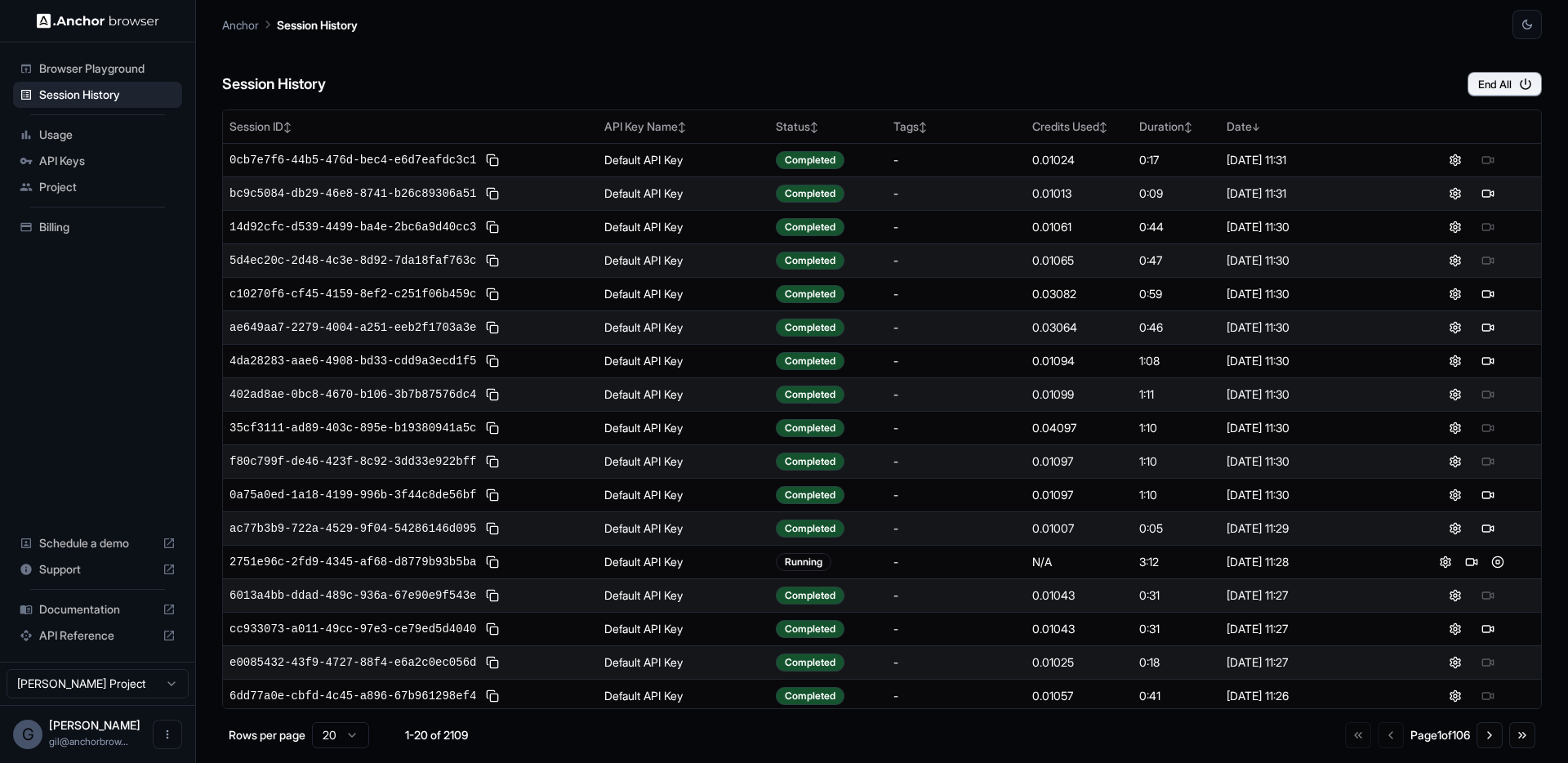
click at [964, 332] on div "-" at bounding box center [956, 327] width 126 height 17
click at [935, 327] on div "-" at bounding box center [956, 327] width 126 height 17
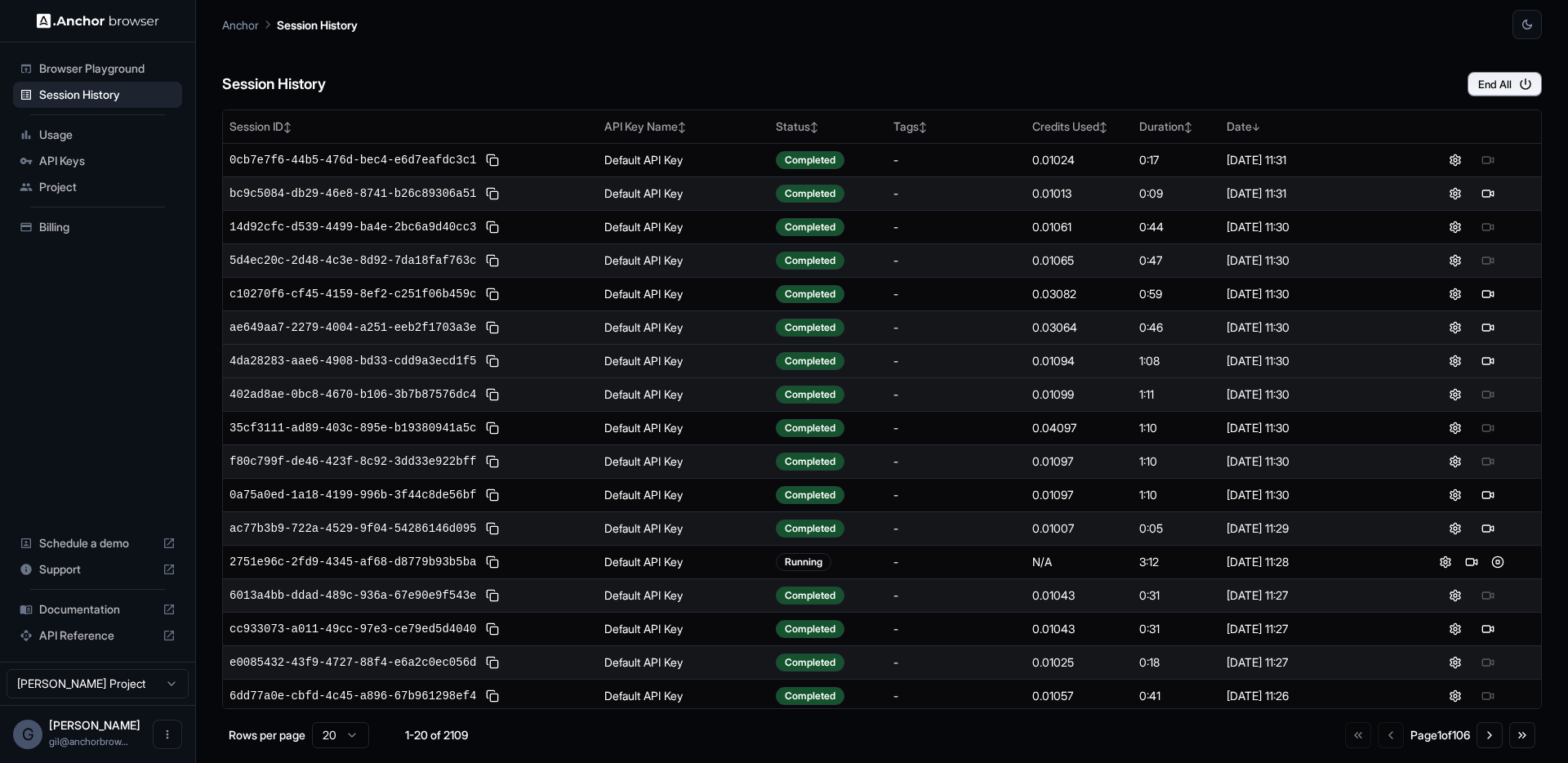
click at [543, 360] on div "4da28283-aae6-4908-bd33-cdd9a3ecd1f5" at bounding box center [410, 361] width 362 height 20
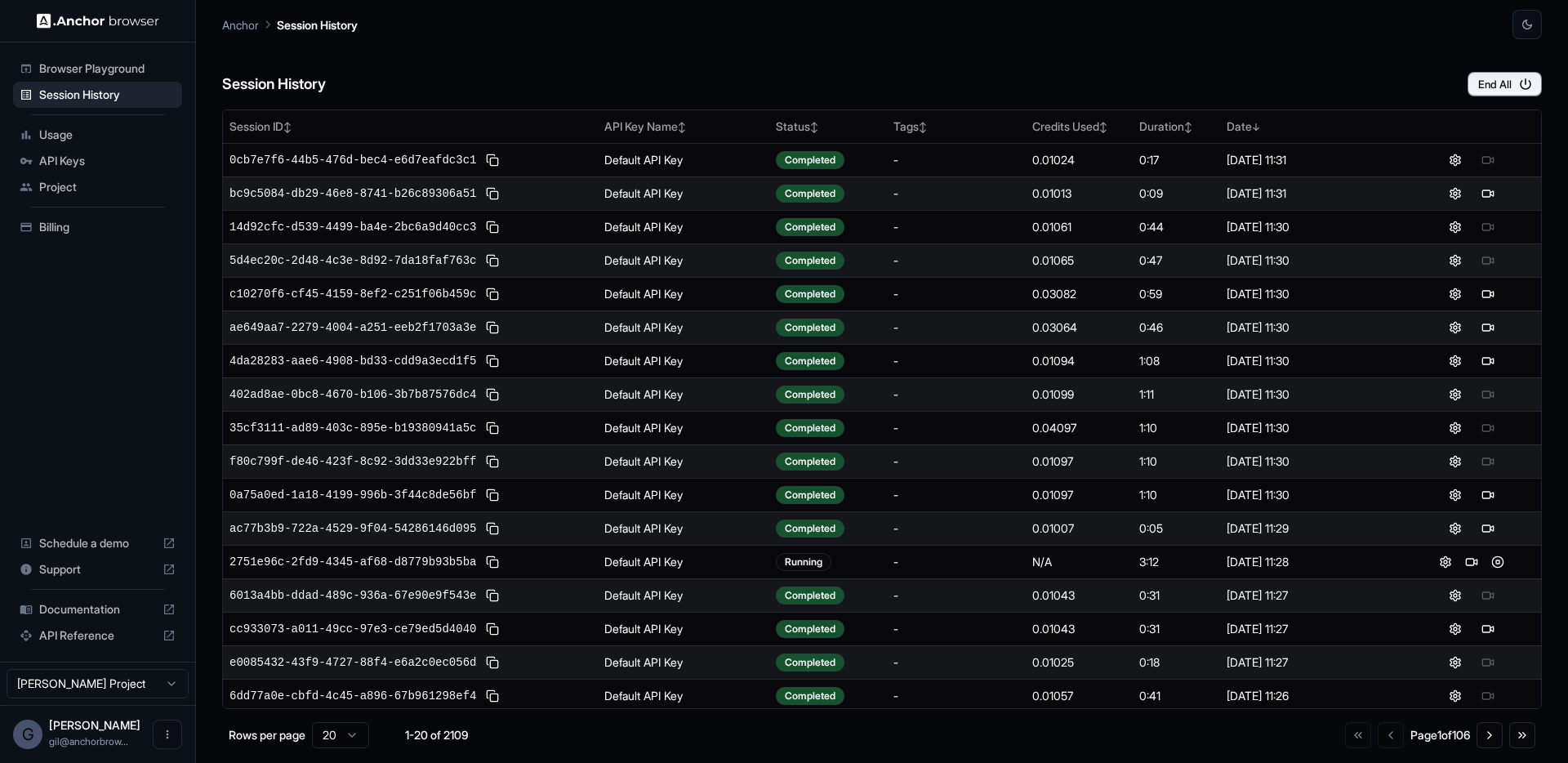
click at [542, 313] on td "ae649aa7-2279-4004-a251-eeb2f1703a3e" at bounding box center [410, 327] width 375 height 34
click at [388, 256] on span "5d4ec20c-2d48-4c3e-8d92-7da18faf763c" at bounding box center [352, 260] width 246 height 17
click at [569, 28] on div "Anchor Session History" at bounding box center [882, 20] width 1320 height 40
click at [671, 74] on div "Session History End All" at bounding box center [882, 68] width 1320 height 57
click at [769, 72] on div "Session History End All" at bounding box center [882, 68] width 1320 height 57
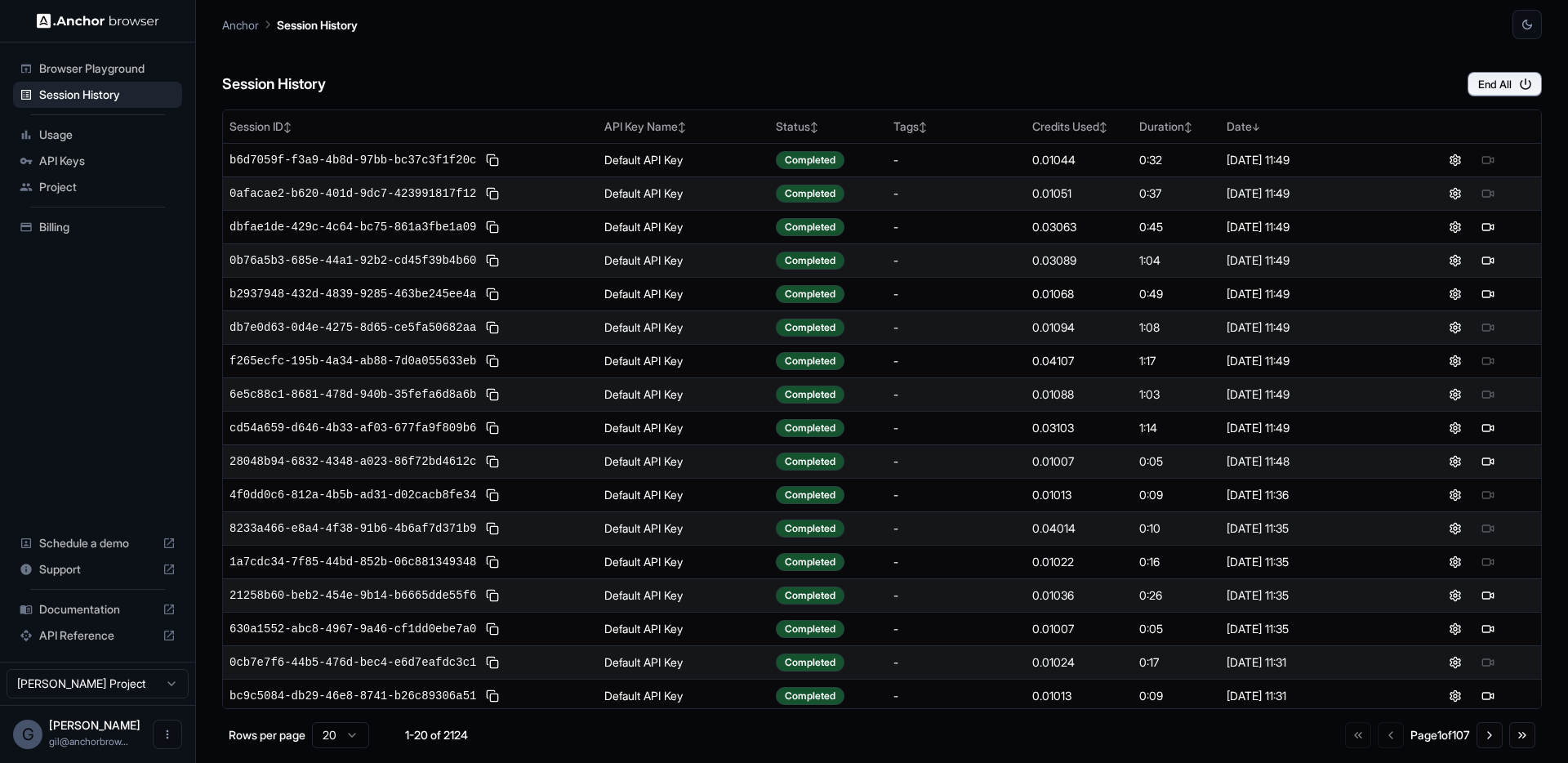
click at [619, 28] on div "Anchor Session History" at bounding box center [882, 20] width 1320 height 40
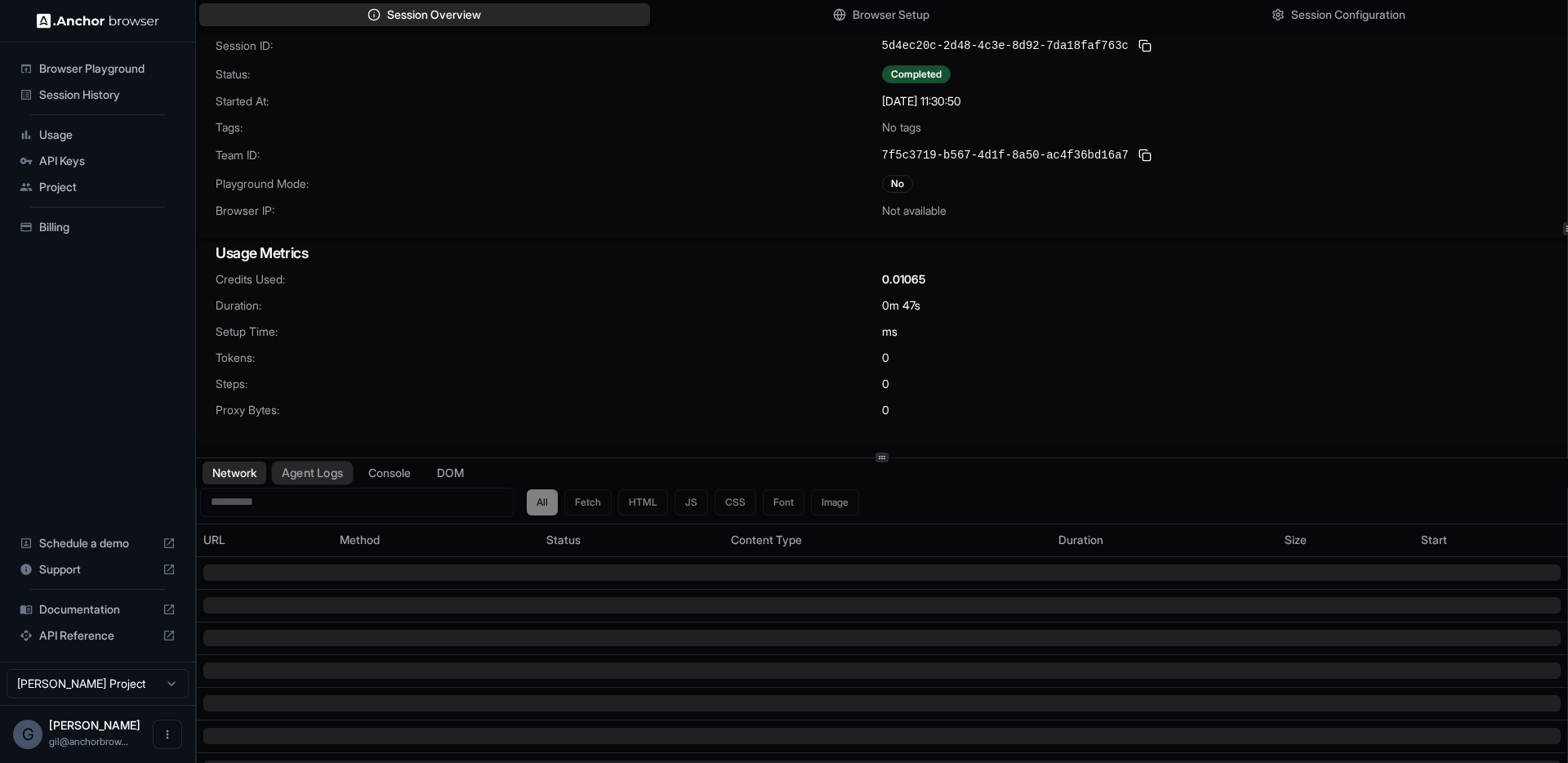
click at [297, 468] on button "Agent Logs" at bounding box center [312, 472] width 82 height 24
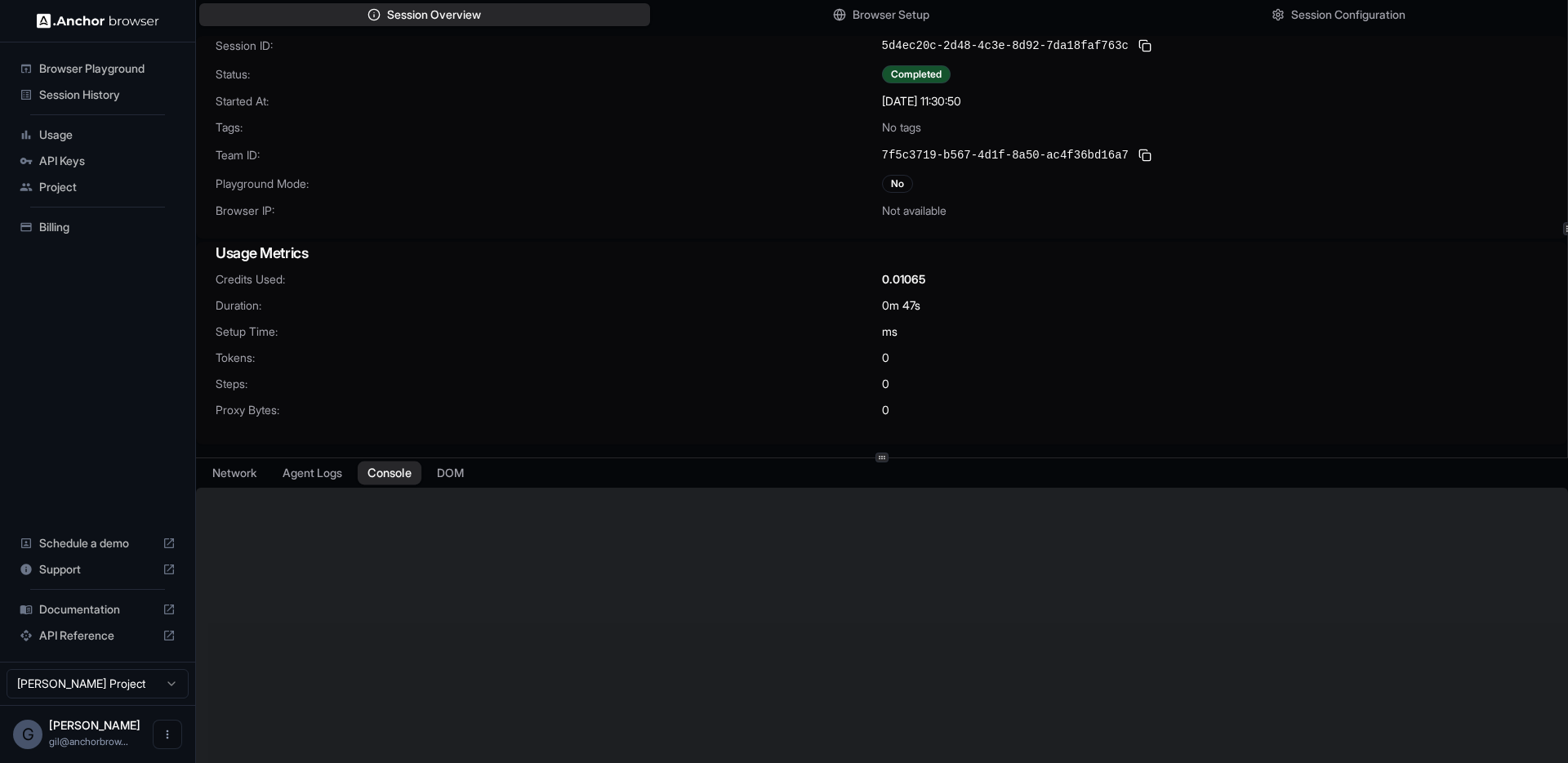
click at [392, 471] on button "Console" at bounding box center [390, 472] width 63 height 24
click at [450, 471] on button "DOM" at bounding box center [450, 472] width 48 height 24
click at [396, 469] on button "Console" at bounding box center [390, 472] width 63 height 24
click at [320, 468] on button "Agent Logs" at bounding box center [312, 472] width 82 height 24
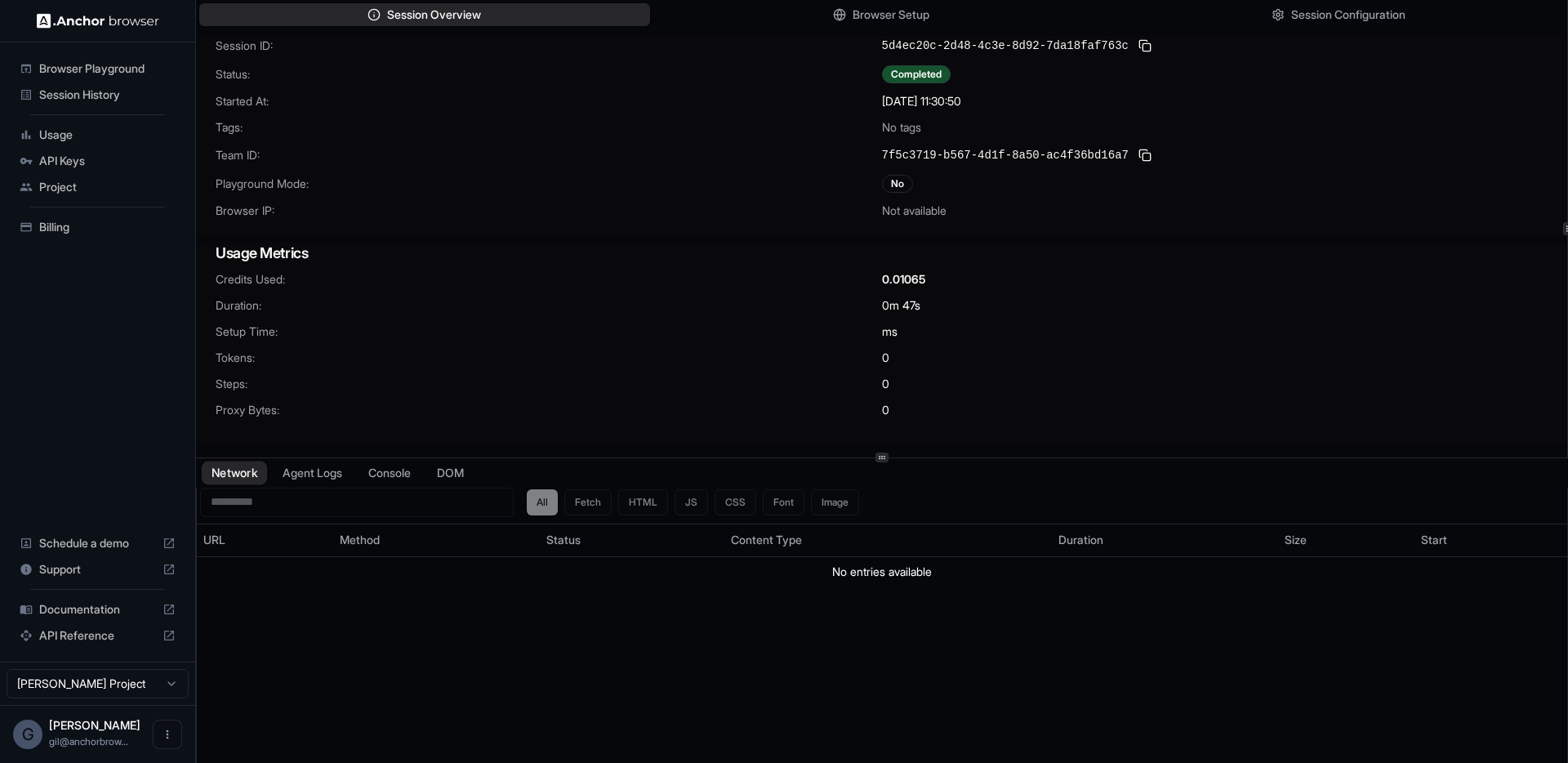
click at [225, 473] on button "Network" at bounding box center [234, 472] width 65 height 24
click at [82, 93] on span "Session History" at bounding box center [108, 95] width 136 height 17
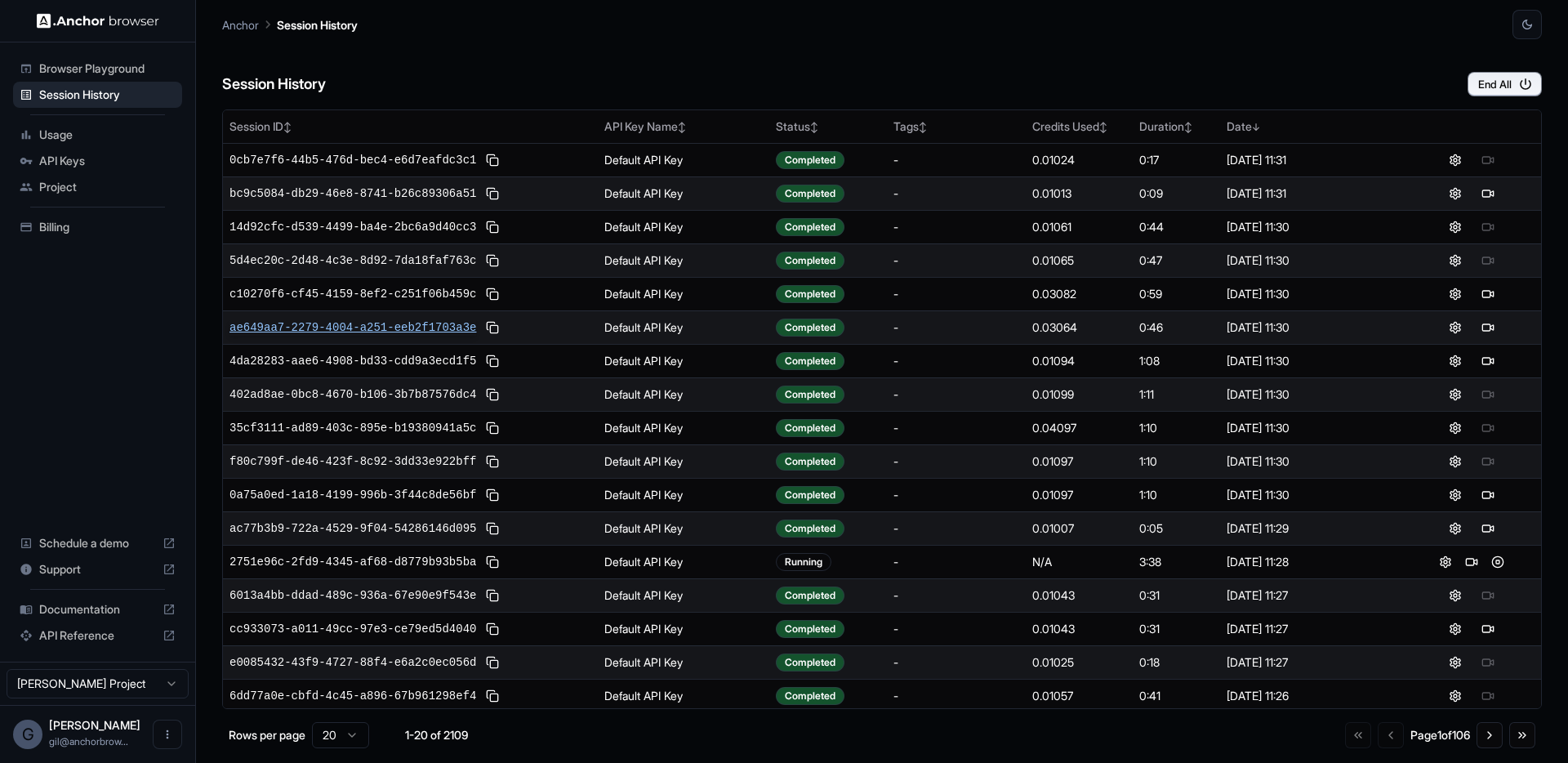
click at [420, 320] on span "ae649aa7-2279-4004-a251-eeb2f1703a3e" at bounding box center [352, 327] width 246 height 17
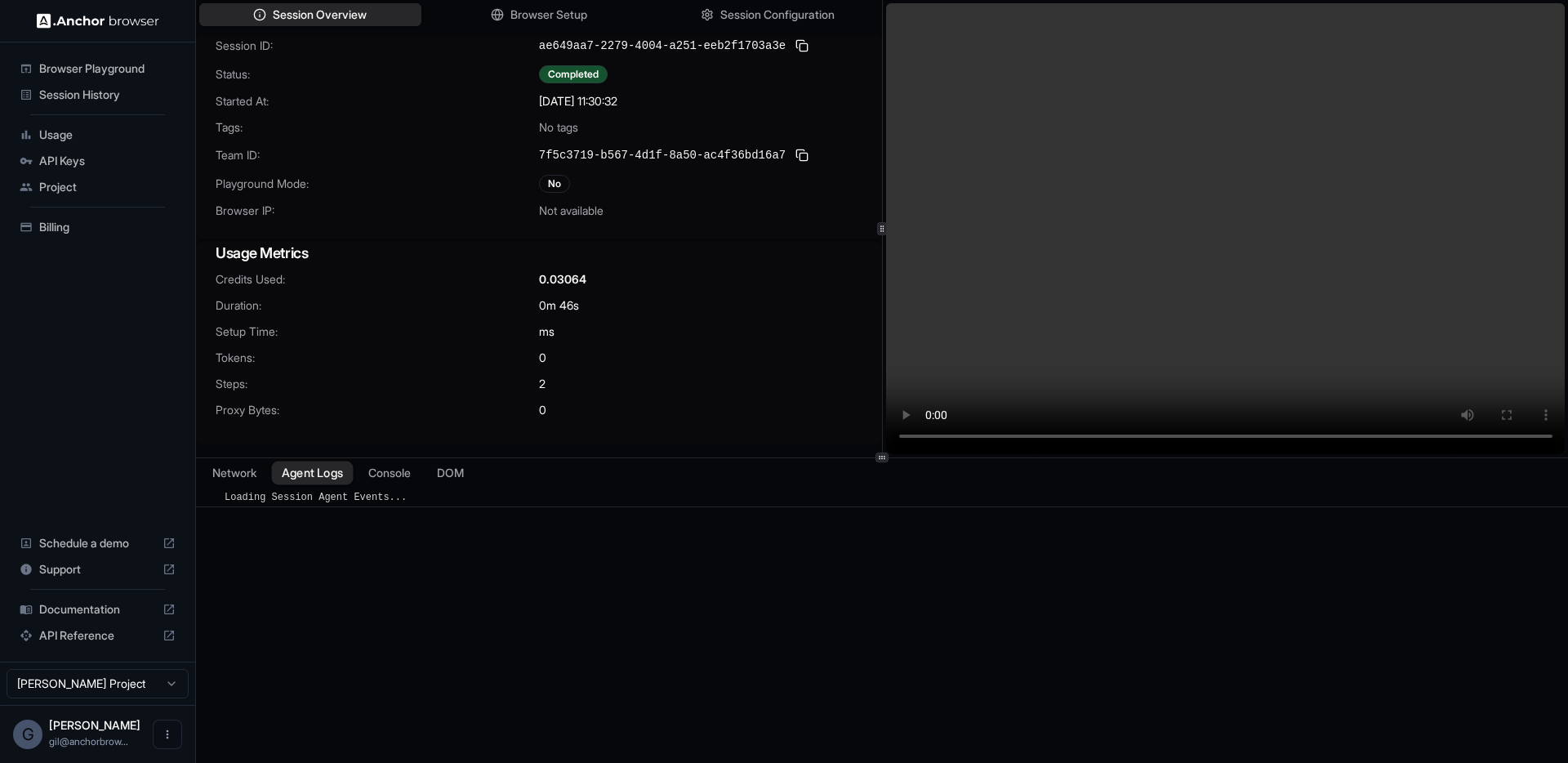
click at [321, 472] on button "Agent Logs" at bounding box center [312, 472] width 82 height 24
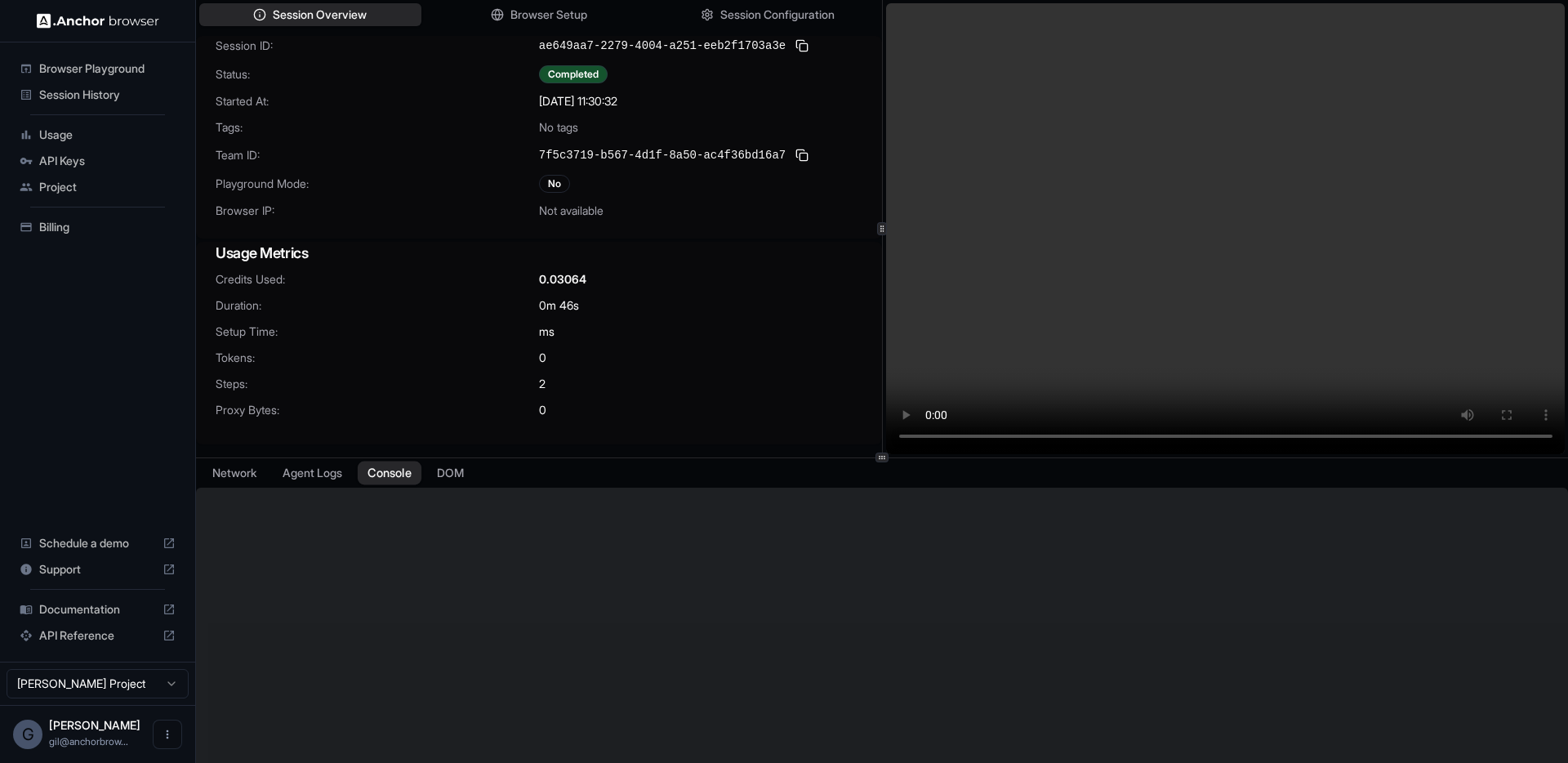
click at [387, 472] on button "Console" at bounding box center [390, 472] width 63 height 24
click at [458, 476] on button "DOM" at bounding box center [450, 472] width 48 height 24
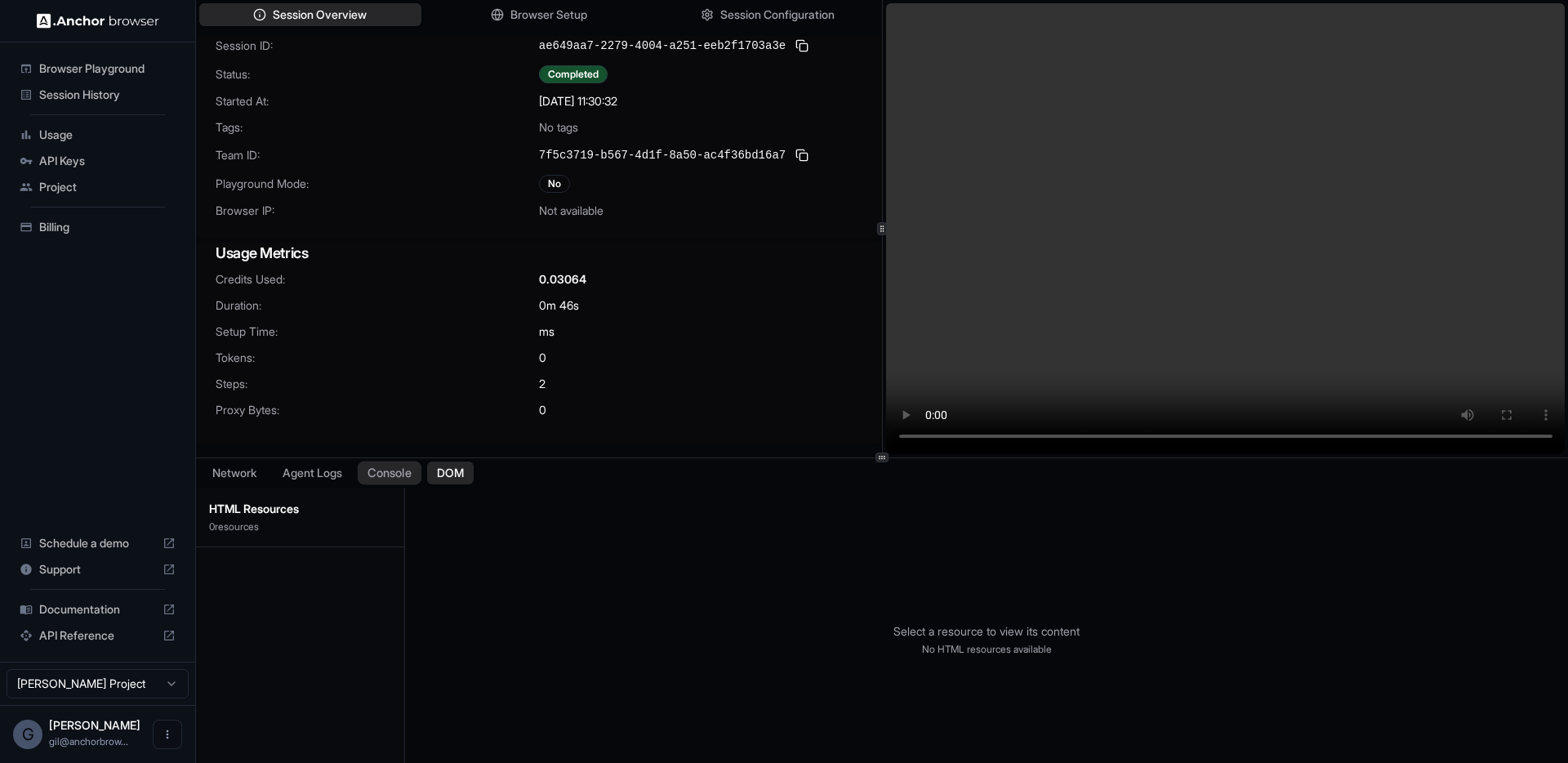
click at [398, 476] on button "Console" at bounding box center [390, 472] width 63 height 24
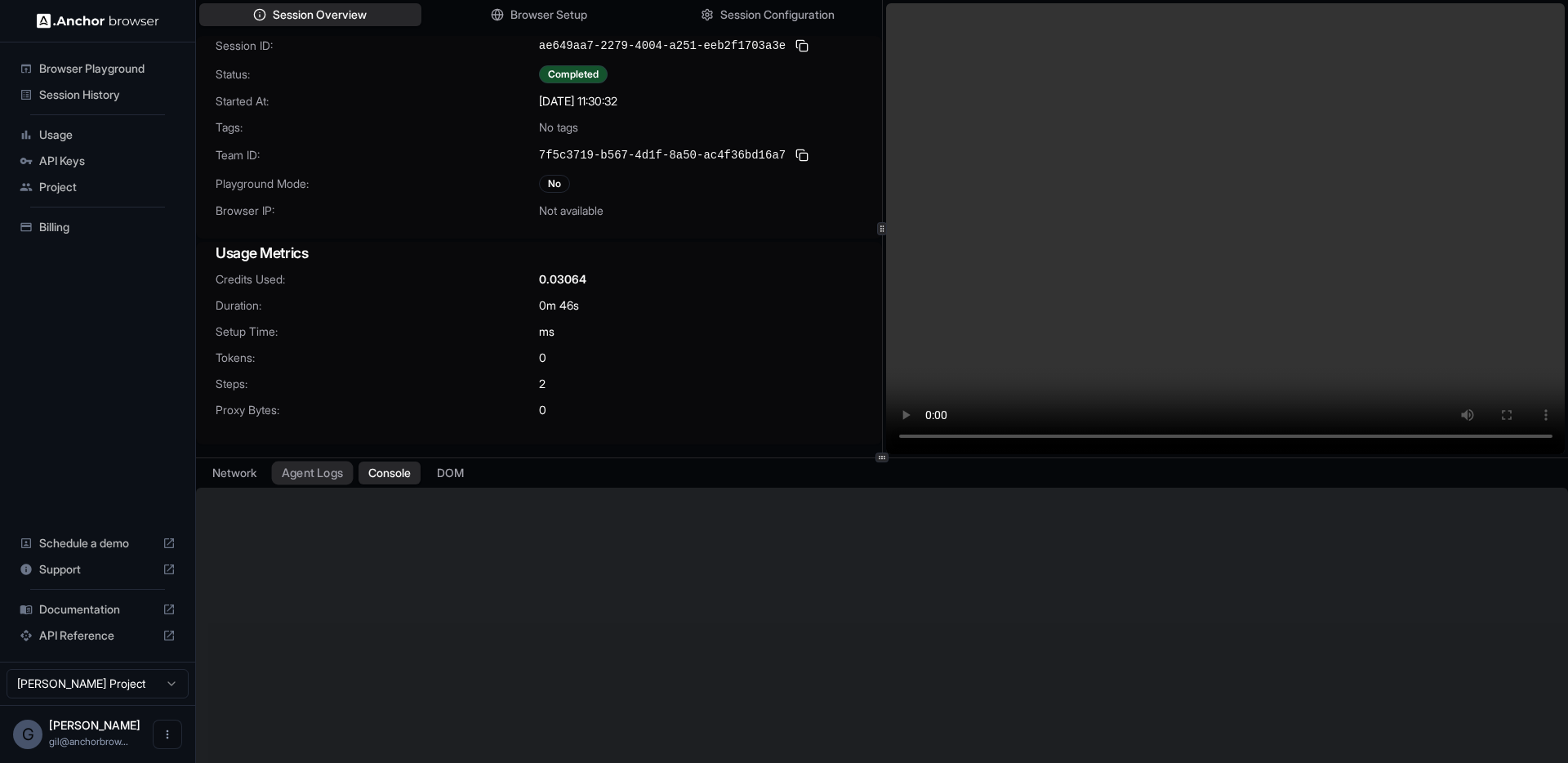
click at [314, 471] on button "Agent Logs" at bounding box center [312, 472] width 82 height 24
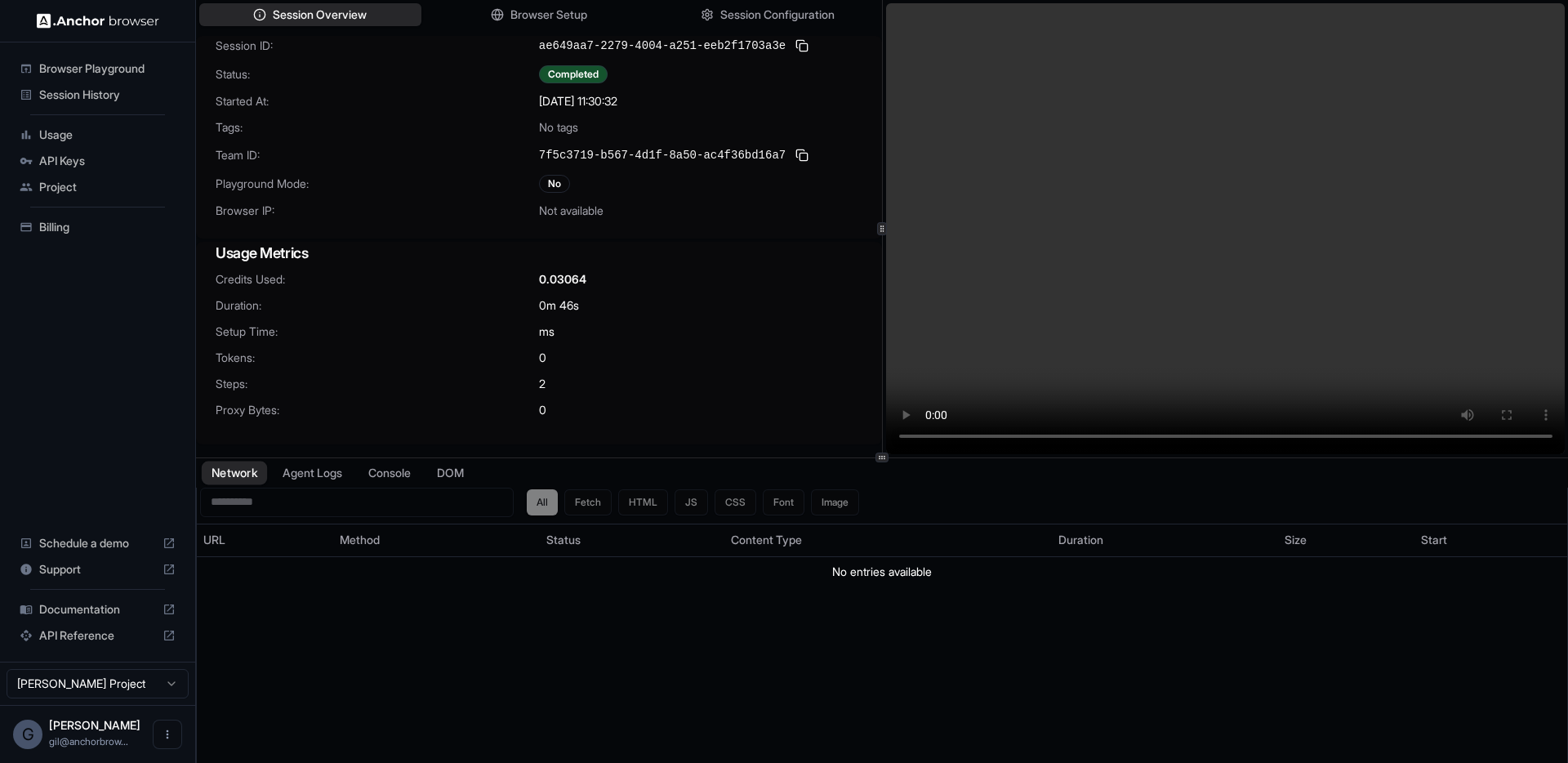
click at [237, 467] on button "Network" at bounding box center [234, 472] width 65 height 24
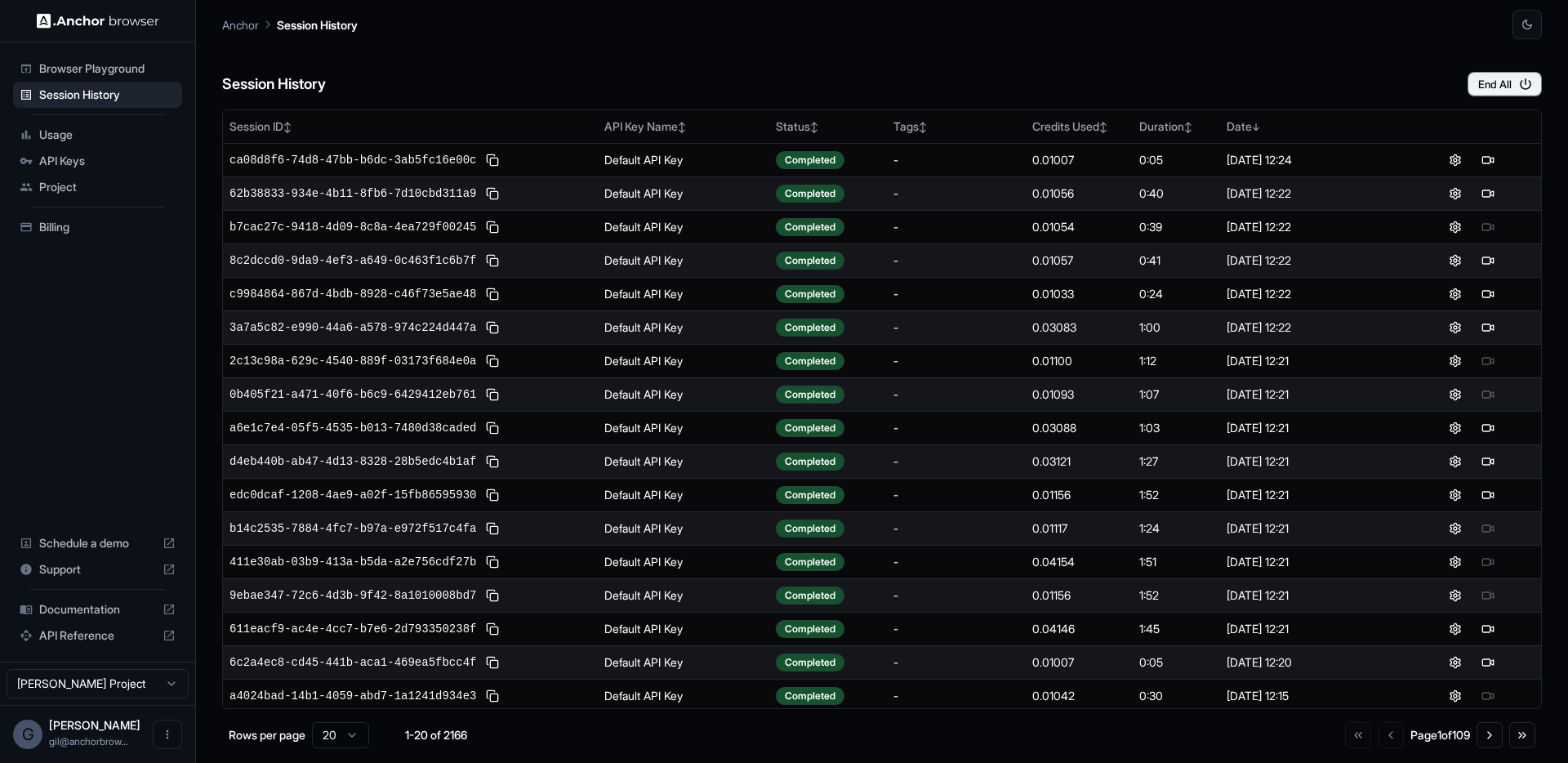
click at [678, 6] on div "Anchor Session History" at bounding box center [882, 20] width 1320 height 40
click at [646, 52] on div "Session History End All" at bounding box center [882, 68] width 1320 height 57
